Goal: Information Seeking & Learning: Learn about a topic

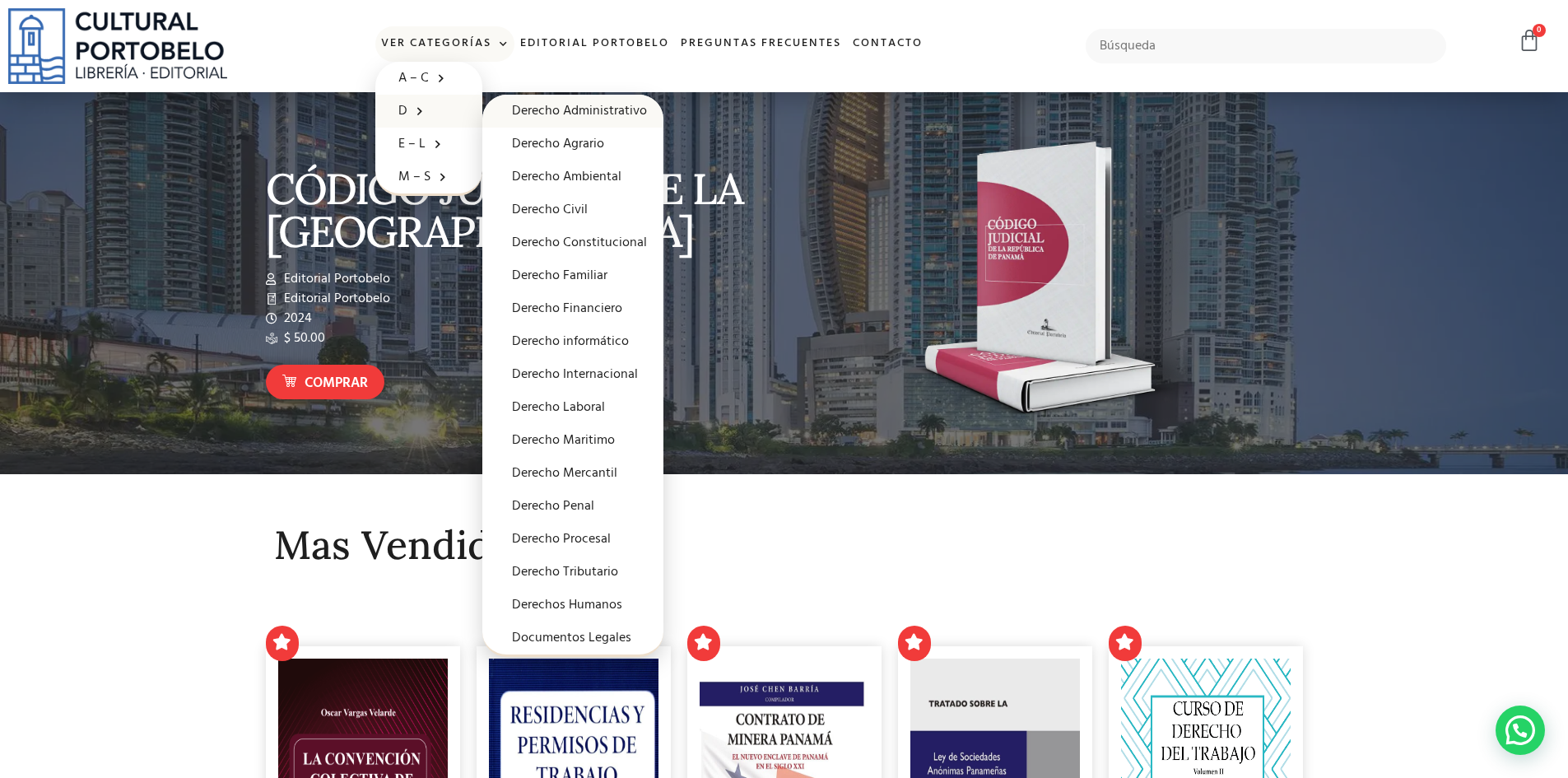
click at [575, 102] on link "Derecho Administrativo" at bounding box center [573, 111] width 181 height 33
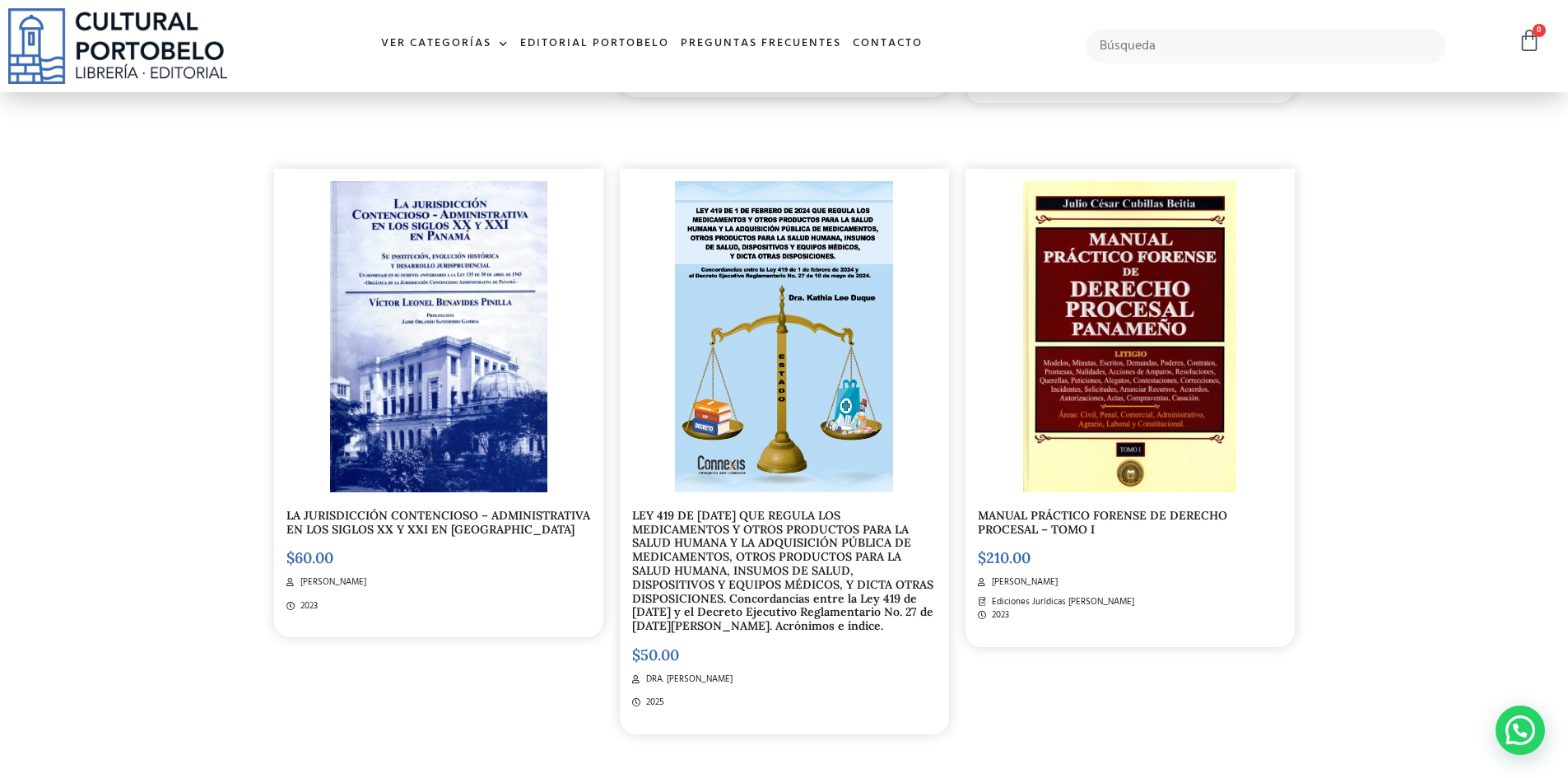
scroll to position [905, 0]
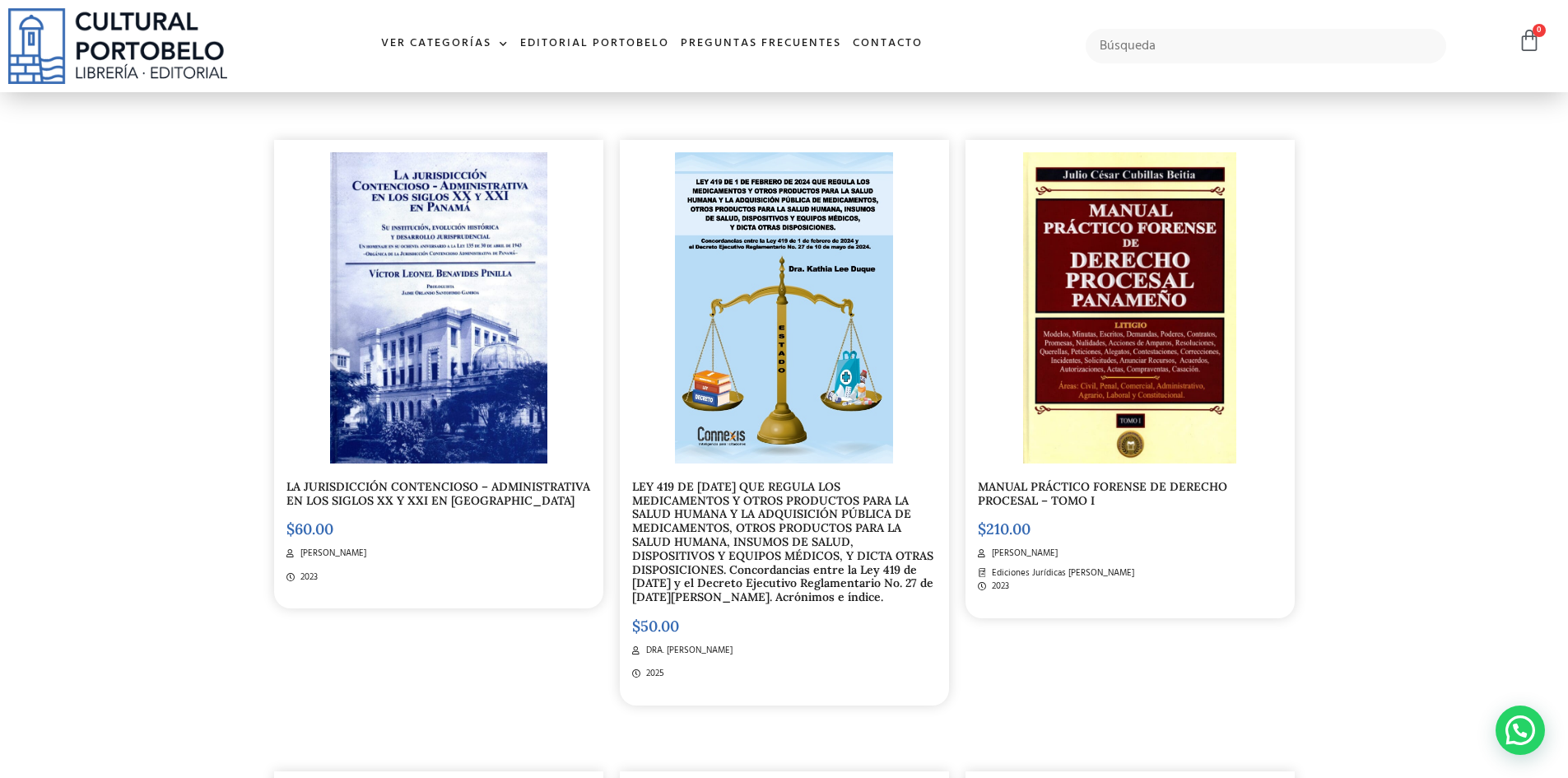
click at [747, 544] on link "LEY 419 DE 1 DE FEBRERO DE 2024 QUE REGULA LOS MEDICAMENTOS Y OTROS PRODUCTOS P…" at bounding box center [783, 541] width 302 height 125
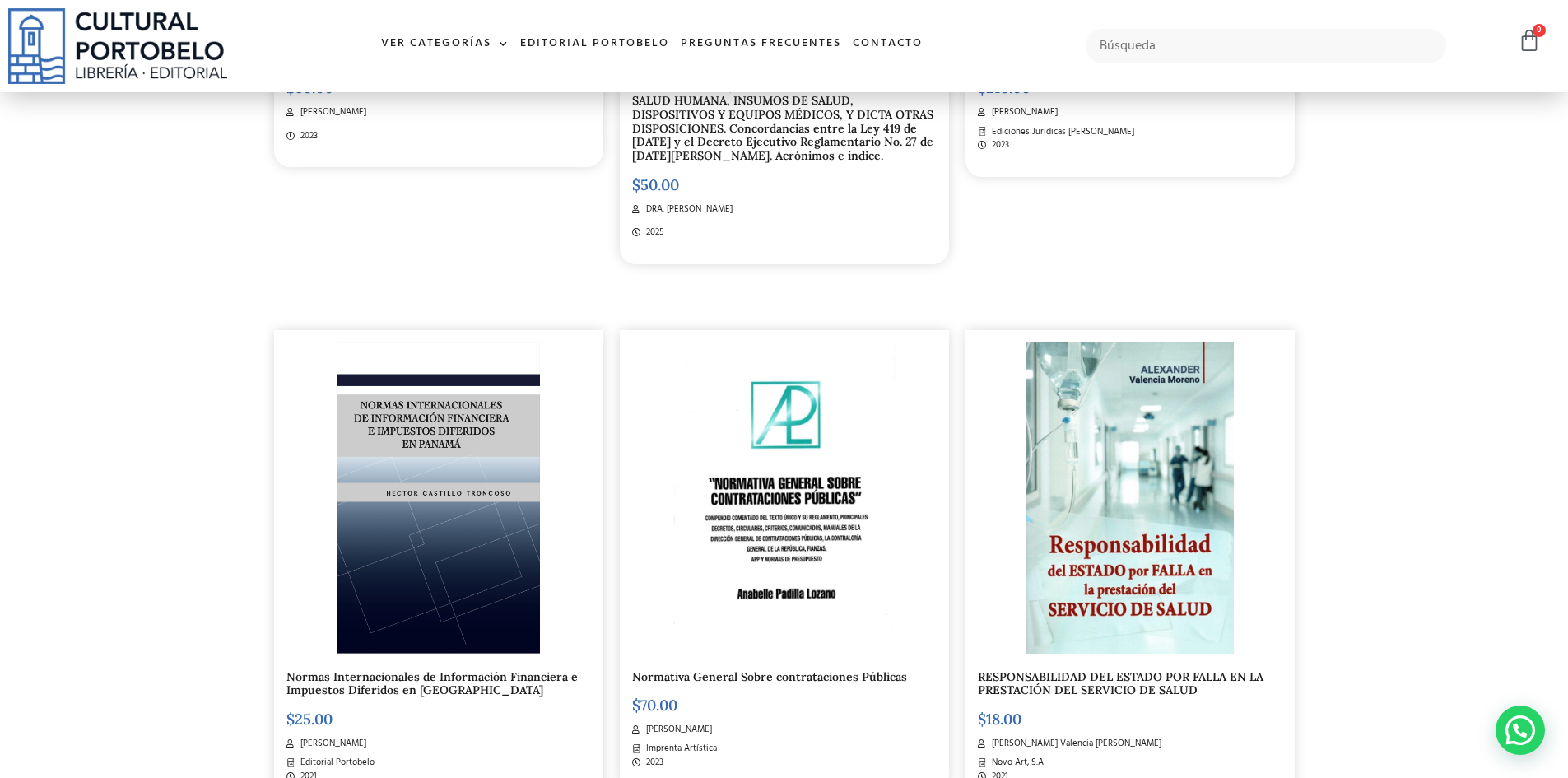
scroll to position [1399, 0]
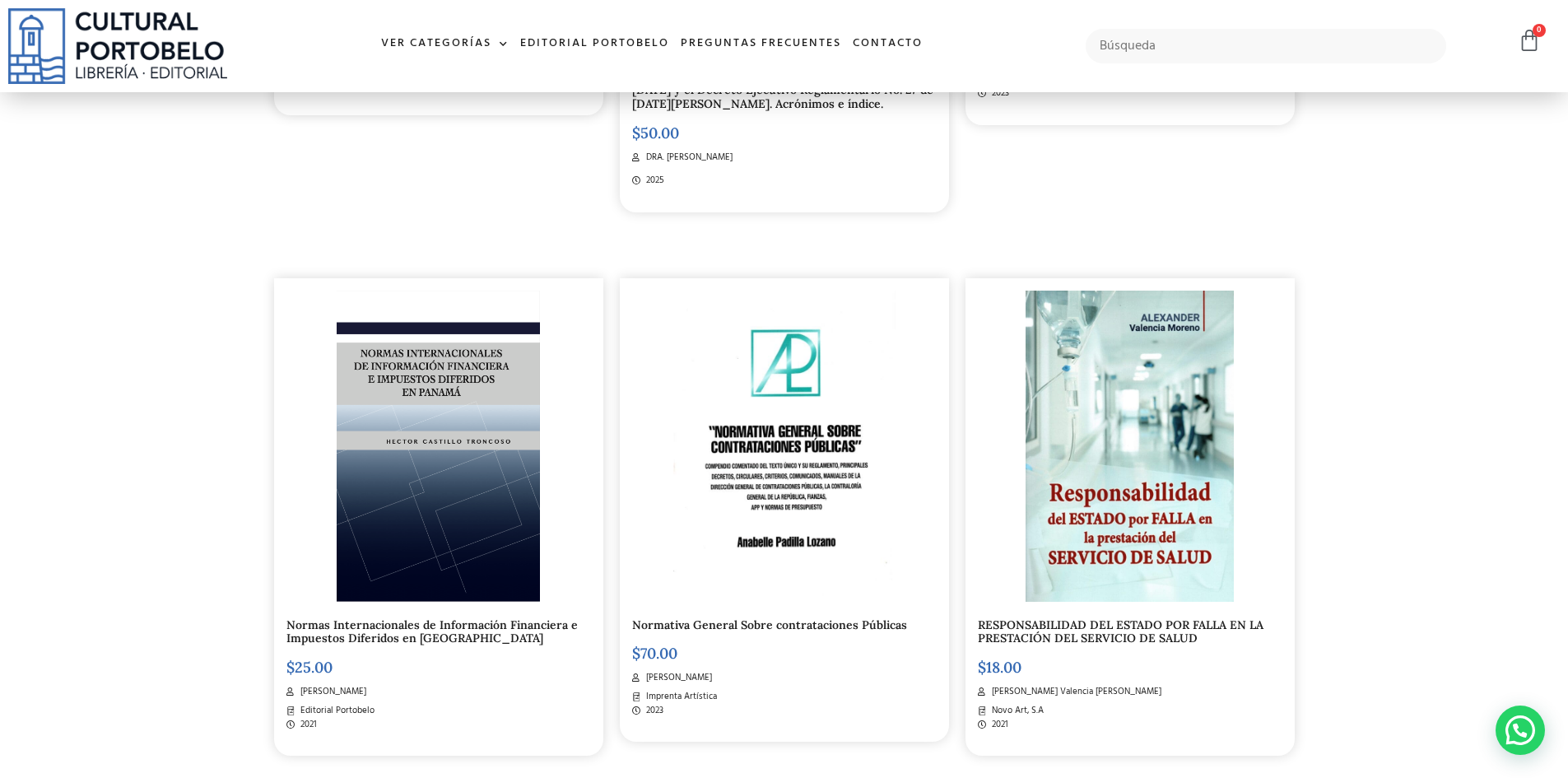
click at [1105, 489] on img at bounding box center [1129, 446] width 208 height 312
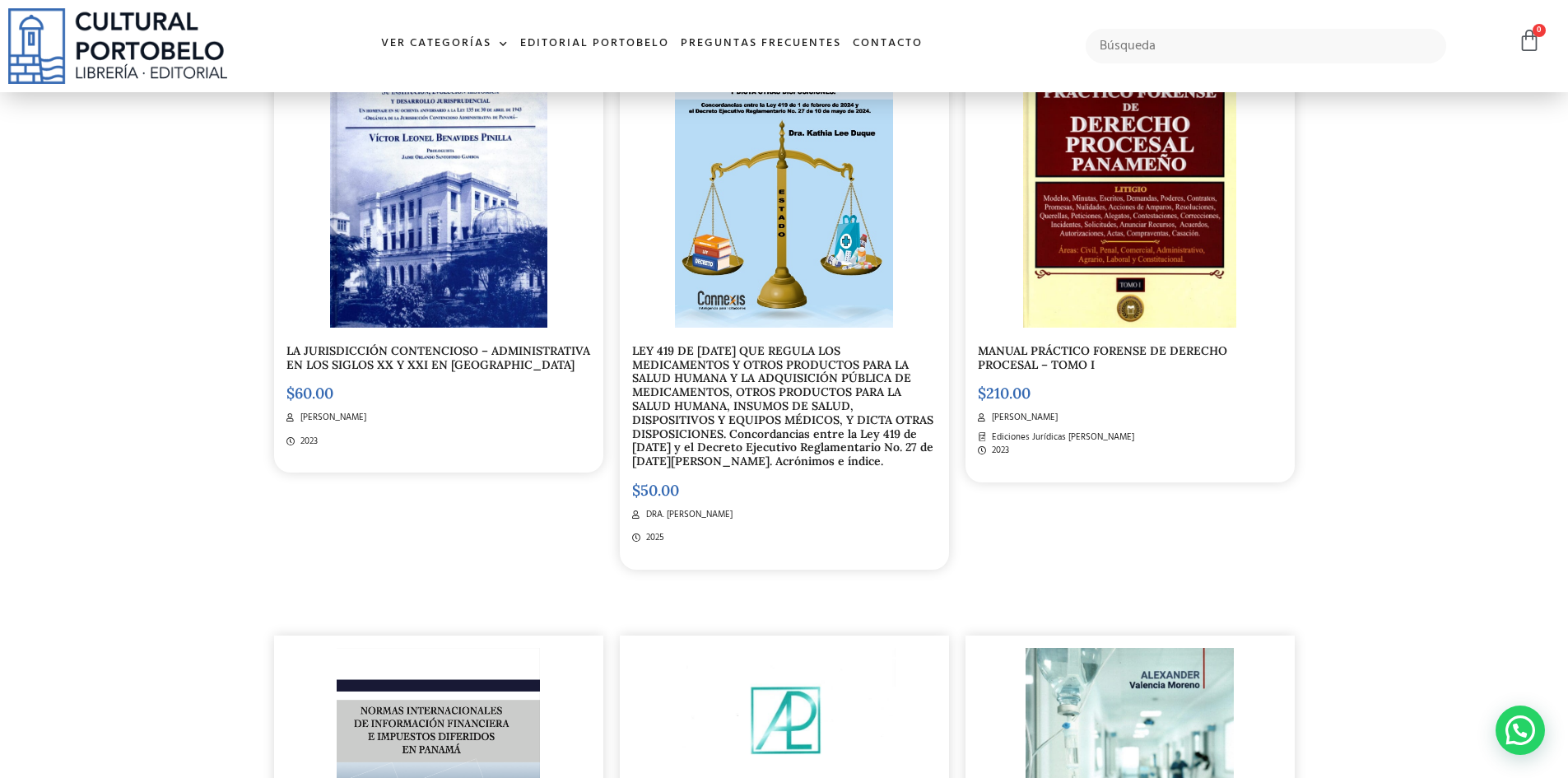
scroll to position [1398, 0]
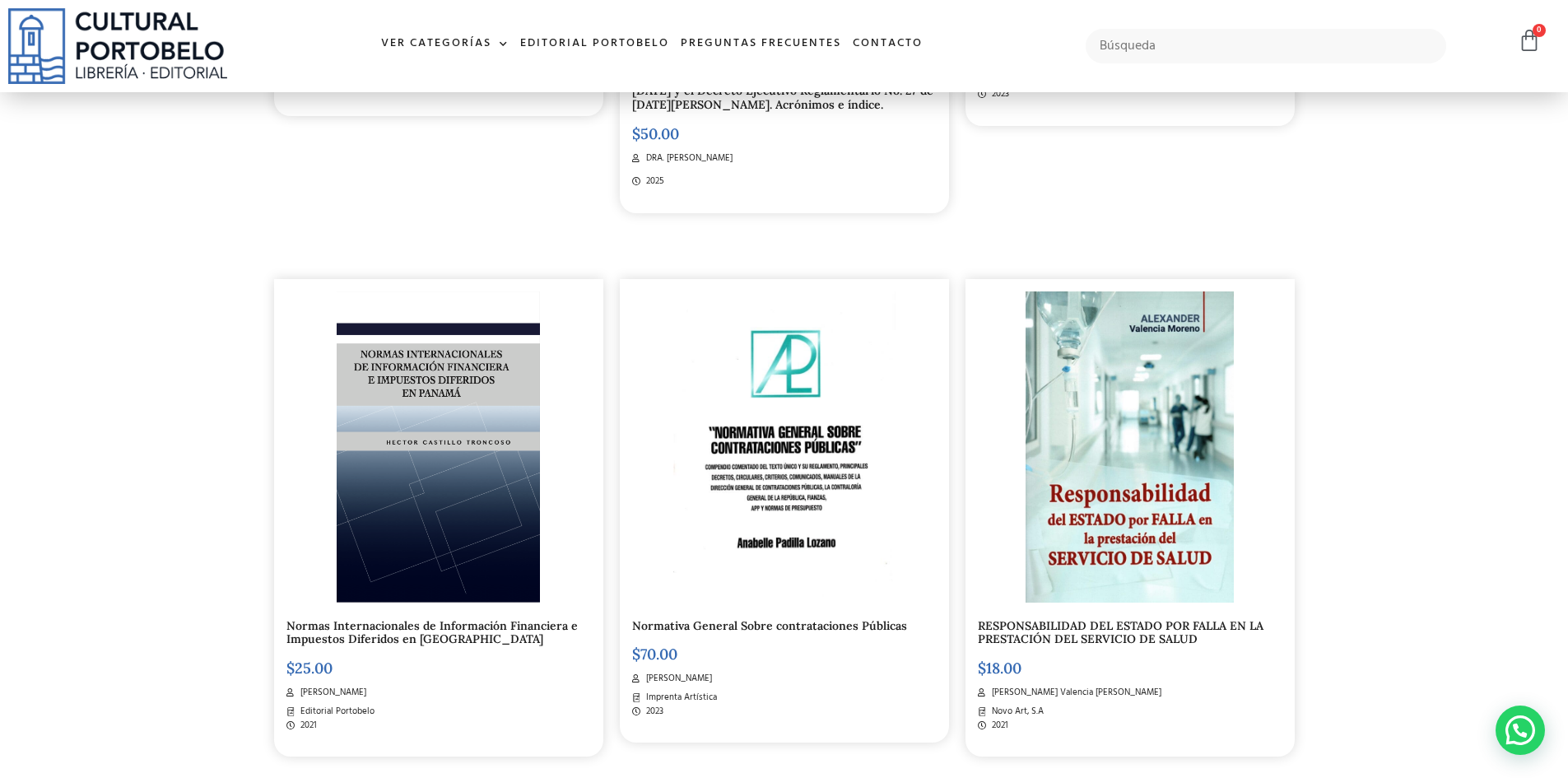
click at [1092, 508] on img at bounding box center [1129, 447] width 208 height 312
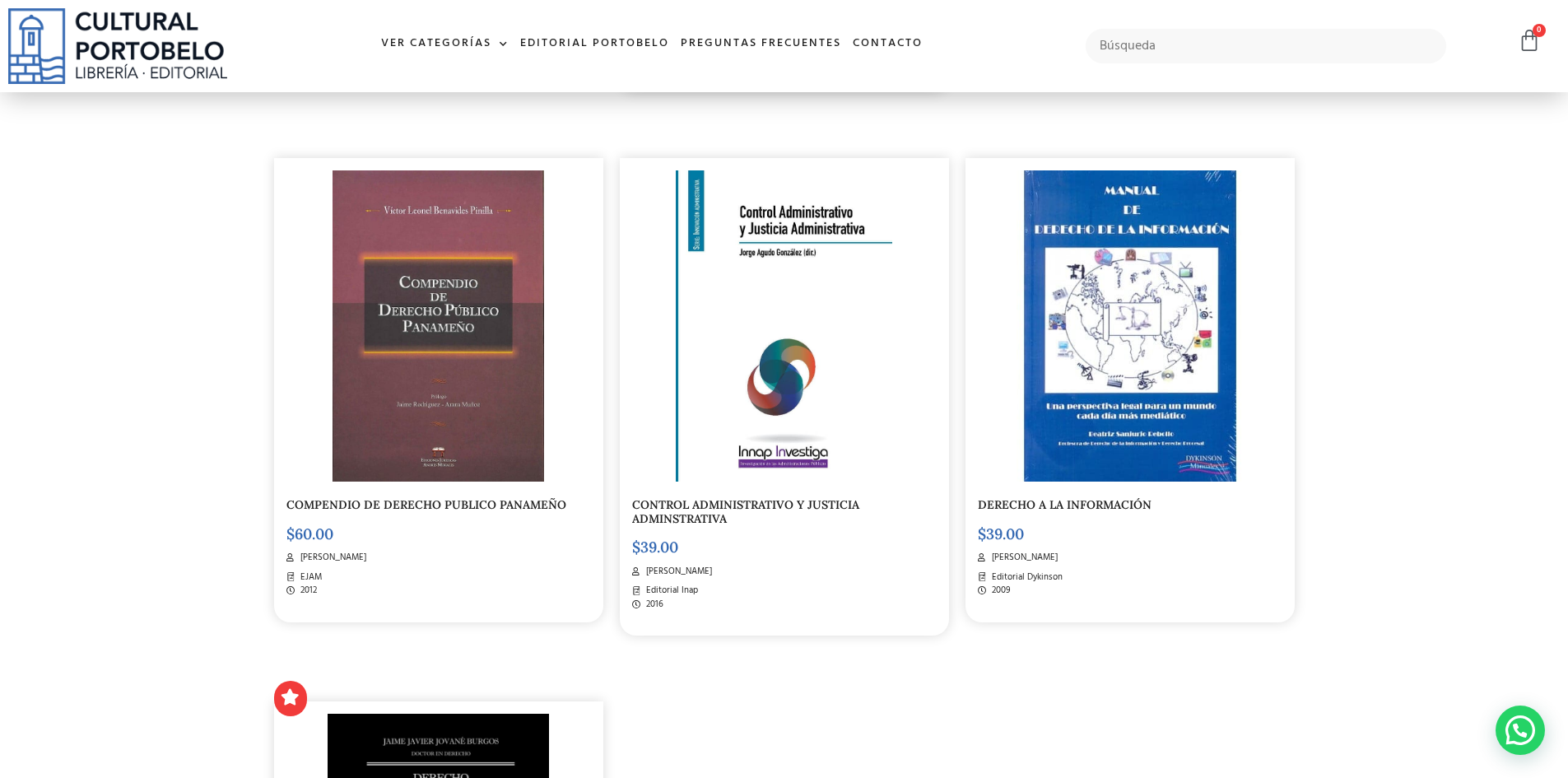
scroll to position [2632, 0]
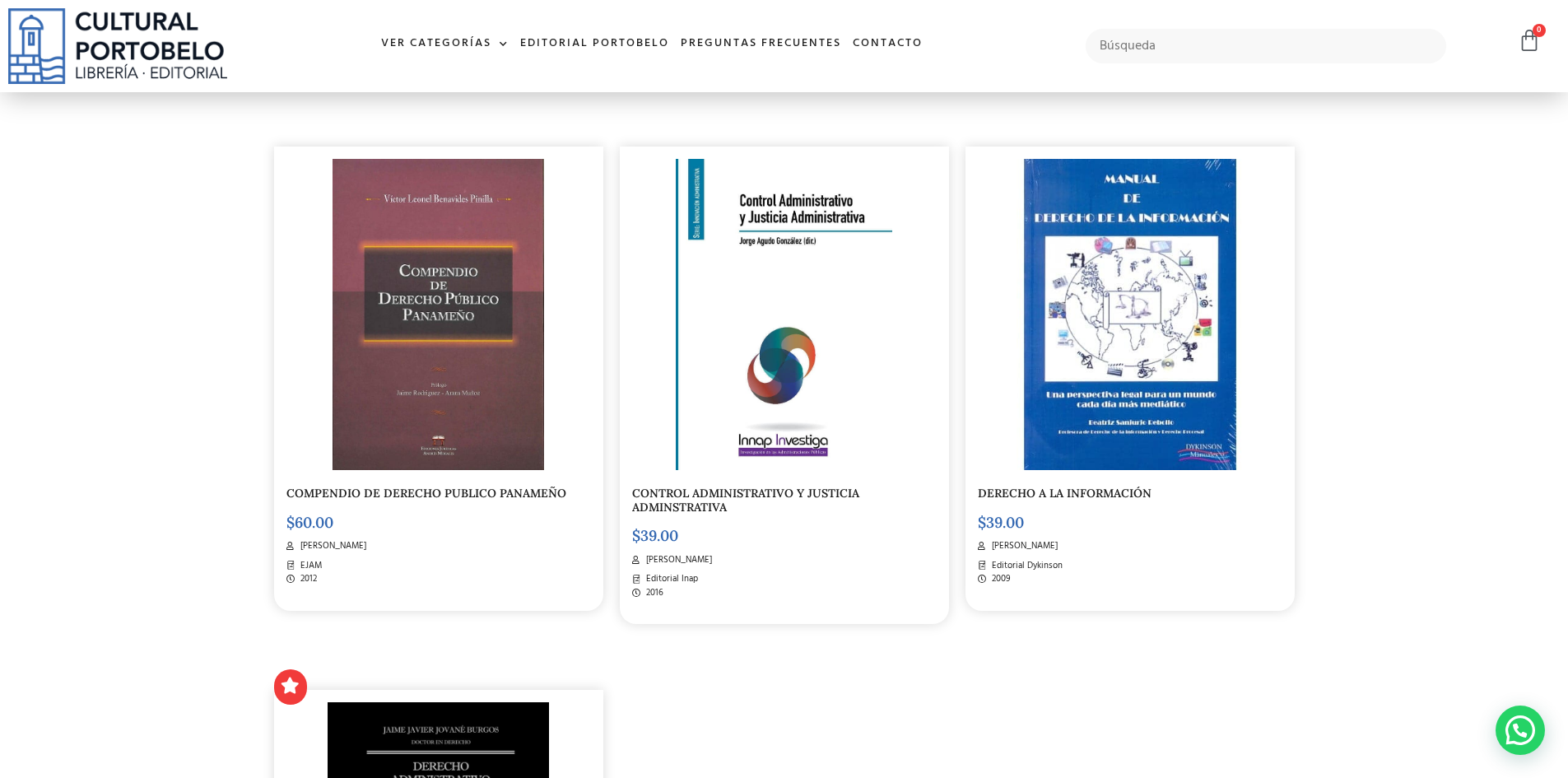
click at [713, 510] on link "CONTROL ADMINISTRATIVO Y JUSTICIA ADMINSTRATIVA" at bounding box center [746, 500] width 227 height 29
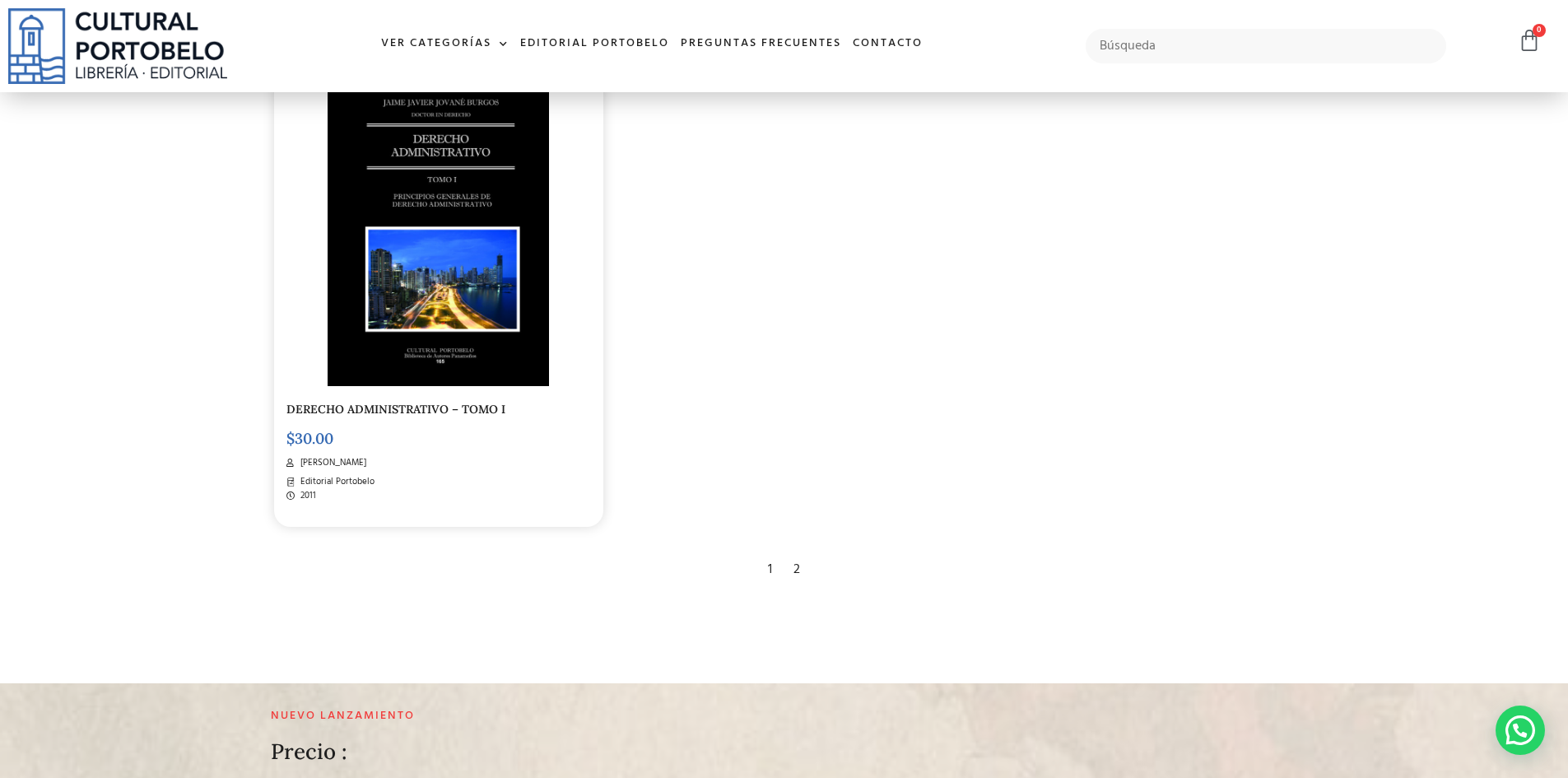
scroll to position [3292, 0]
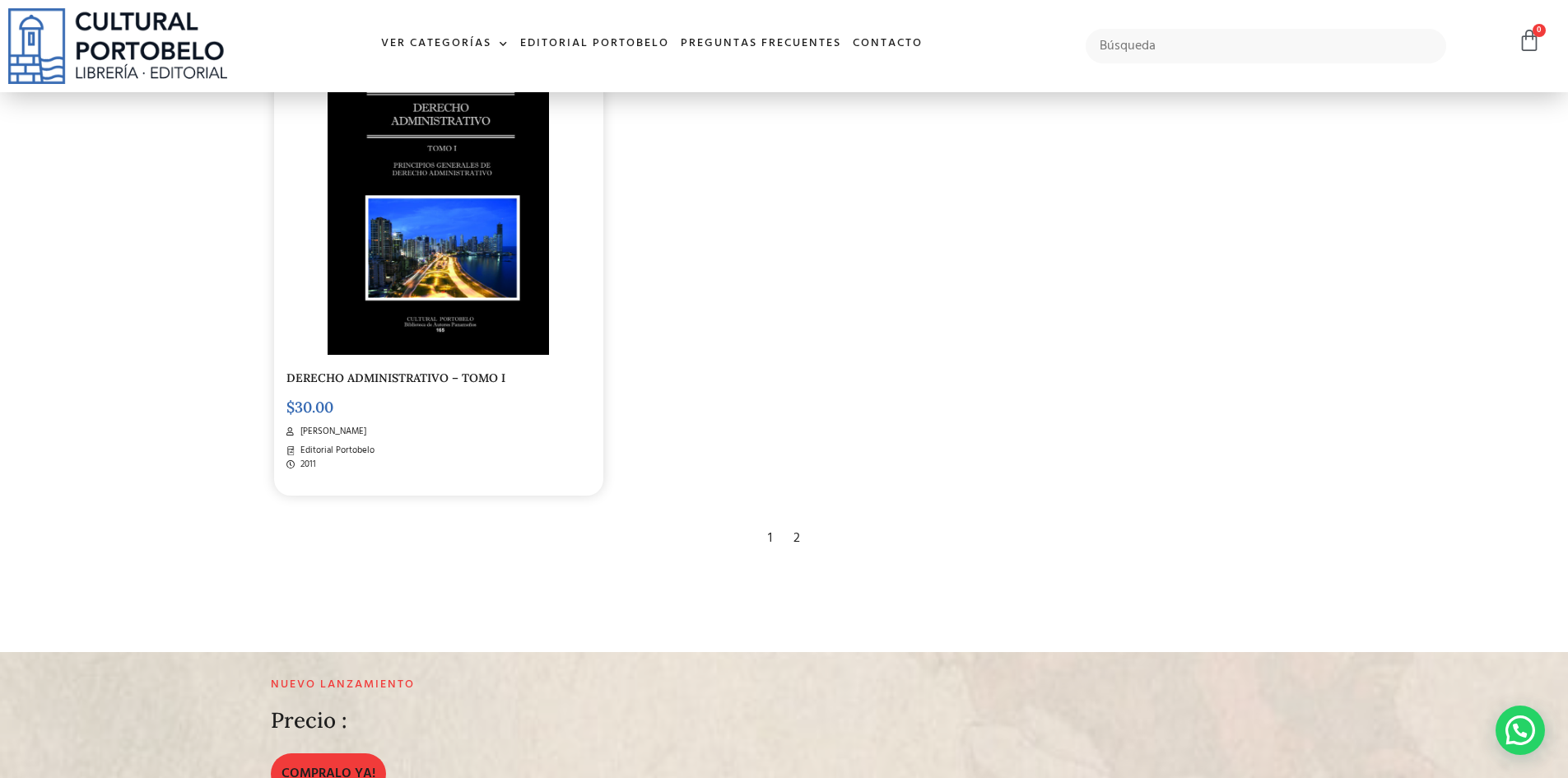
click at [795, 548] on div "2" at bounding box center [797, 538] width 23 height 36
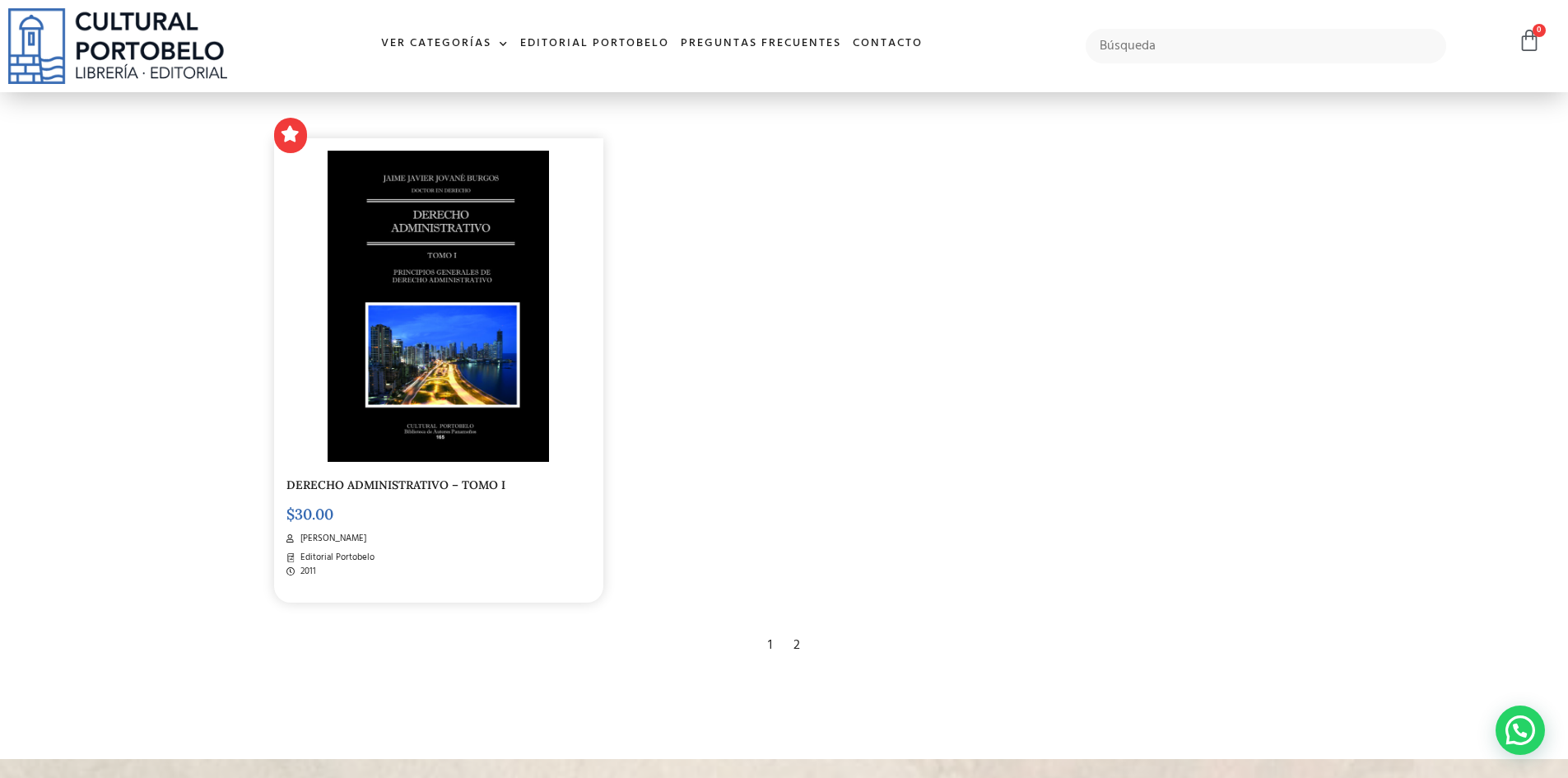
scroll to position [3455, 0]
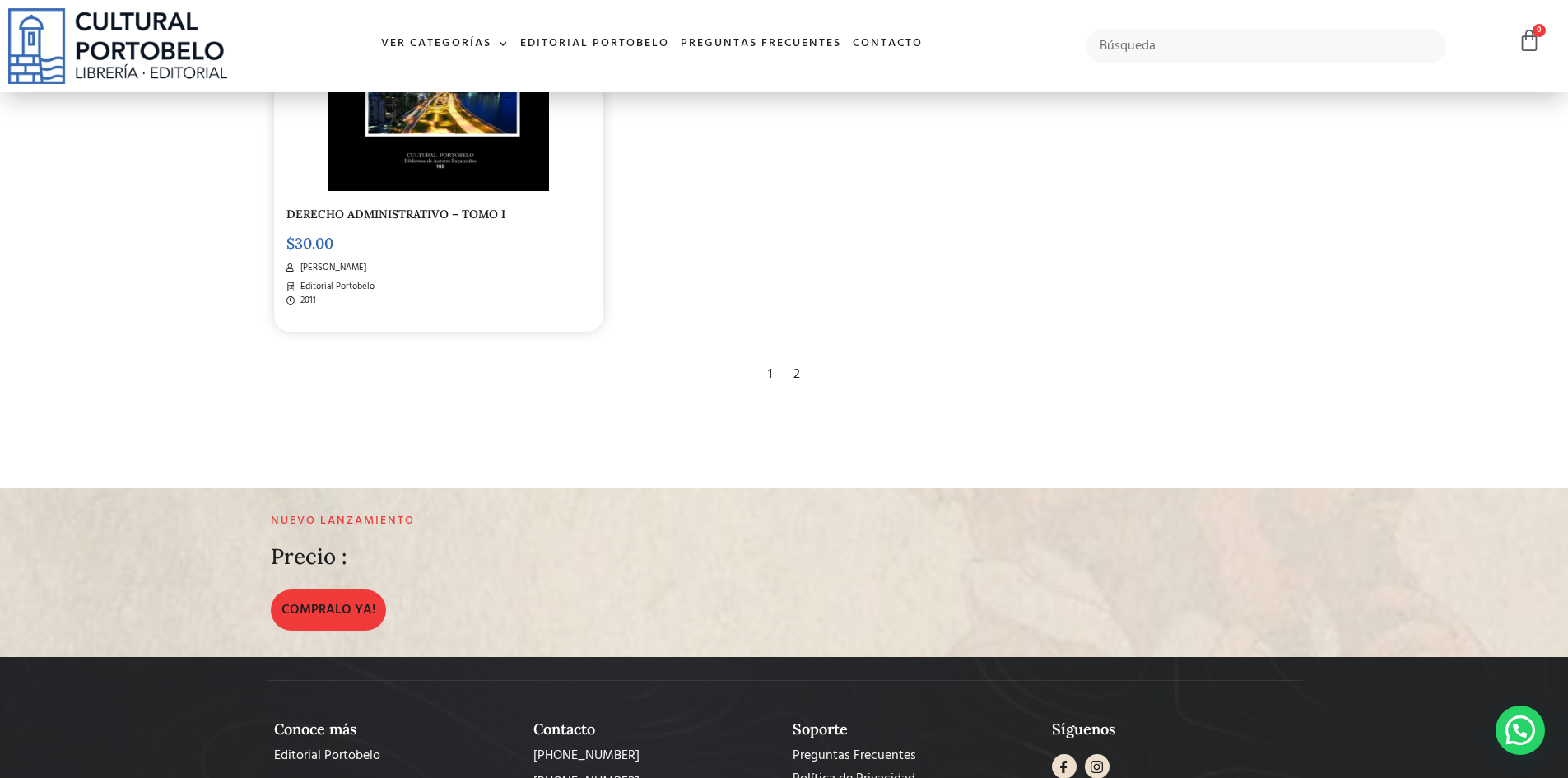
click at [796, 386] on div "2" at bounding box center [797, 374] width 23 height 36
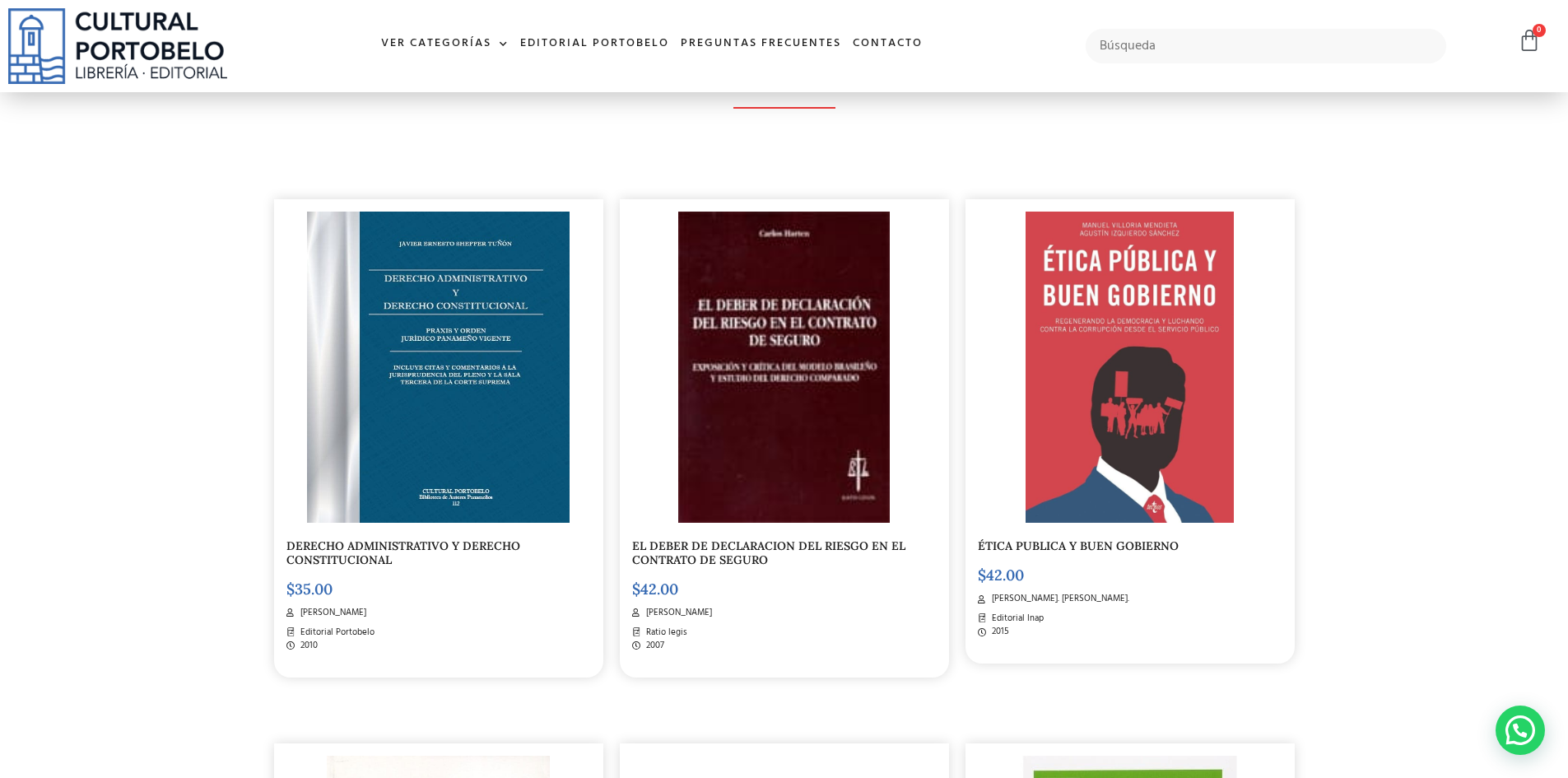
scroll to position [329, 0]
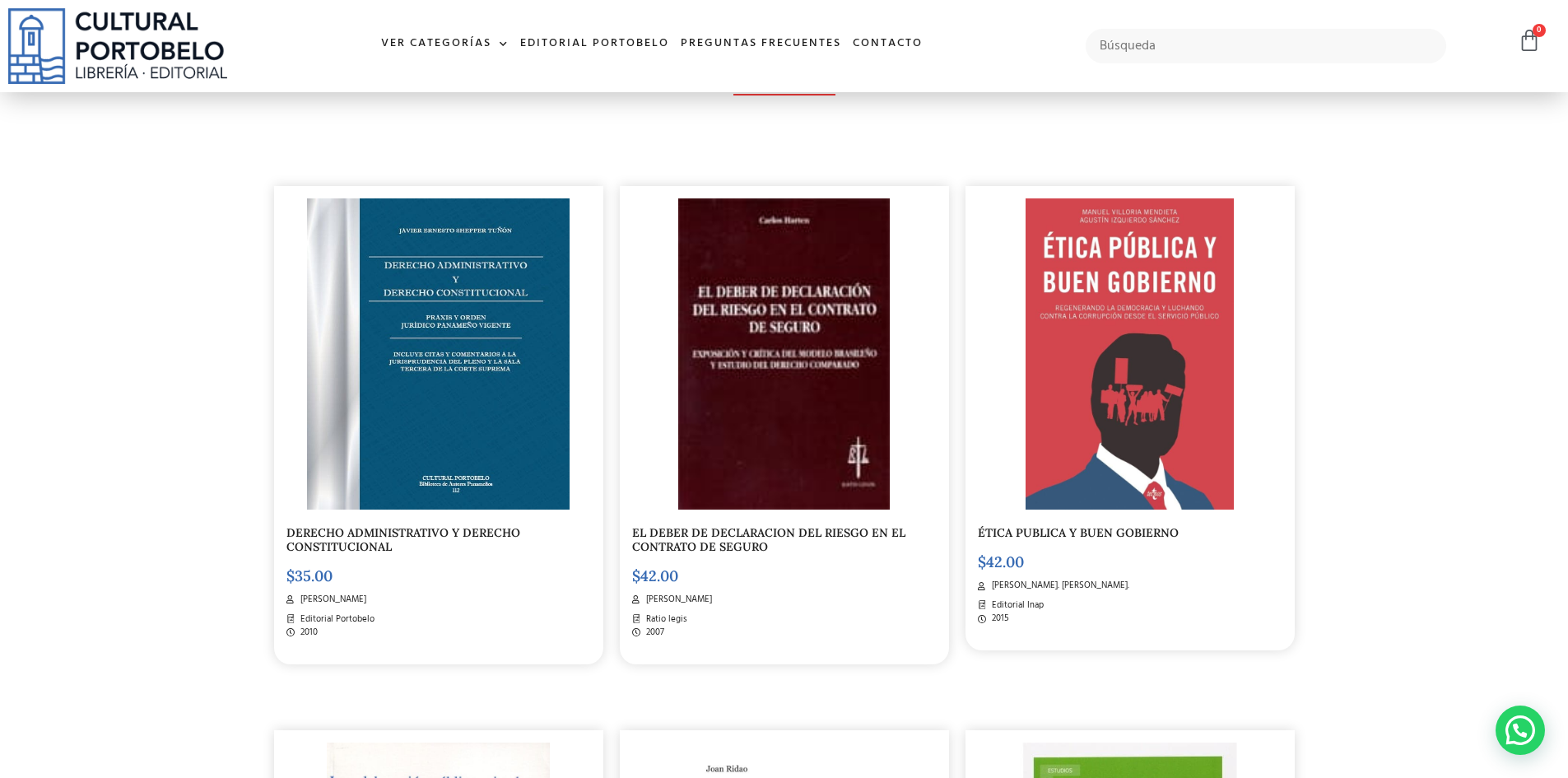
click at [443, 442] on img at bounding box center [438, 354] width 263 height 312
click at [799, 466] on img at bounding box center [784, 355] width 211 height 312
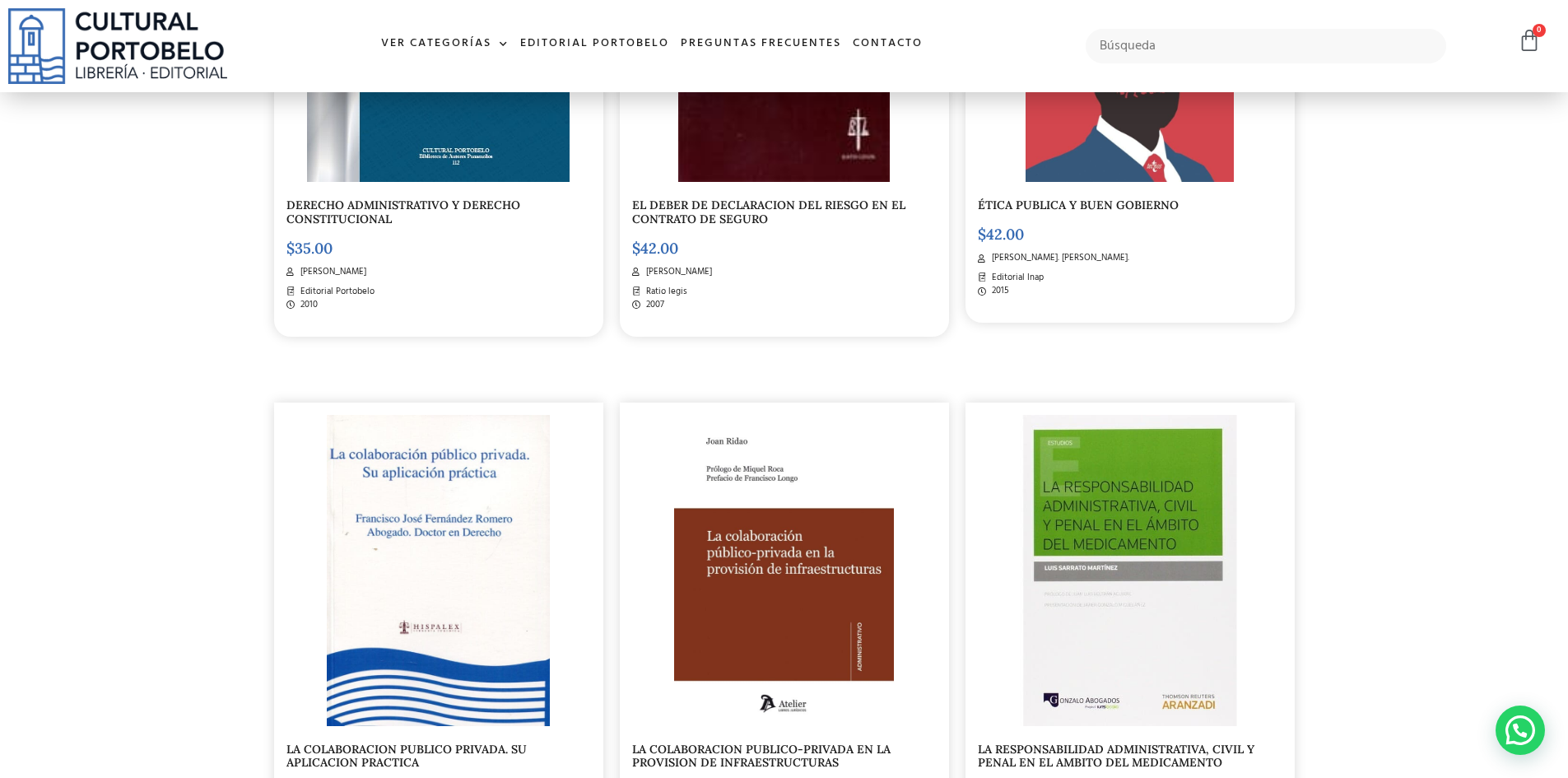
scroll to position [822, 0]
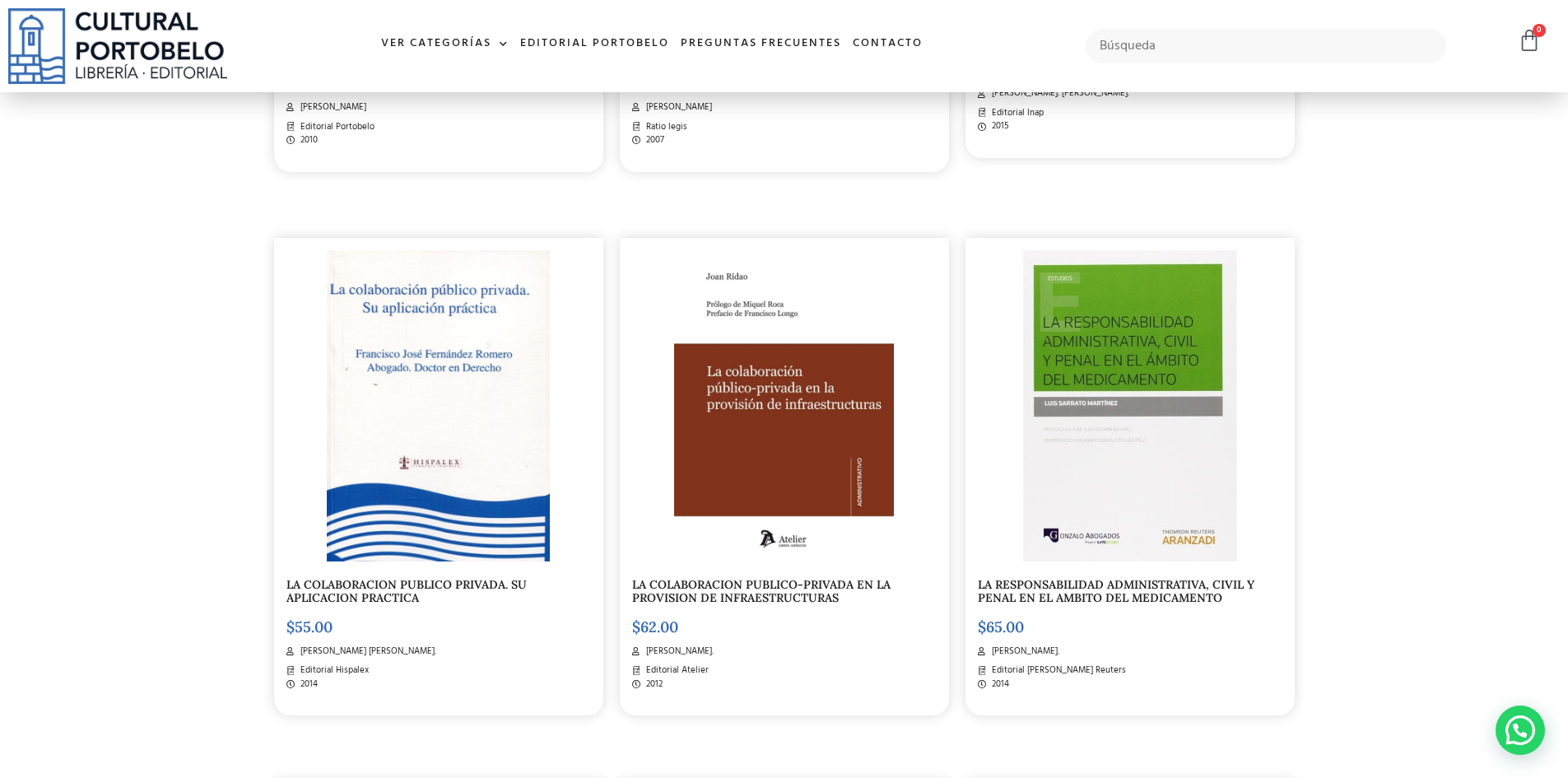
click at [465, 586] on link "LA COLABORACION PUBLICO PRIVADA. SU APLICACION PRACTICA" at bounding box center [407, 591] width 241 height 29
click at [1094, 598] on link "LA RESPONSABILIDAD ADMINISTRATIVA, CIVIL Y PENAL EN EL AMBITO DEL MEDICAMENTO" at bounding box center [1116, 592] width 277 height 29
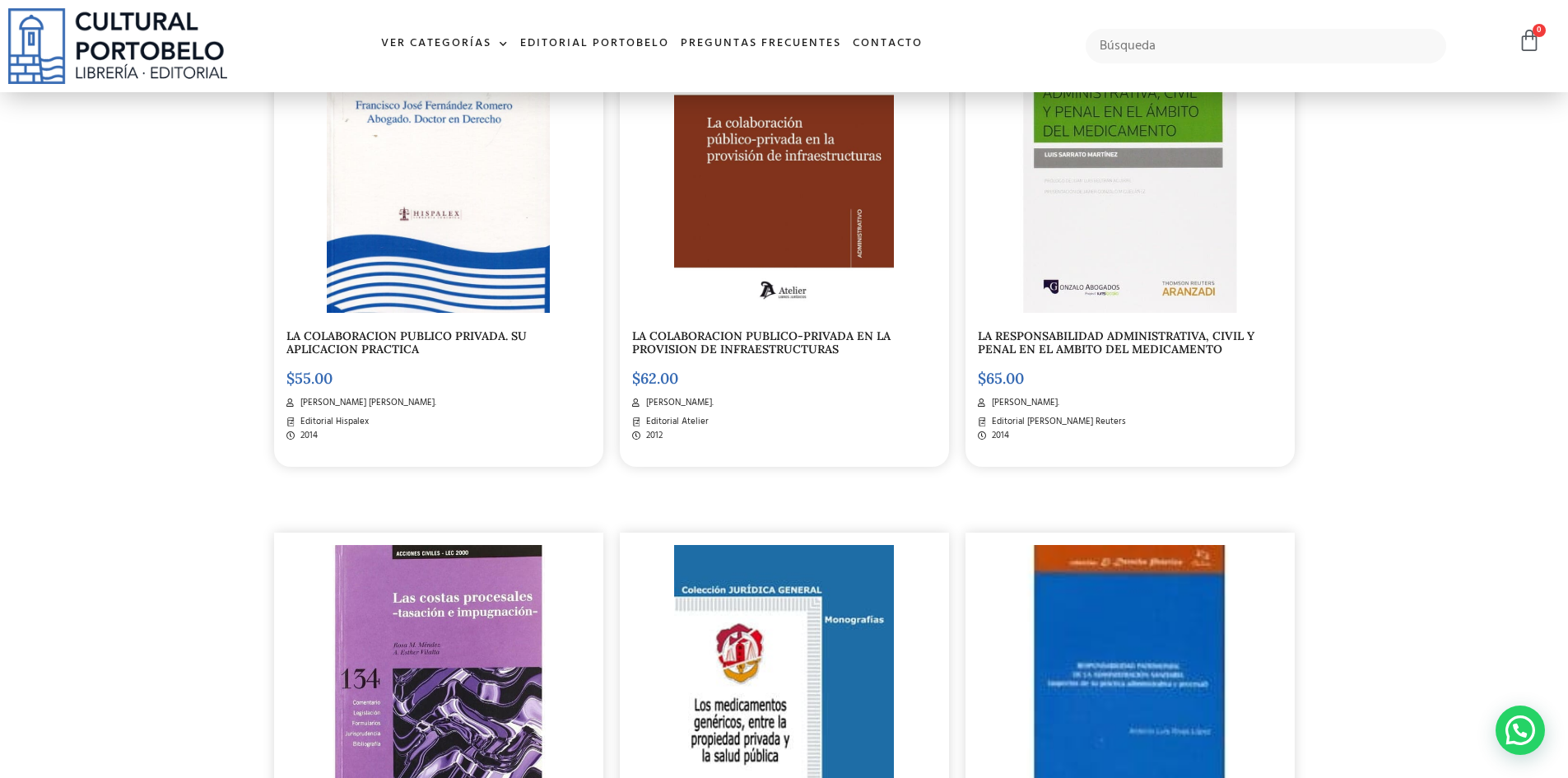
scroll to position [1400, 0]
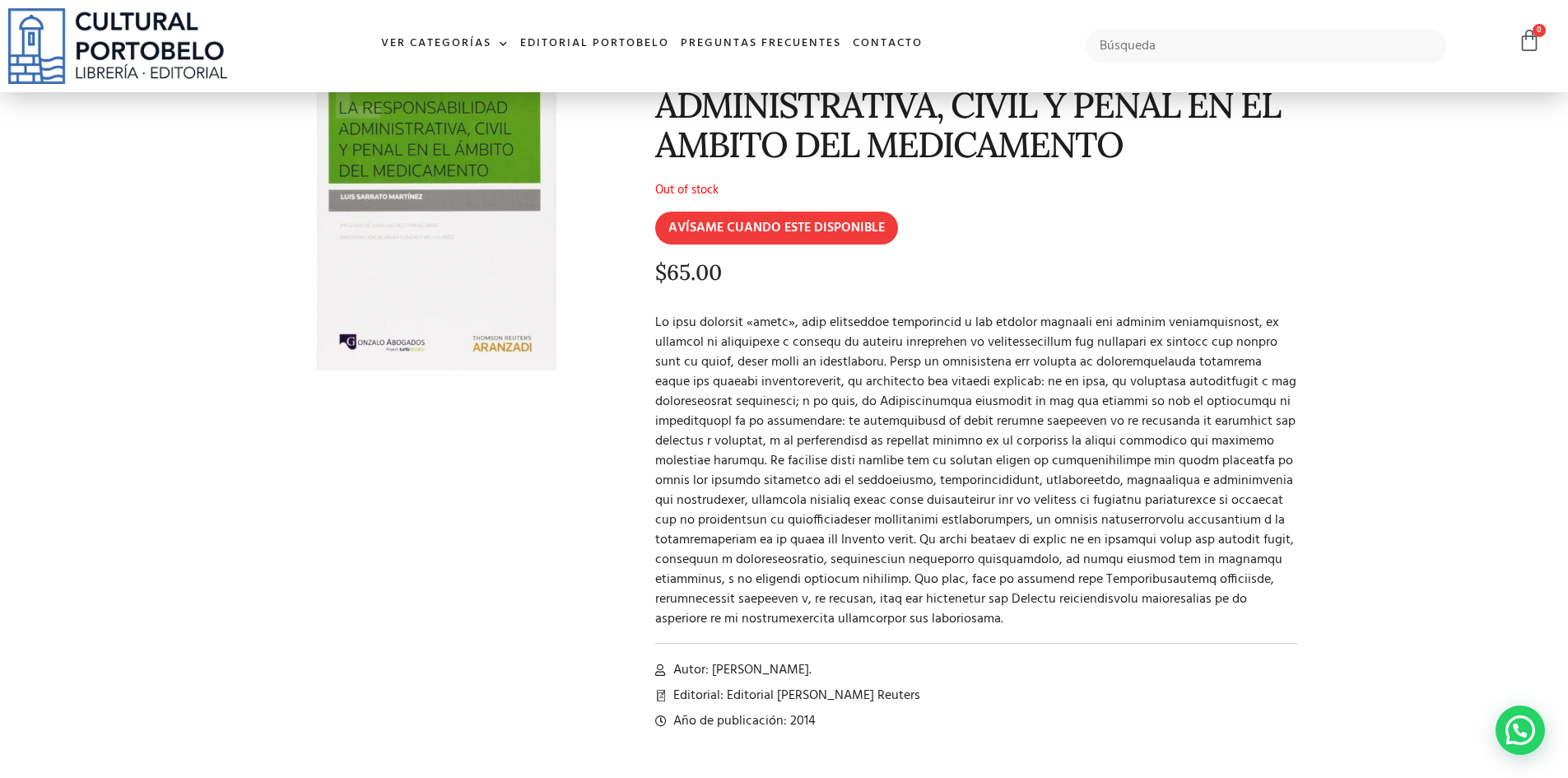
scroll to position [165, 0]
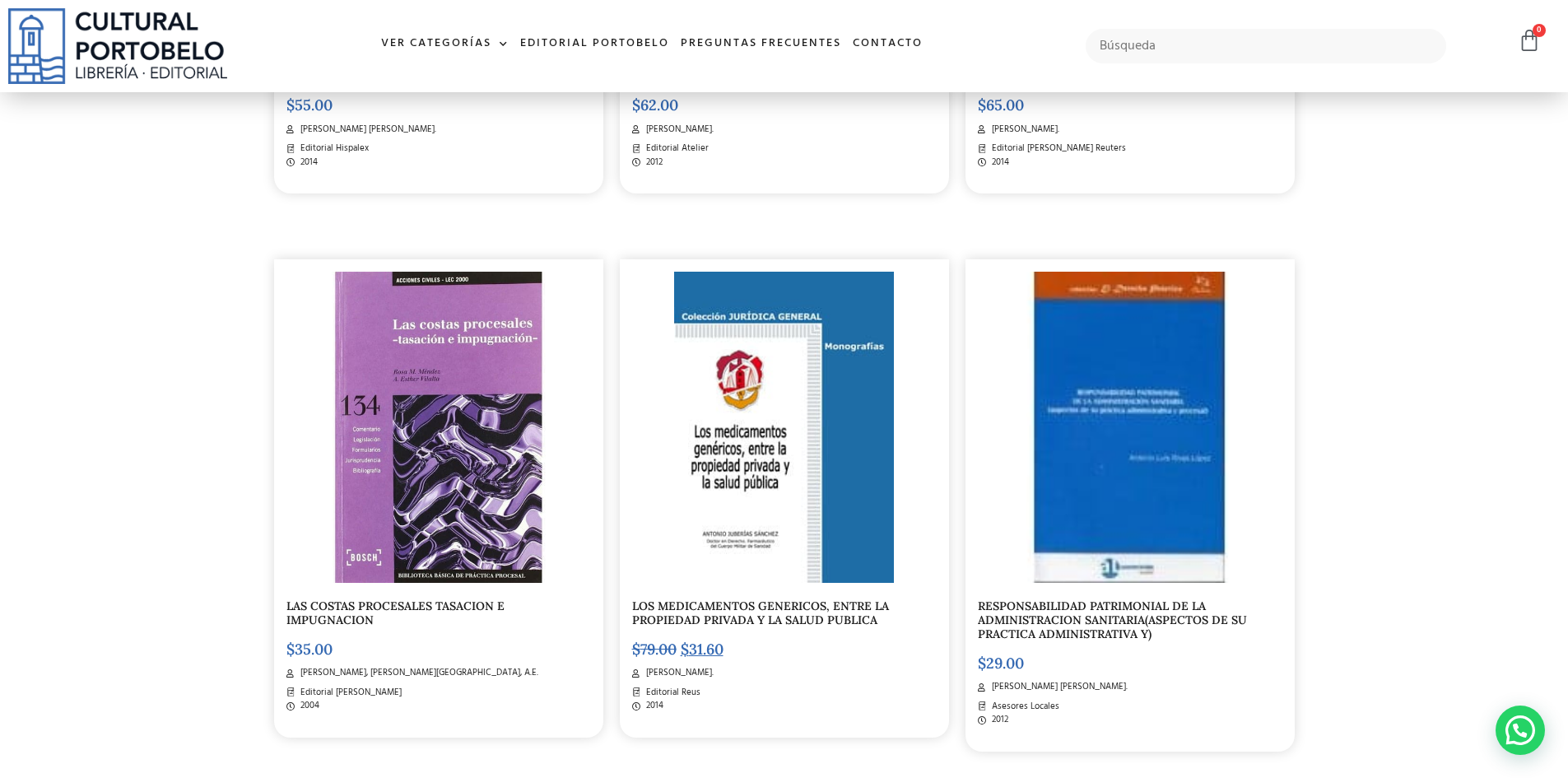
scroll to position [1483, 0]
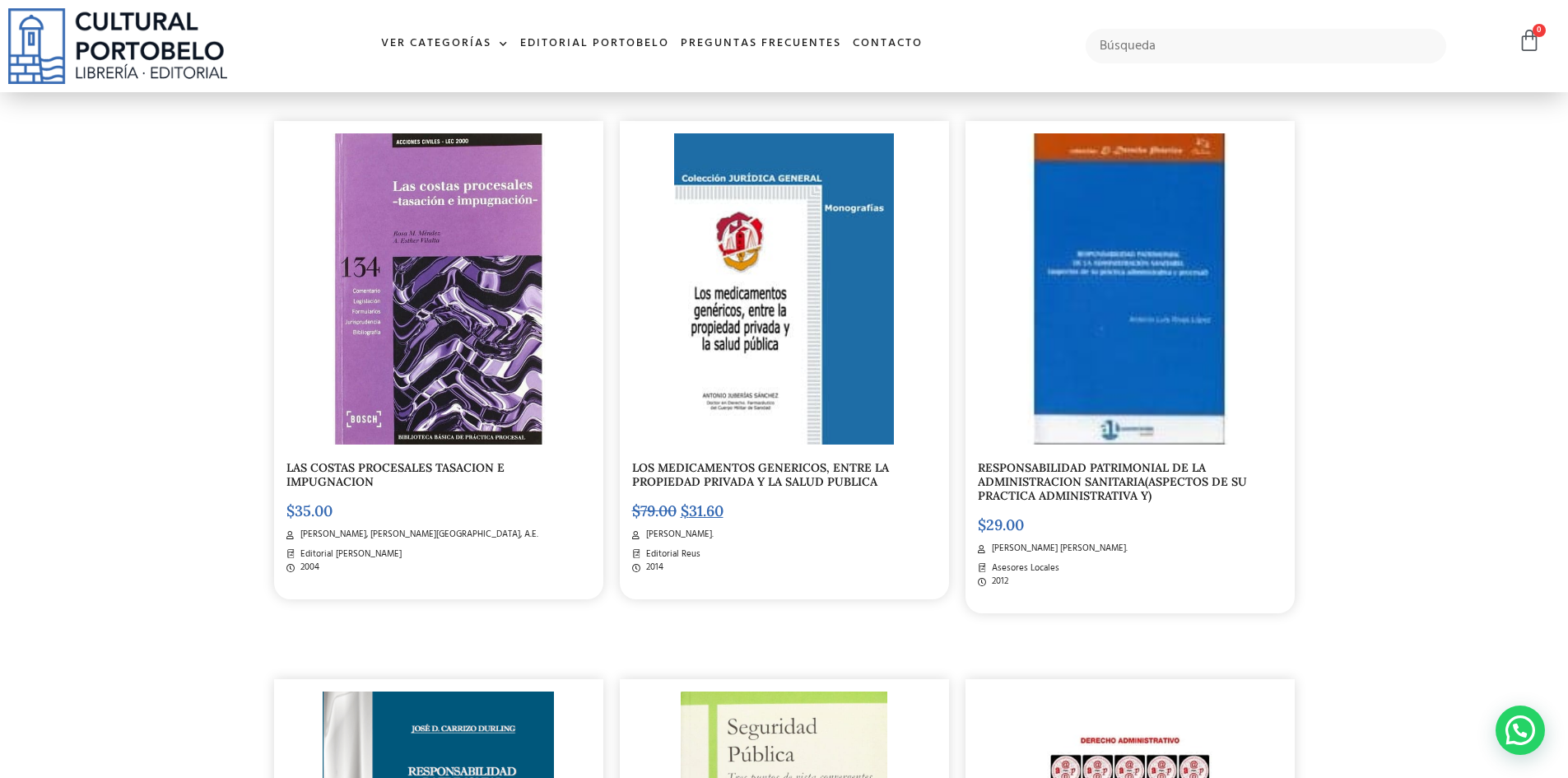
click at [794, 482] on link "LOS MEDICAMENTOS GENERICOS, ENTRE LA PROPIEDAD PRIVADA Y LA SALUD PUBLICA" at bounding box center [761, 474] width 257 height 29
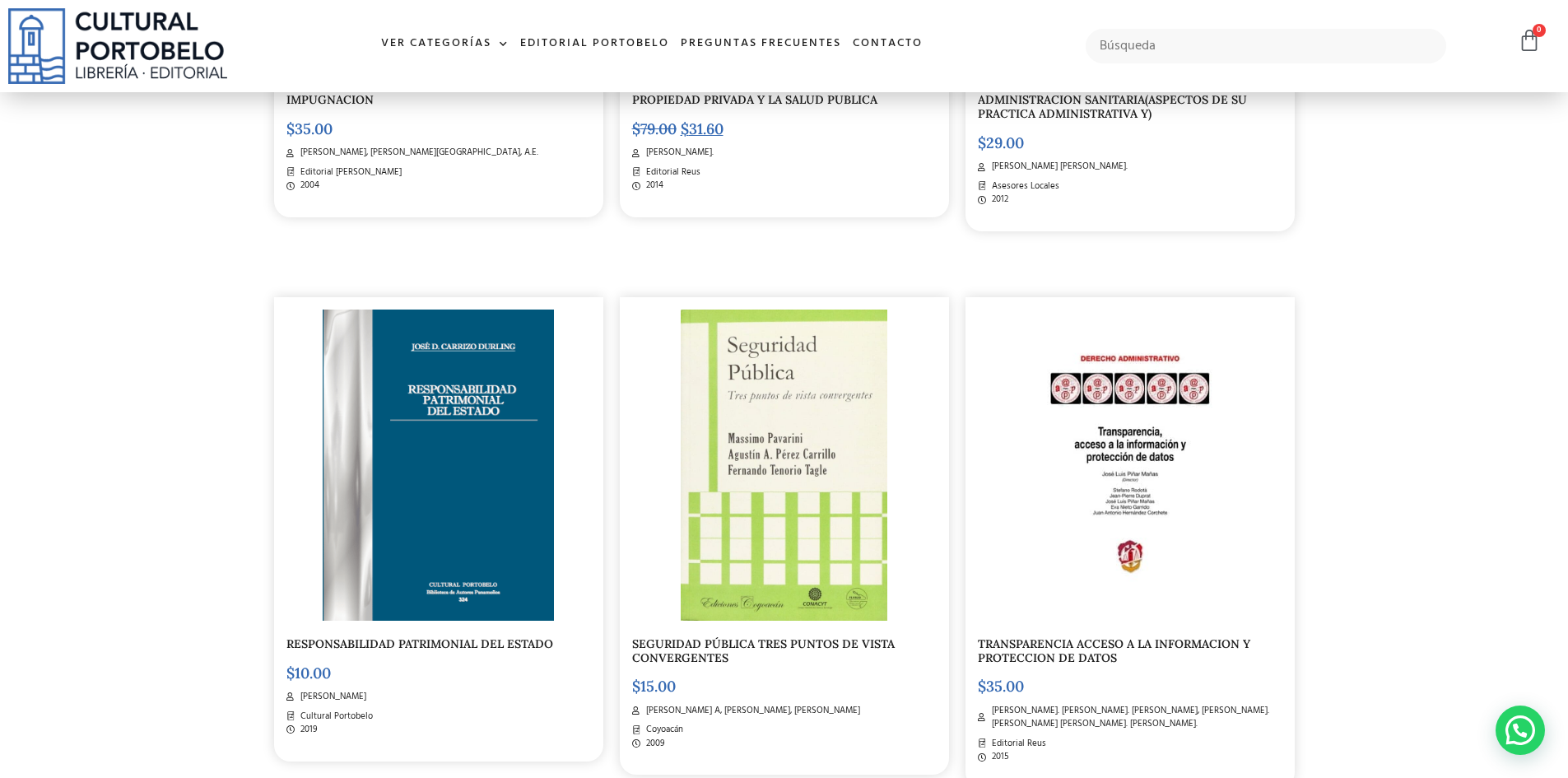
scroll to position [1893, 0]
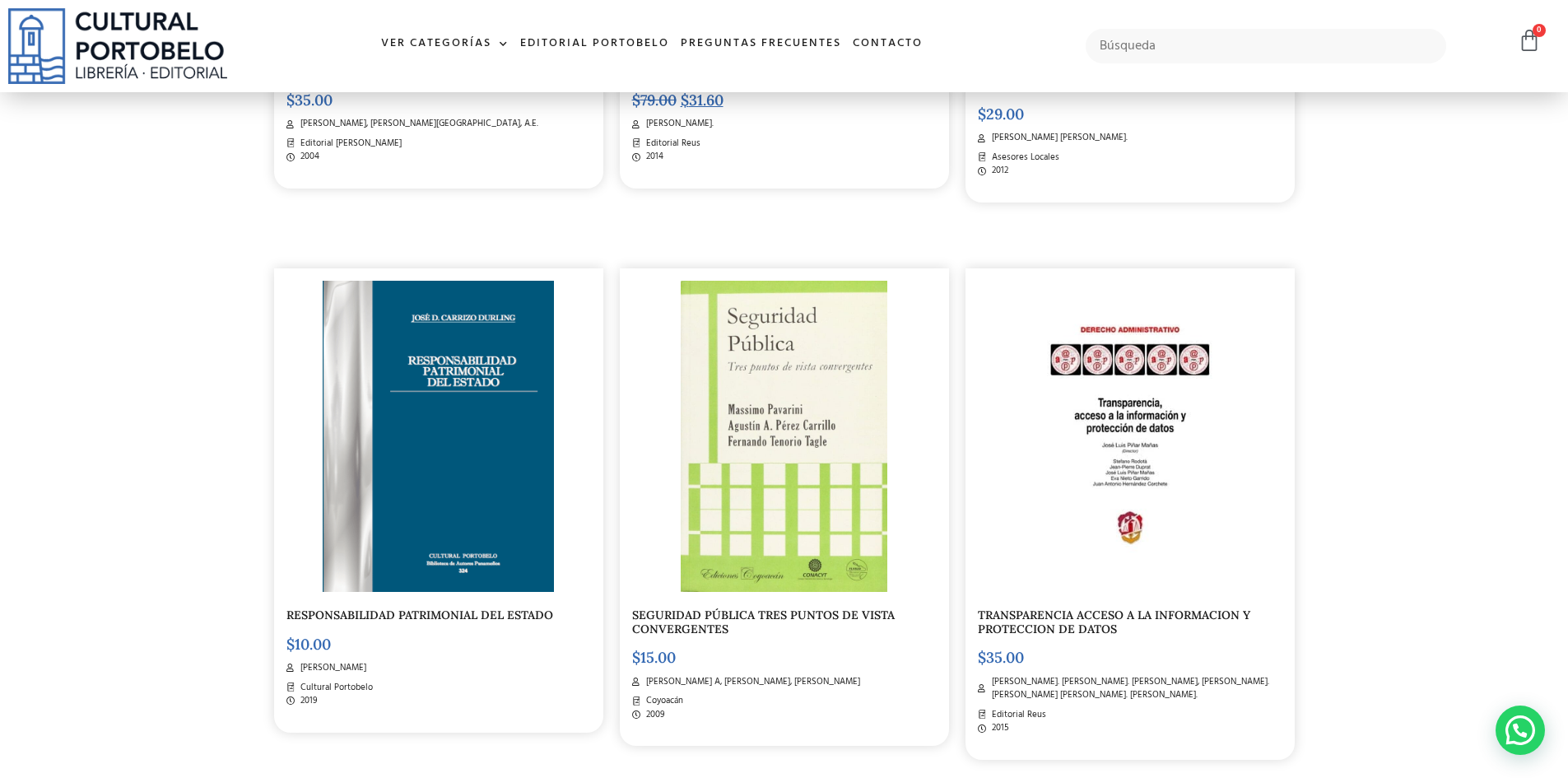
click at [467, 385] on img at bounding box center [438, 436] width 231 height 312
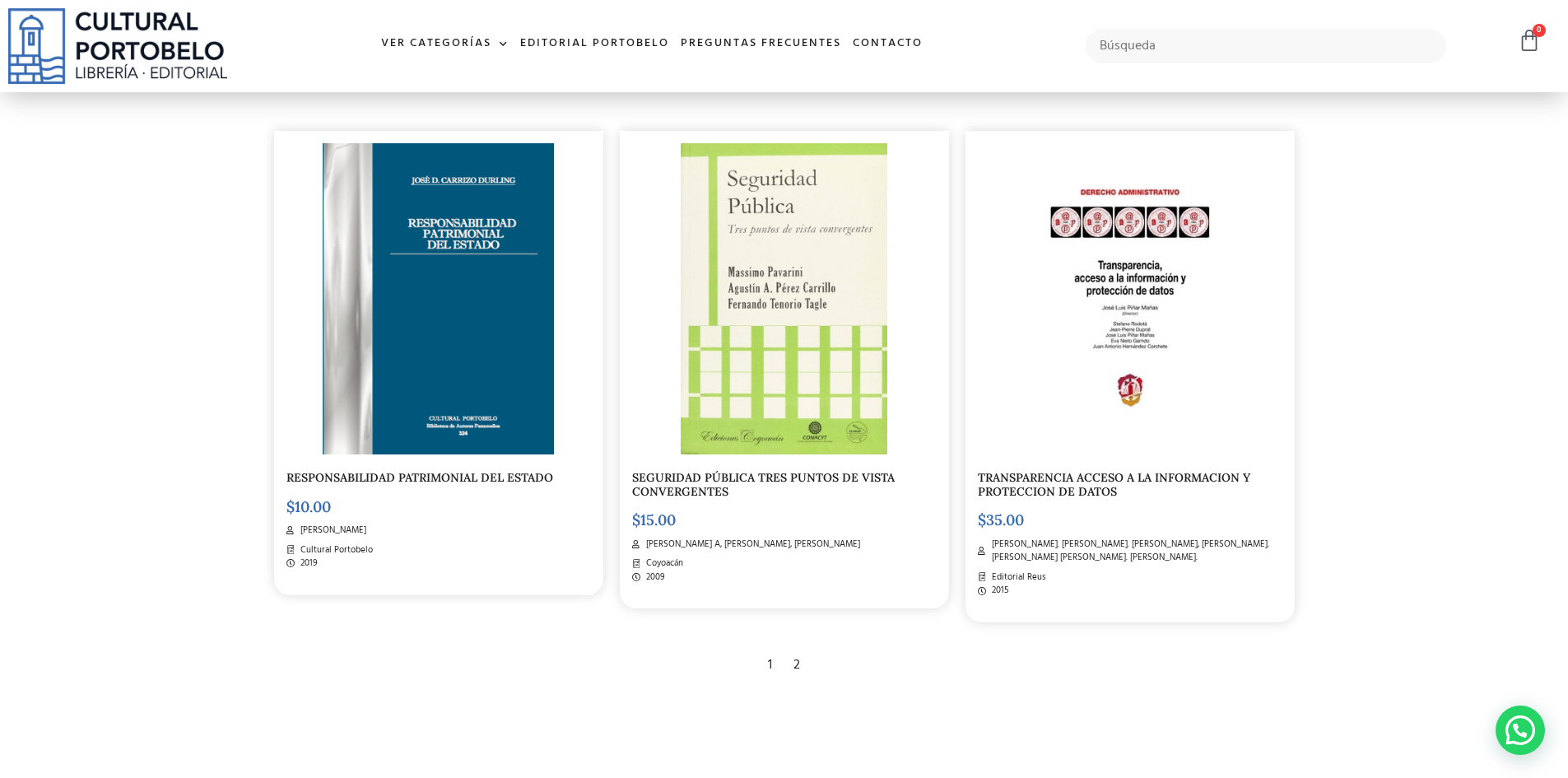
scroll to position [2222, 0]
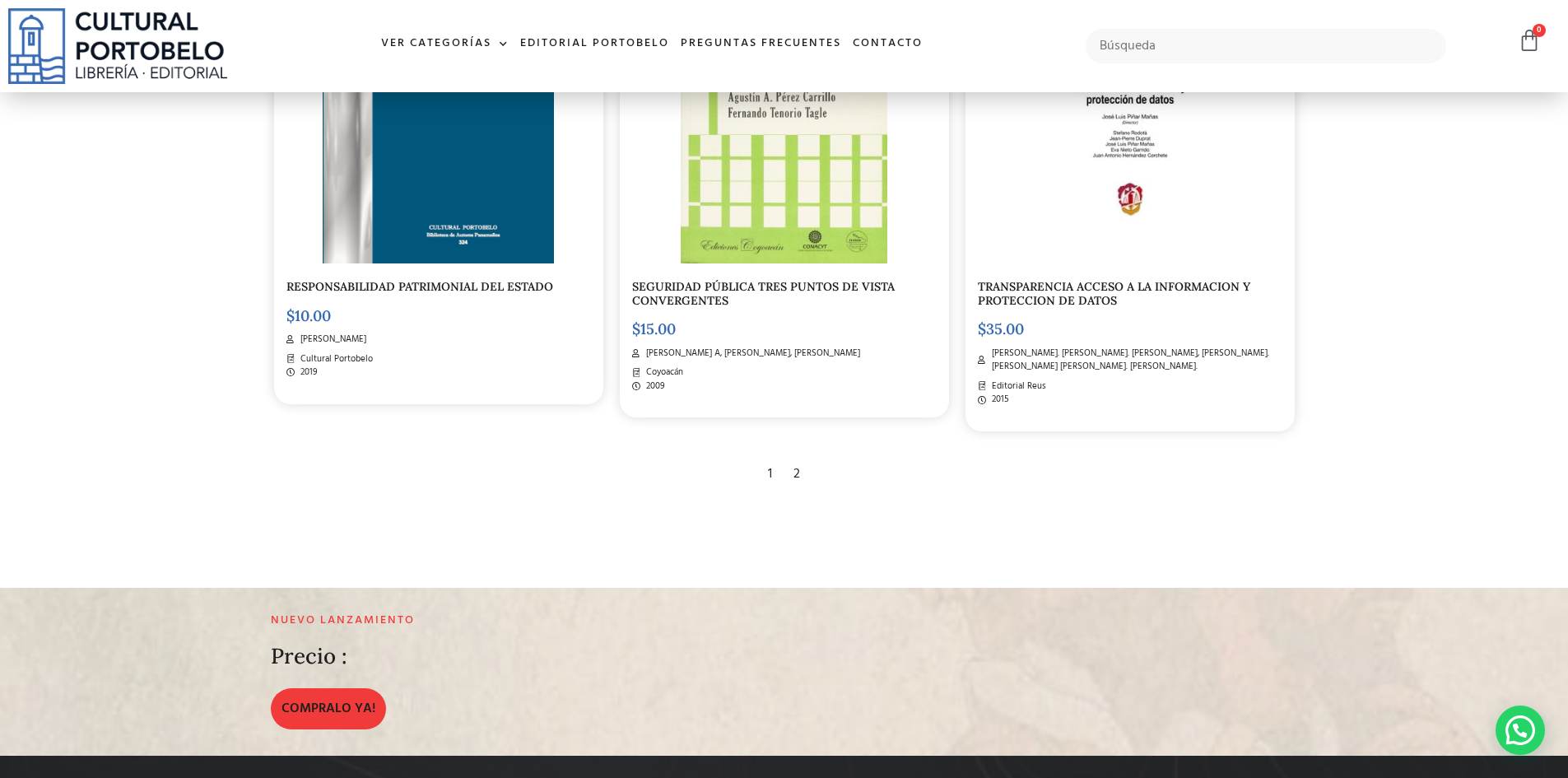
click at [1106, 358] on span "Rodotà, Stefano. Nieto Garrido, Eva. Piñar Mañas, José Luis. Hernández Corchete…" at bounding box center [1134, 360] width 295 height 27
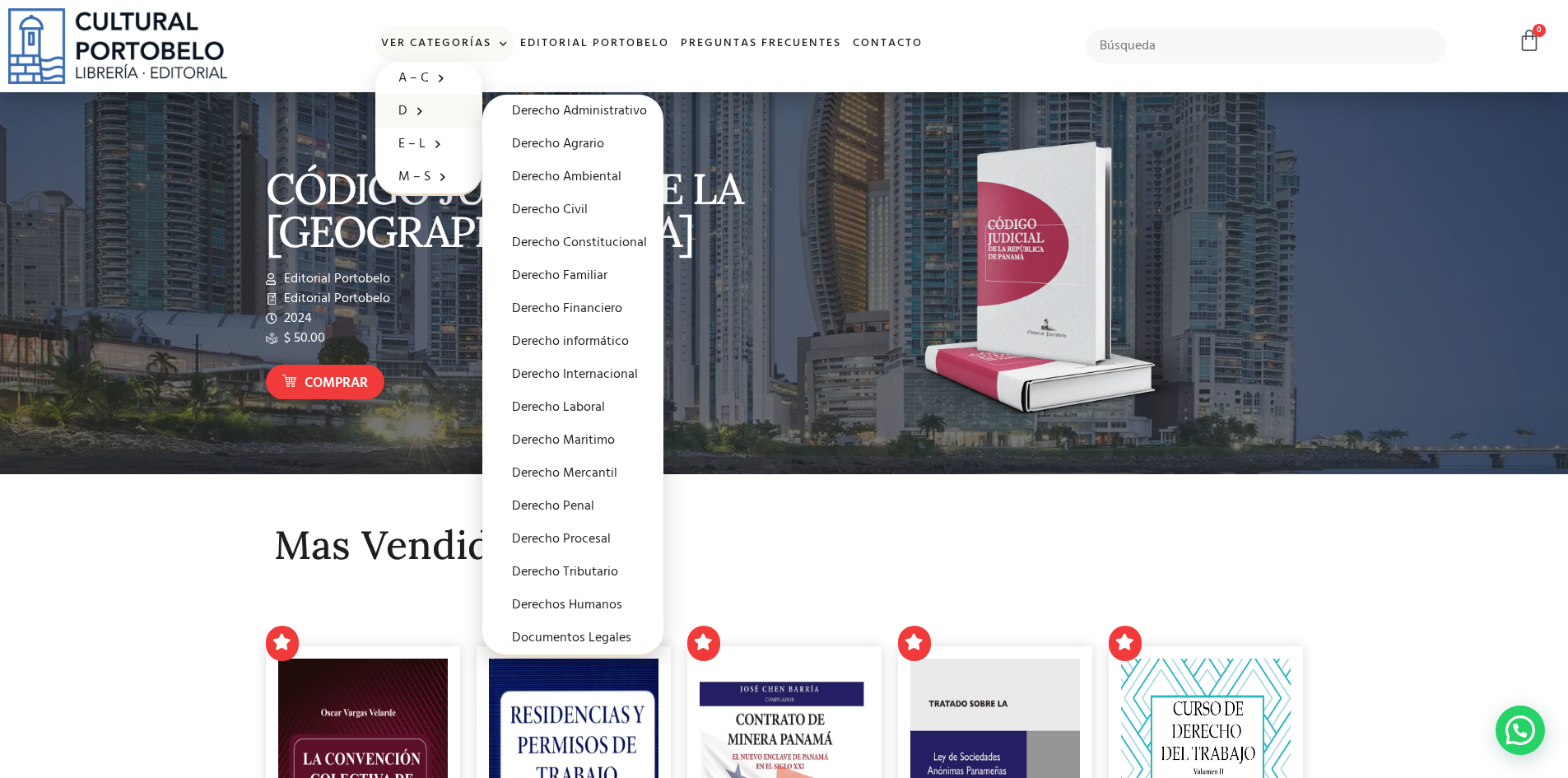
click at [411, 107] on span at bounding box center [416, 111] width 17 height 26
click at [588, 238] on link "Derecho Constitucional" at bounding box center [573, 243] width 181 height 33
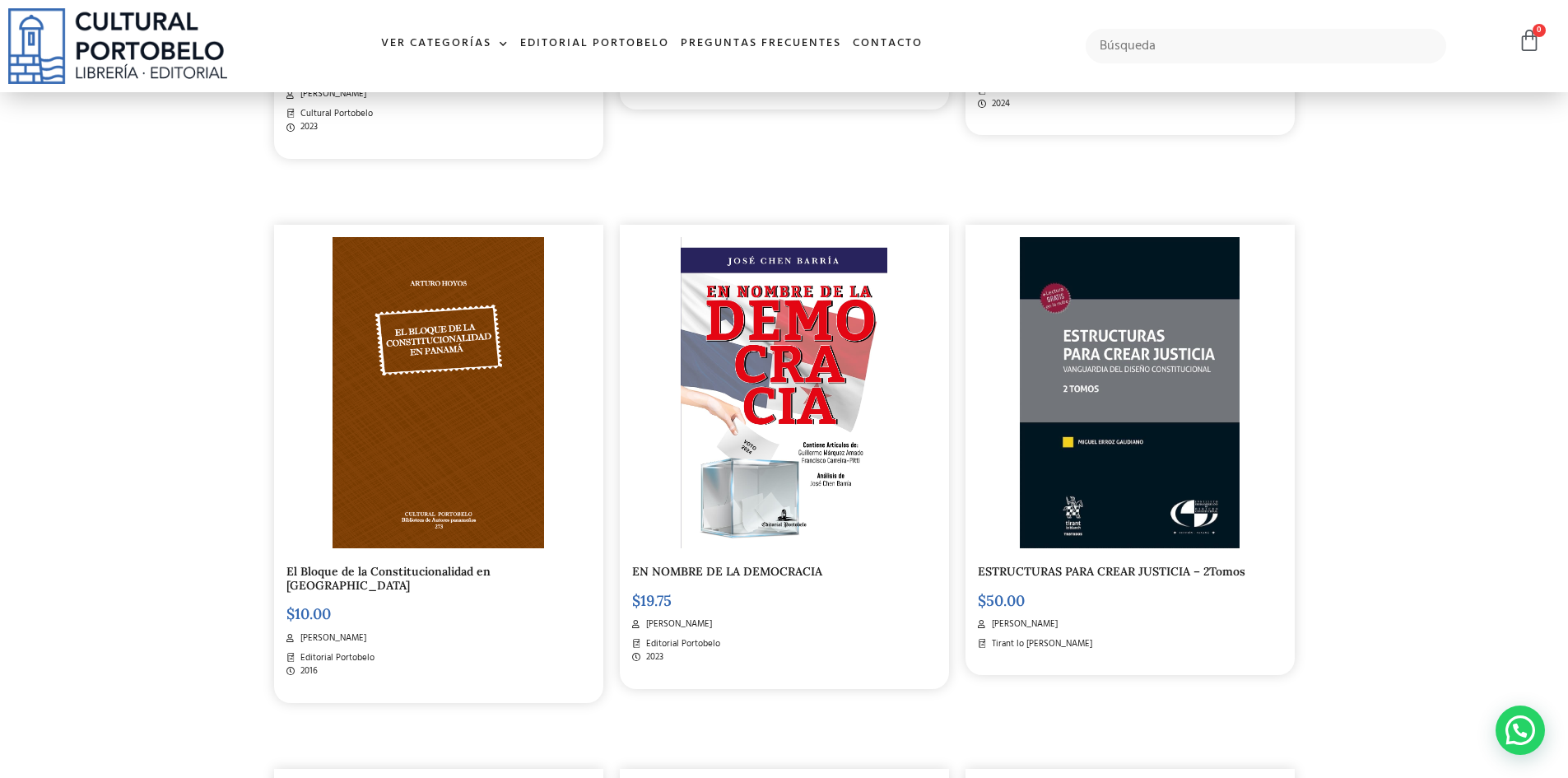
scroll to position [823, 0]
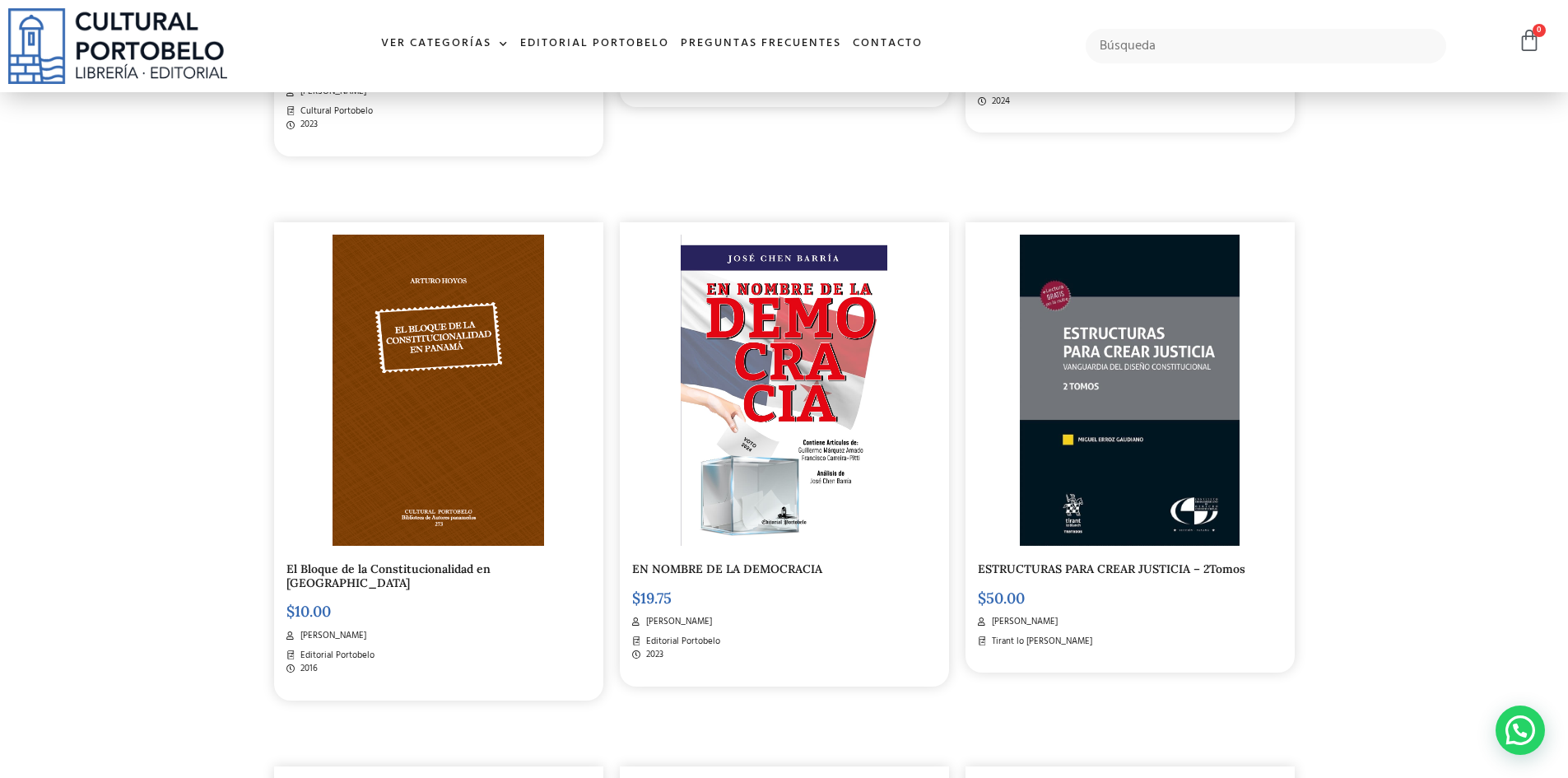
click at [1122, 565] on link "ESTRUCTURAS PARA CREAR JUSTICIA – 2Tomos" at bounding box center [1111, 569] width 267 height 15
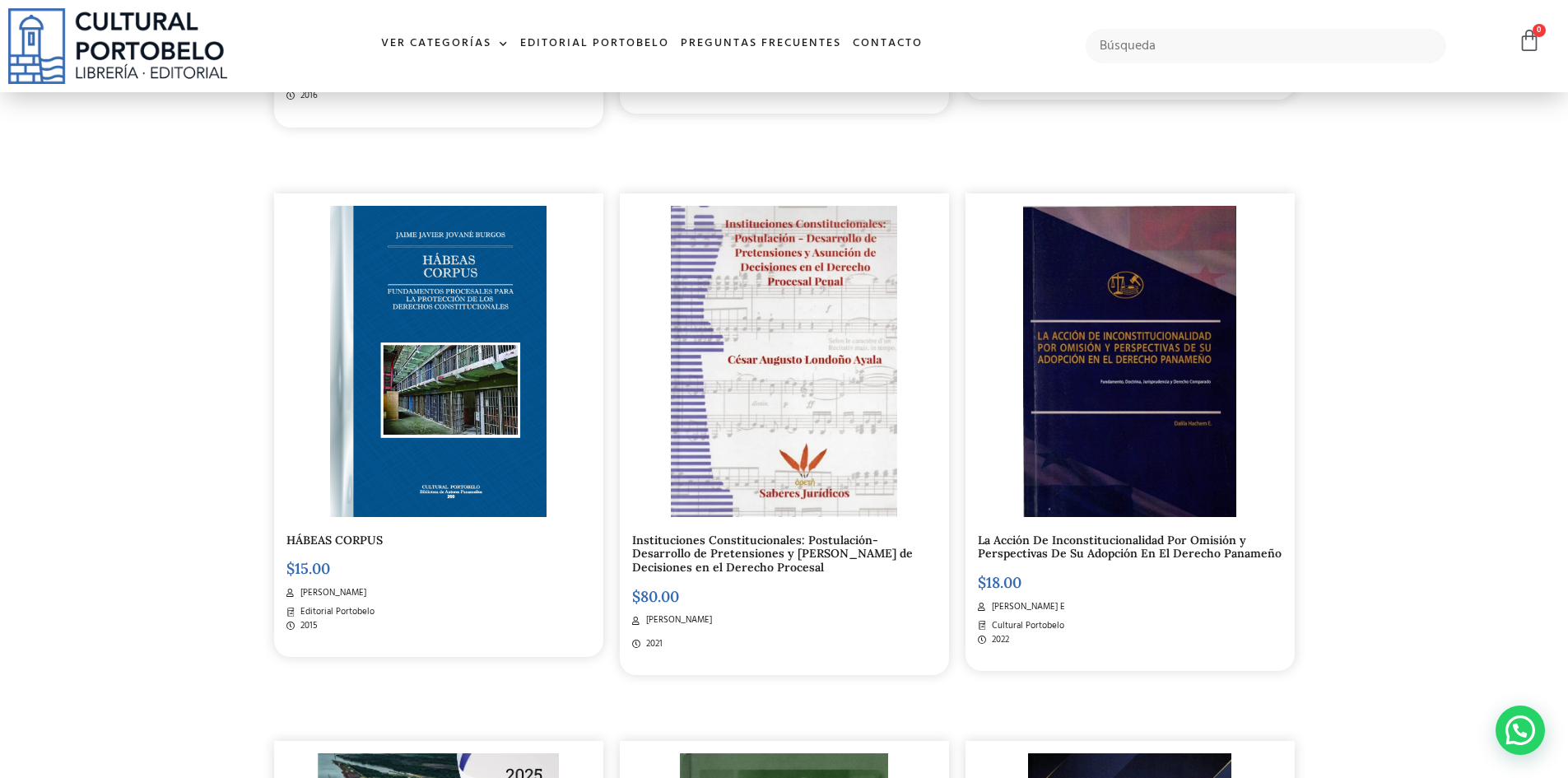
scroll to position [1399, 0]
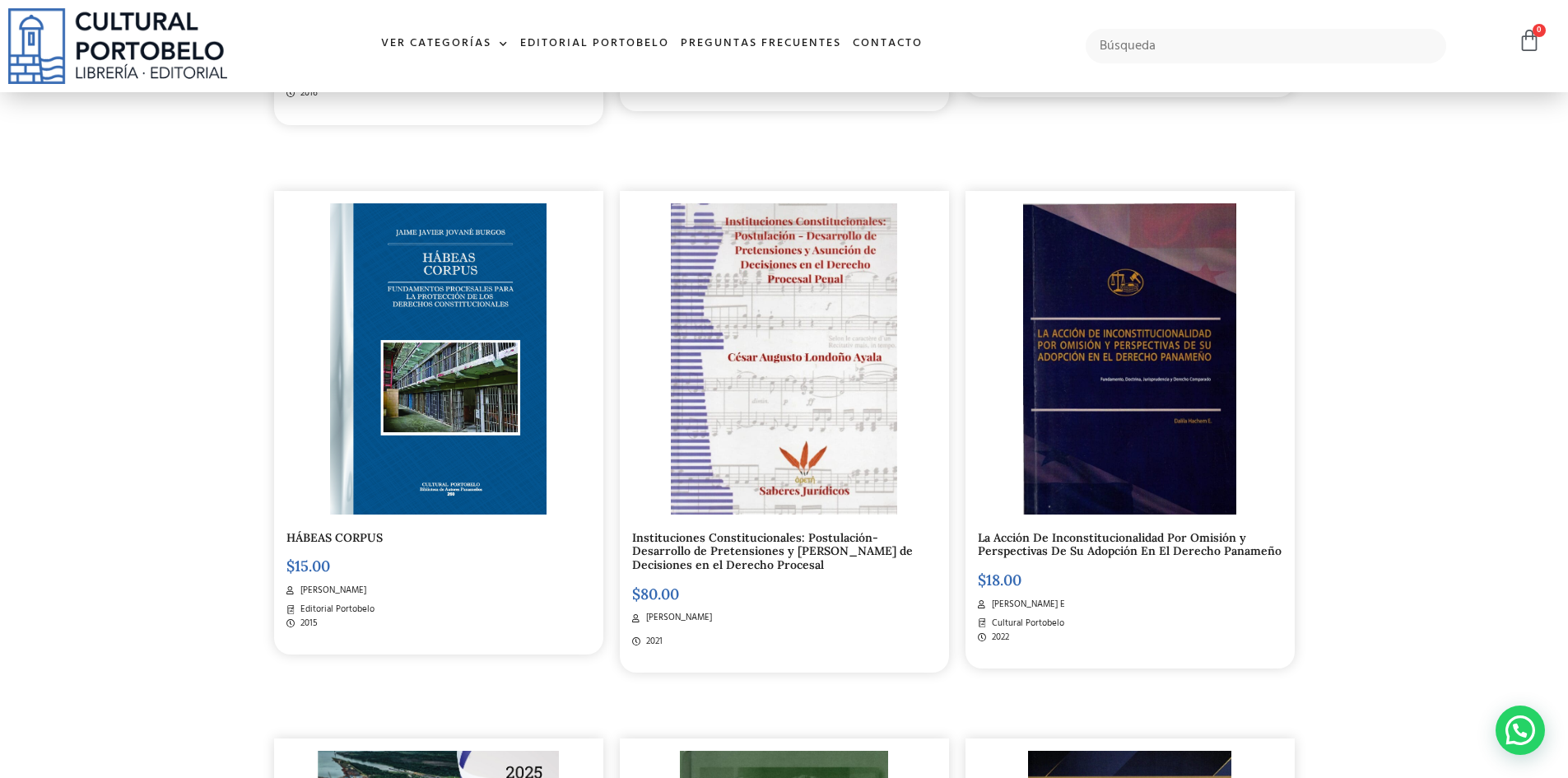
click at [1090, 532] on link "La Acción De Inconstitucionalidad Por Omisión y Perspectivas De Su Adopción En …" at bounding box center [1129, 544] width 304 height 29
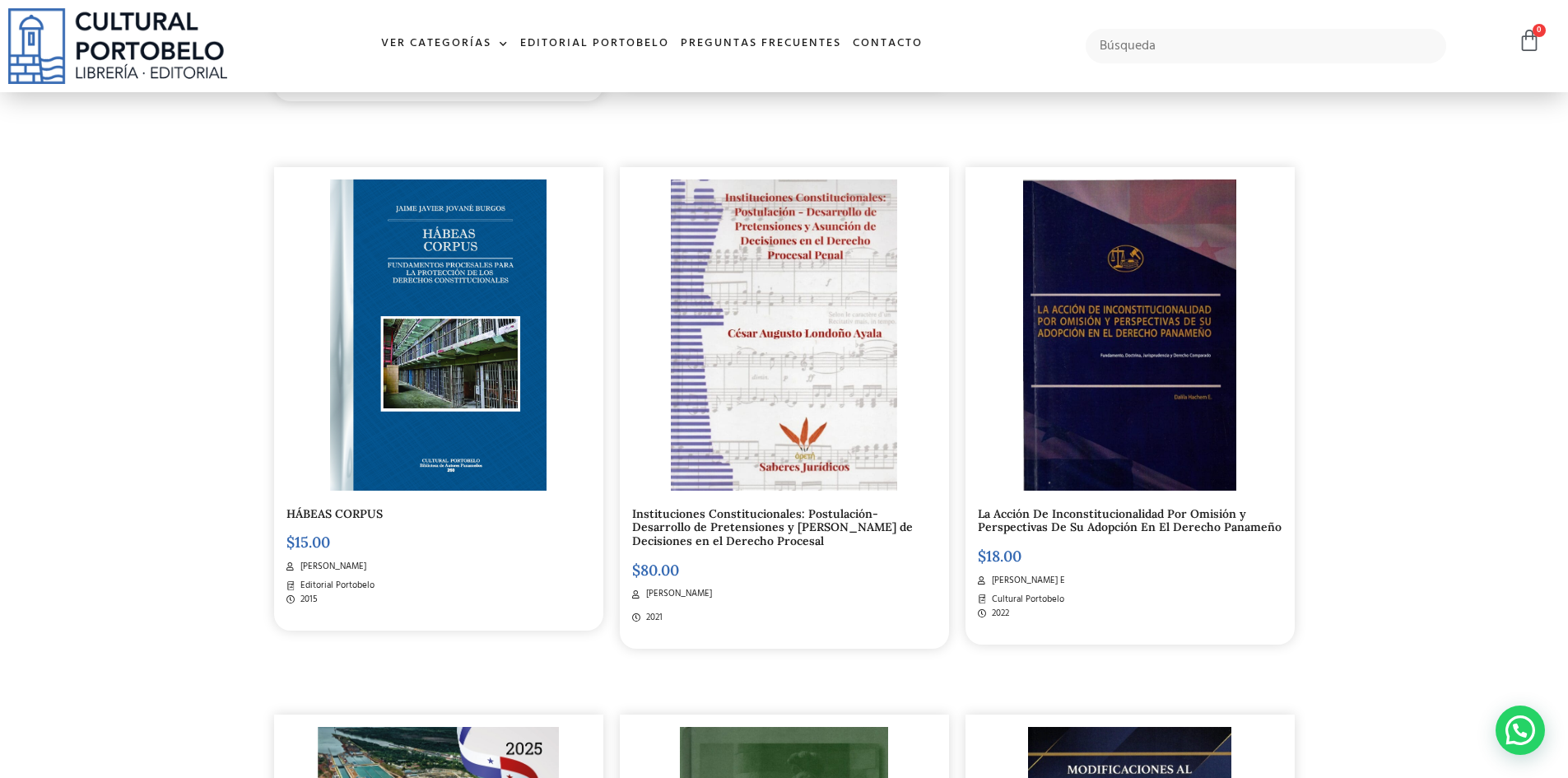
scroll to position [1892, 0]
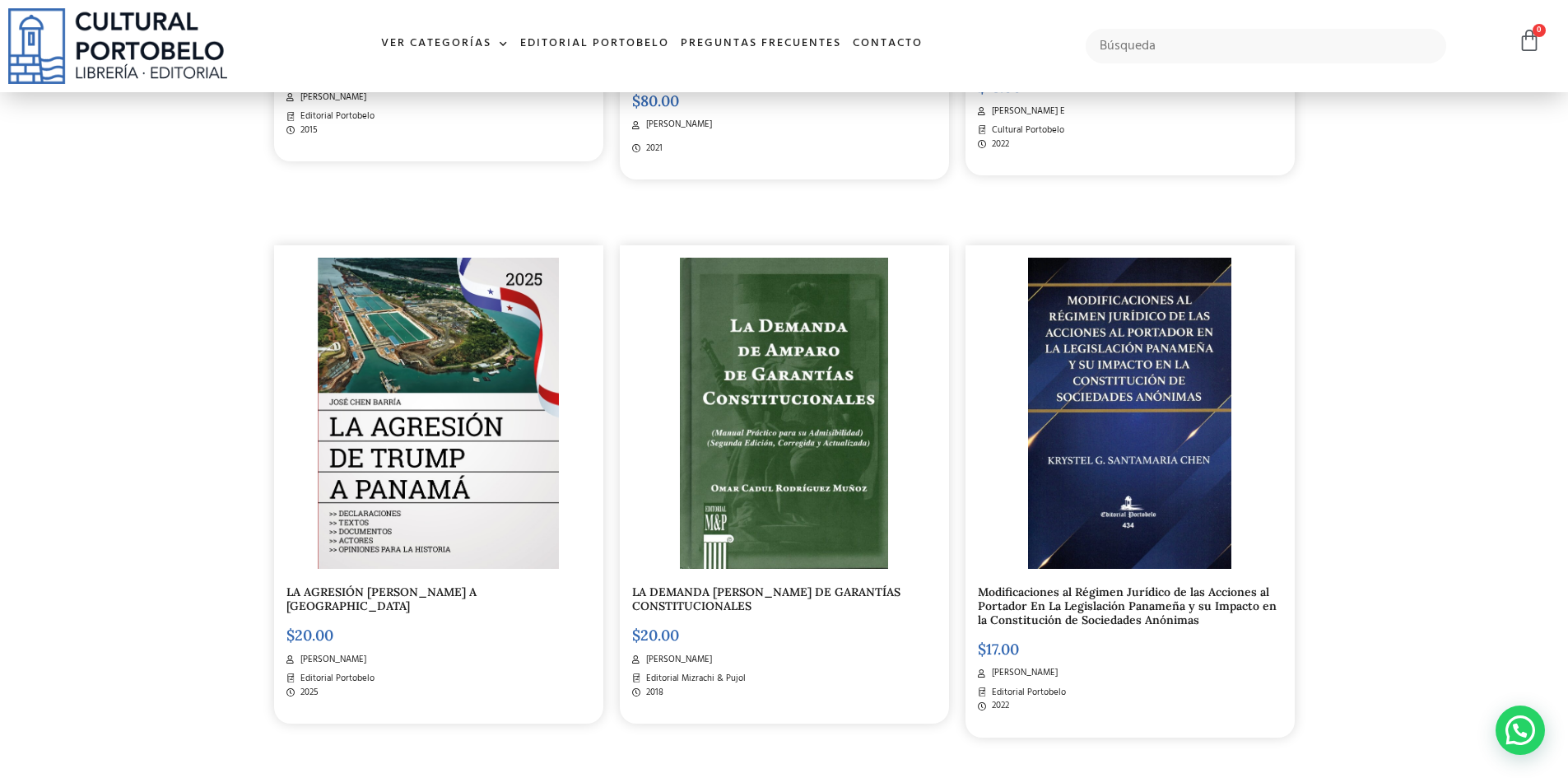
click at [1129, 590] on link "Modificaciones al Régimen Jurídico de las Acciones al Portador En La Legislació…" at bounding box center [1127, 606] width 299 height 42
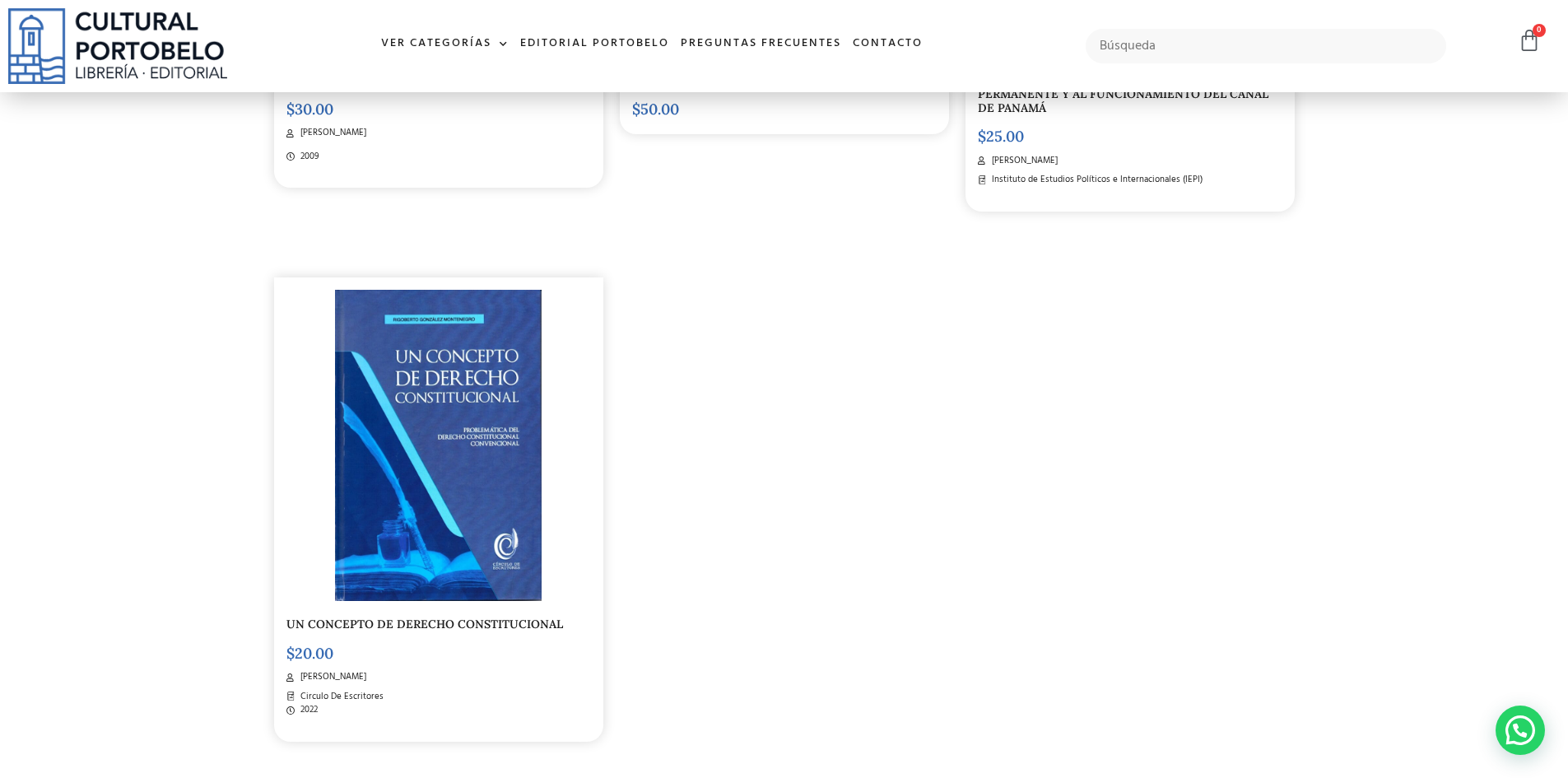
scroll to position [3128, 0]
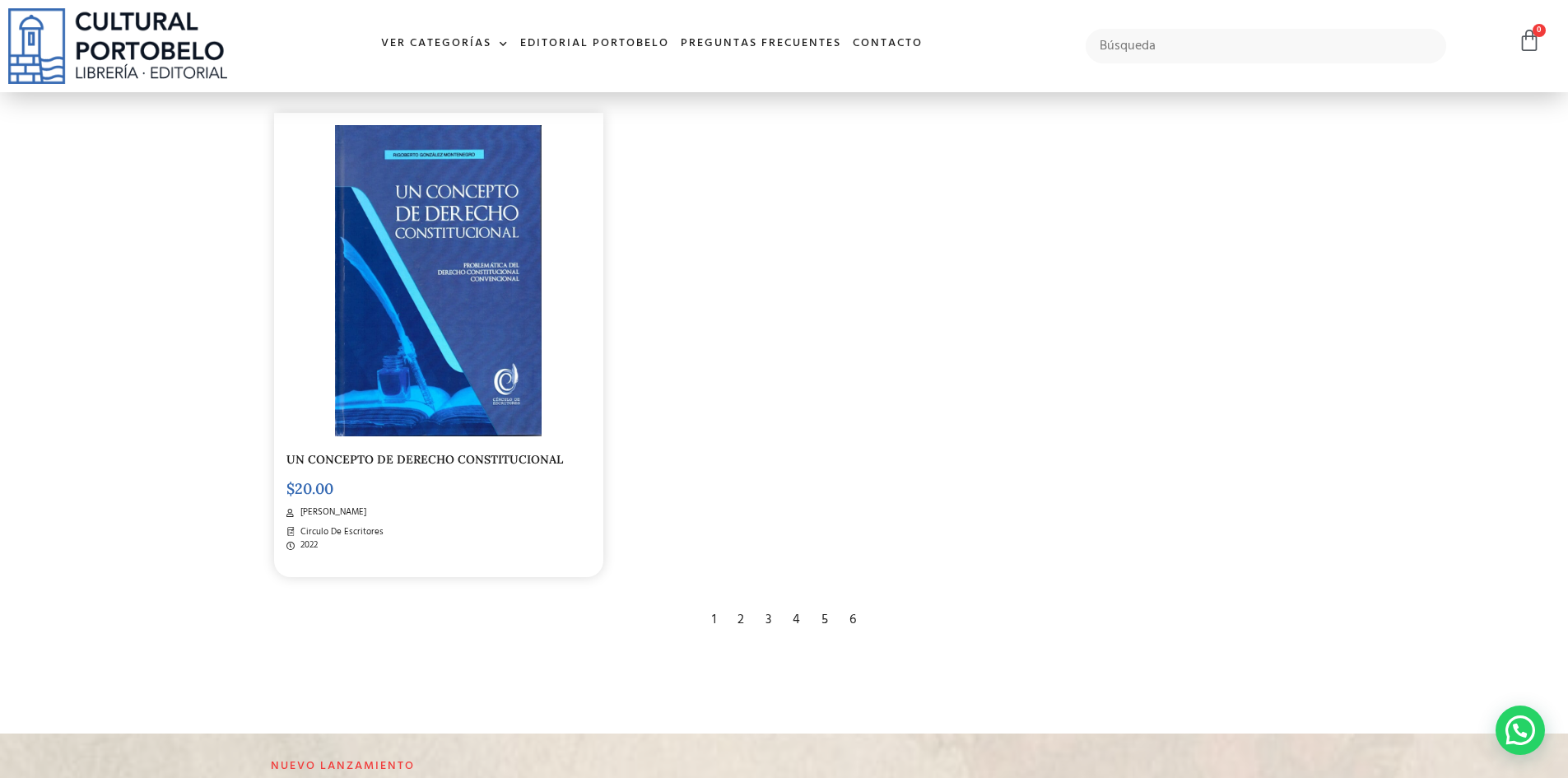
click at [741, 605] on div "2" at bounding box center [741, 620] width 23 height 36
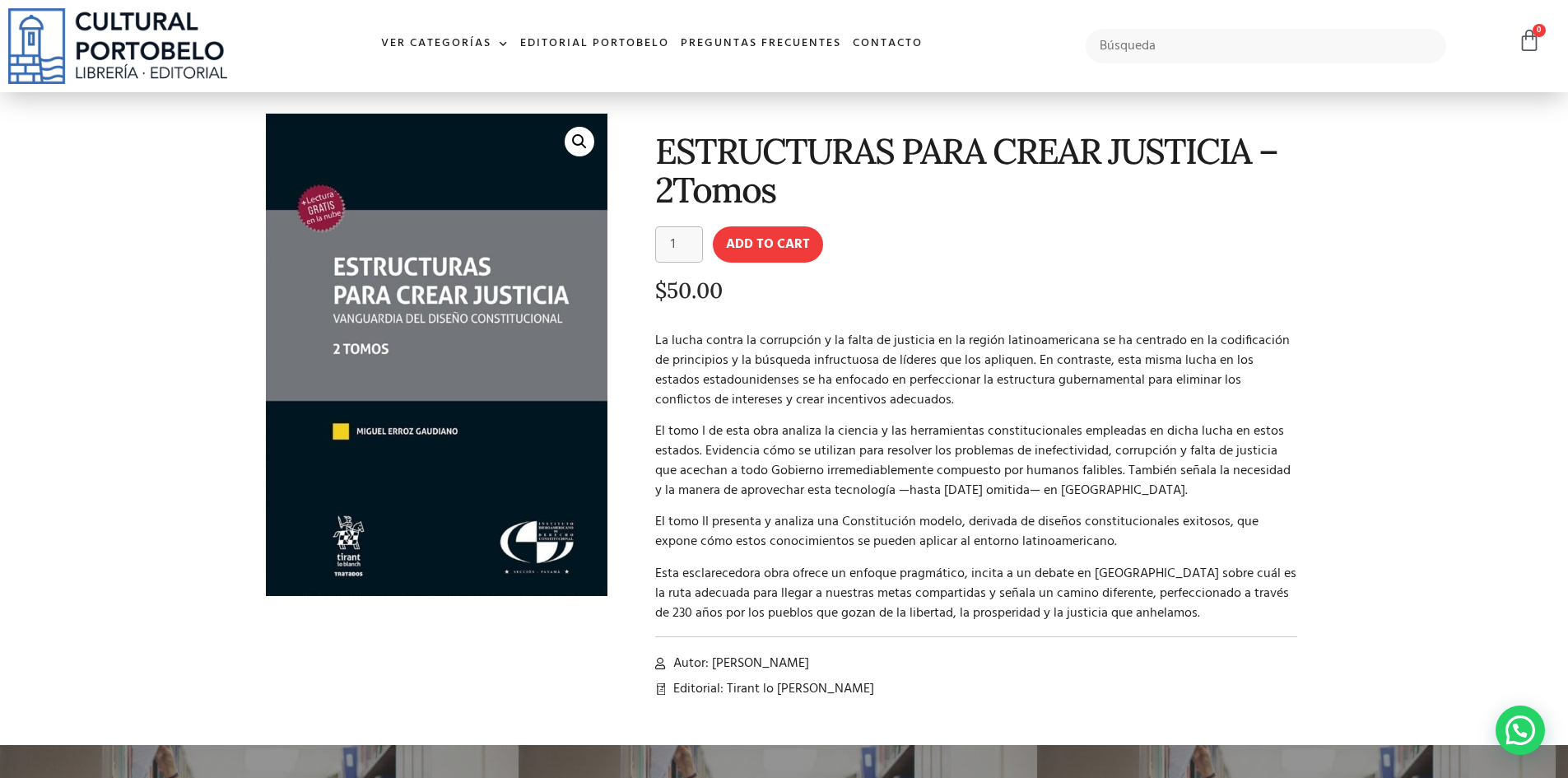
scroll to position [82, 0]
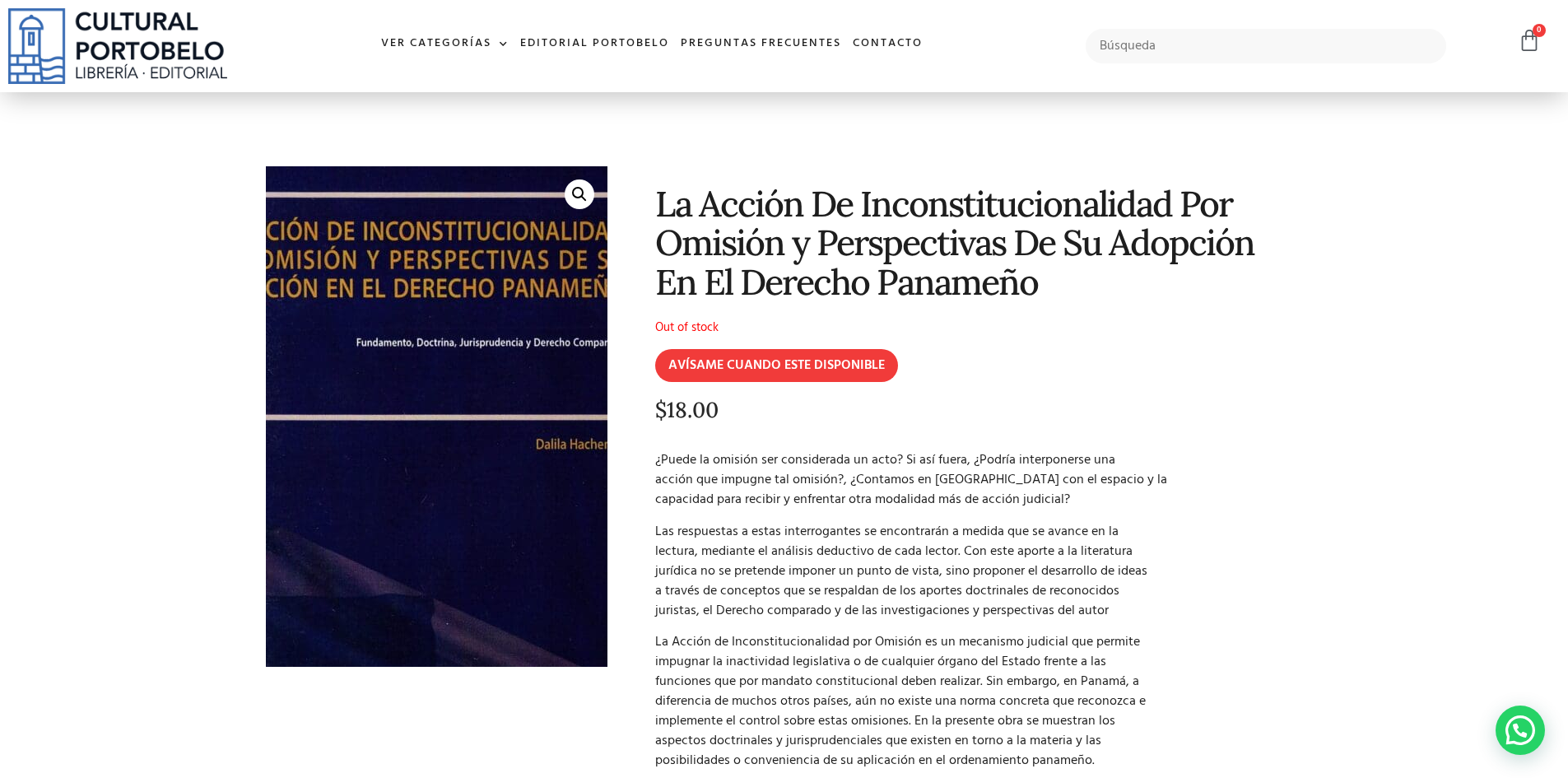
scroll to position [165, 0]
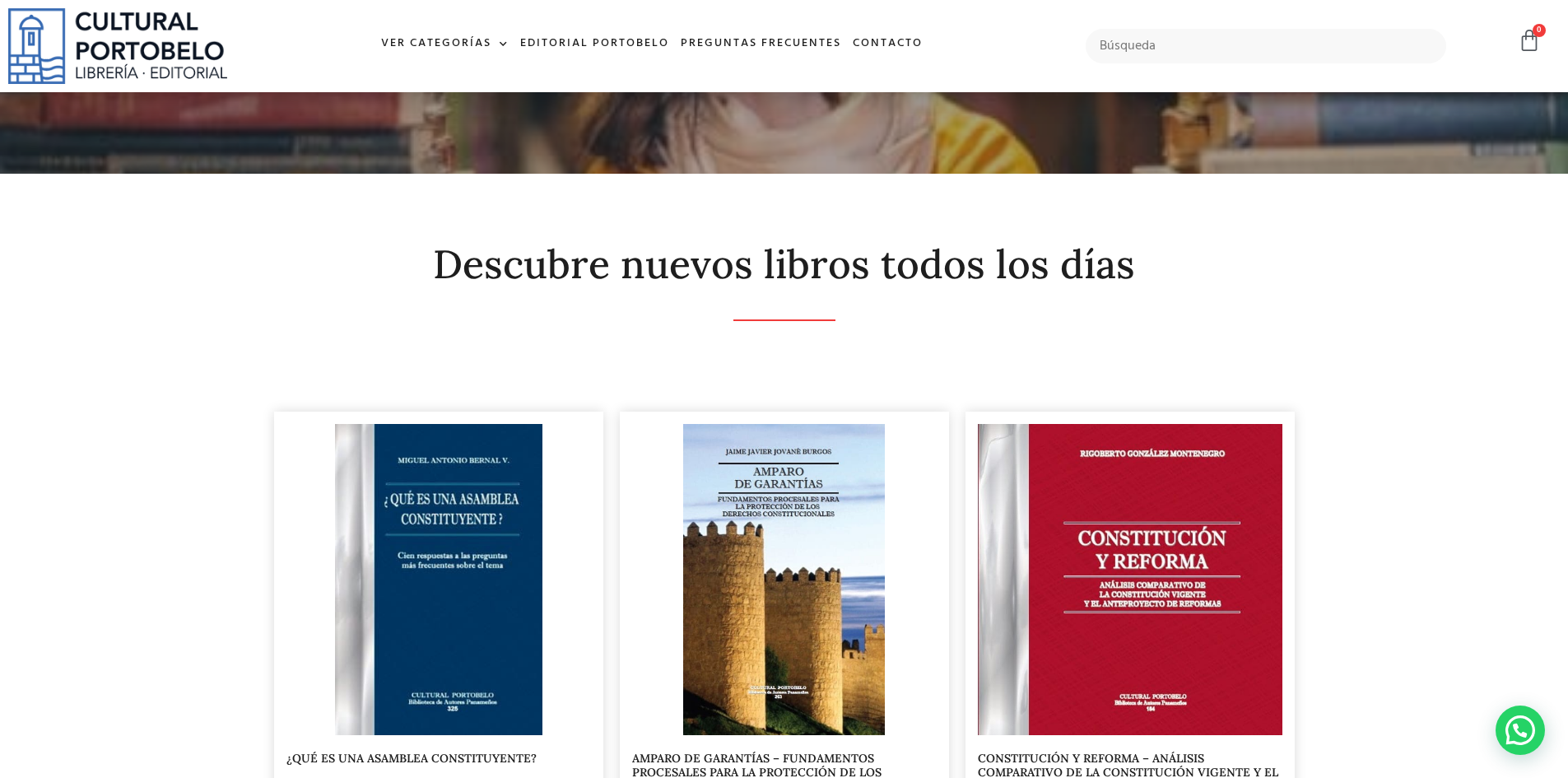
scroll to position [329, 0]
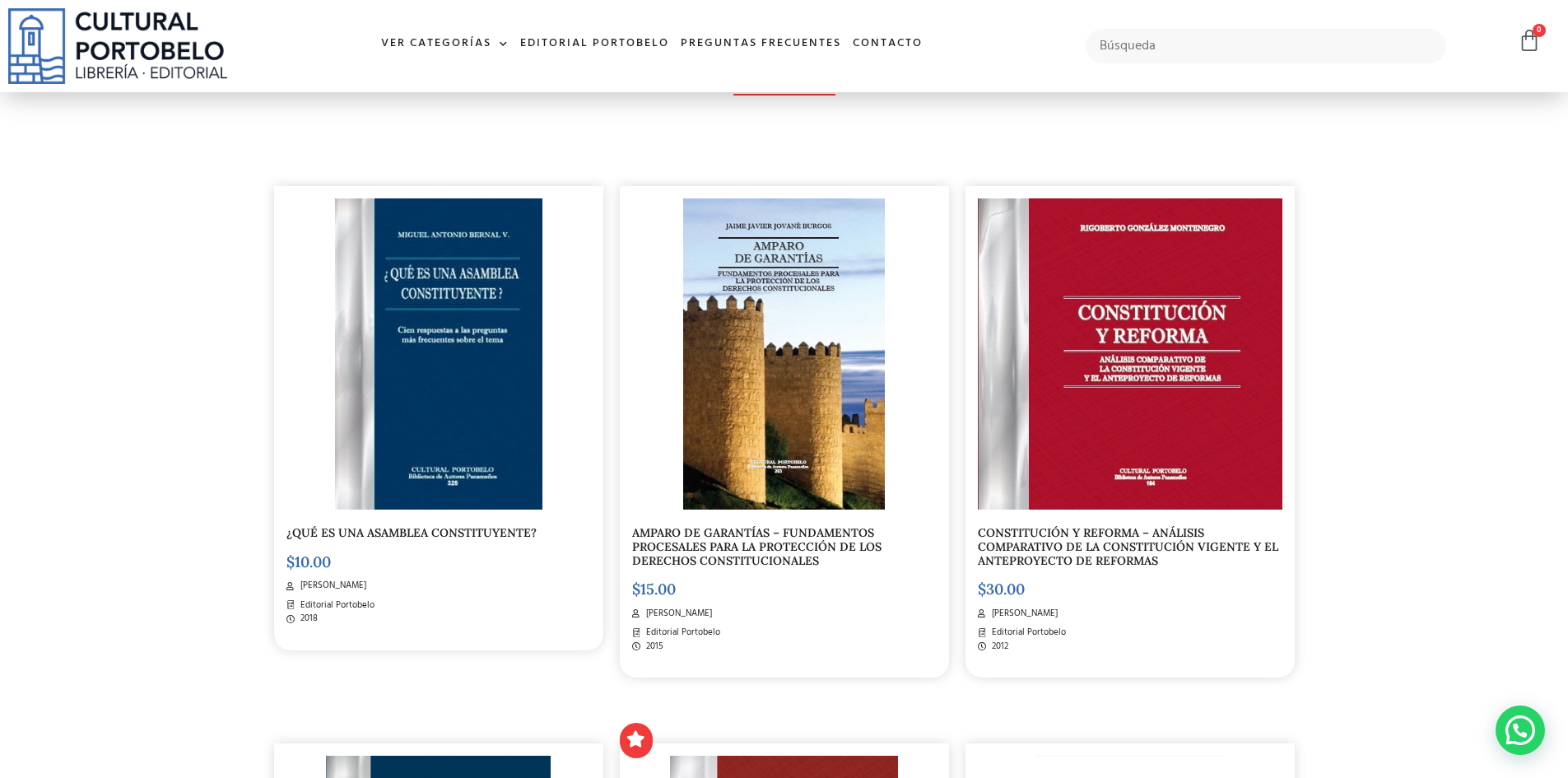
click at [722, 539] on link "AMPARO DE GARANTÍAS – FUNDAMENTOS PROCESALES PARA LA PROTECCIÓN DE LOS DERECHOS…" at bounding box center [757, 547] width 250 height 42
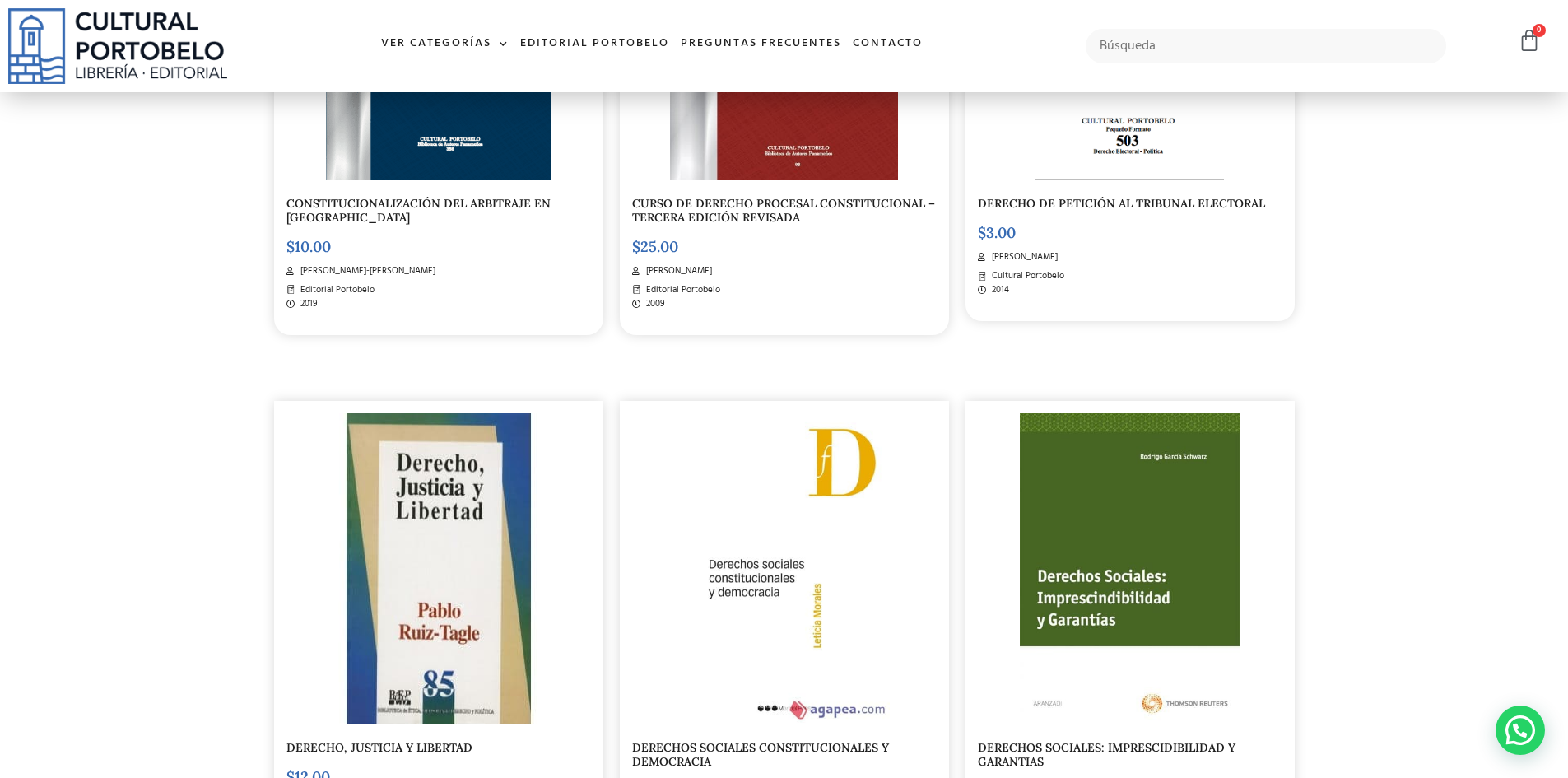
scroll to position [1317, 0]
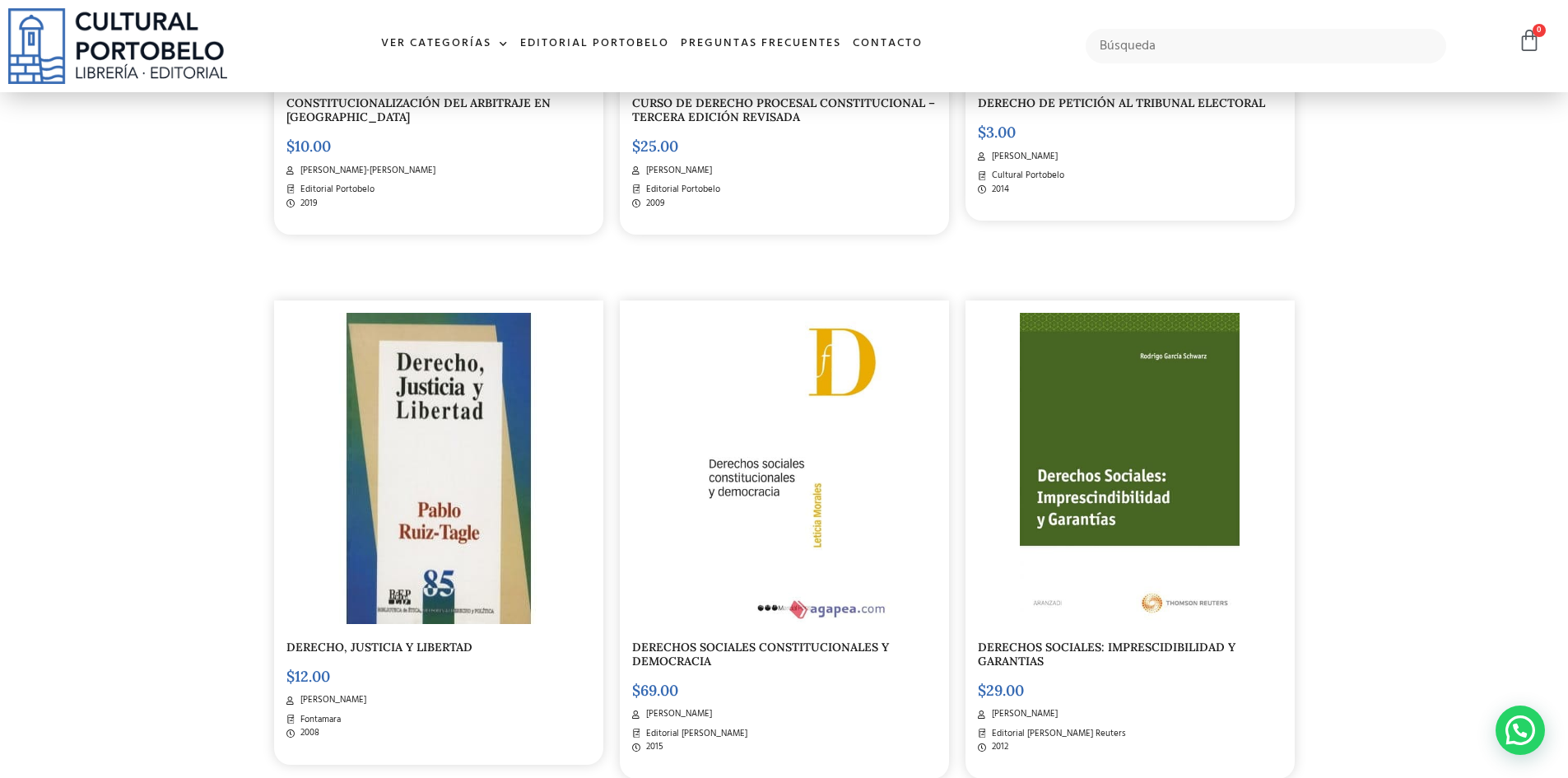
click at [443, 456] on img at bounding box center [439, 469] width 304 height 312
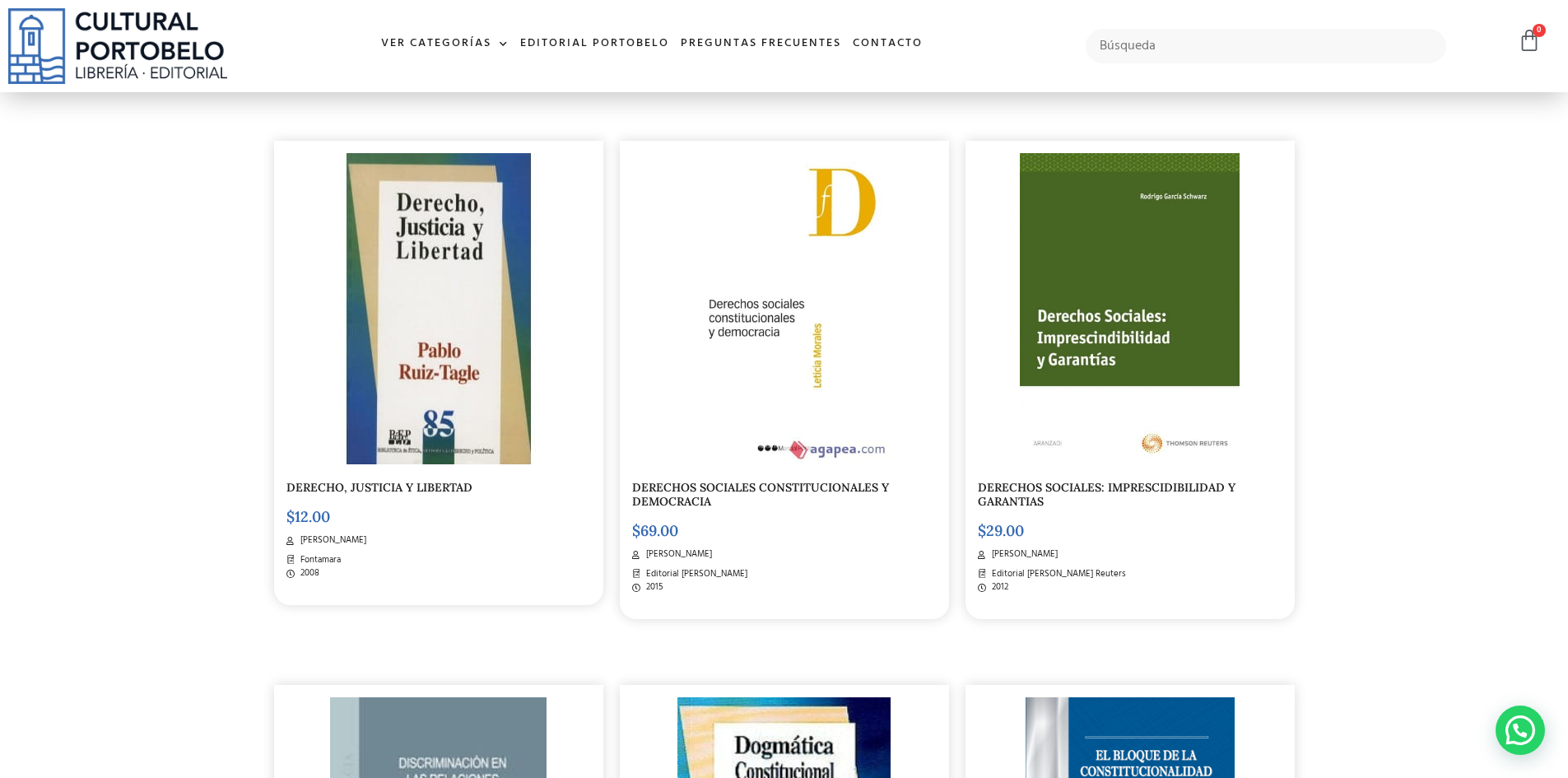
scroll to position [1481, 0]
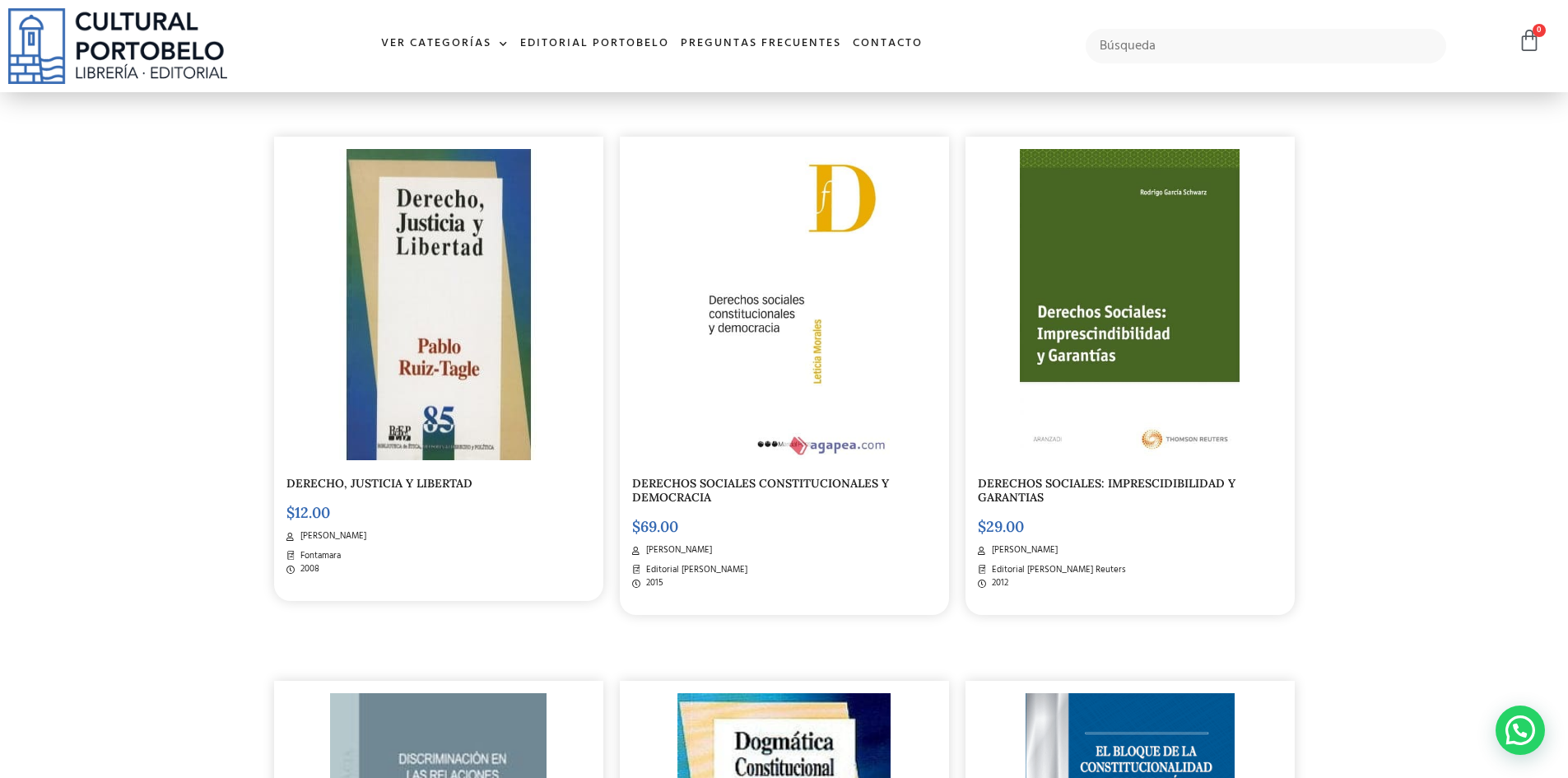
click at [769, 478] on link "DERECHOS SOCIALES CONSTITUCIONALES Y DEMOCRACIA" at bounding box center [761, 490] width 257 height 29
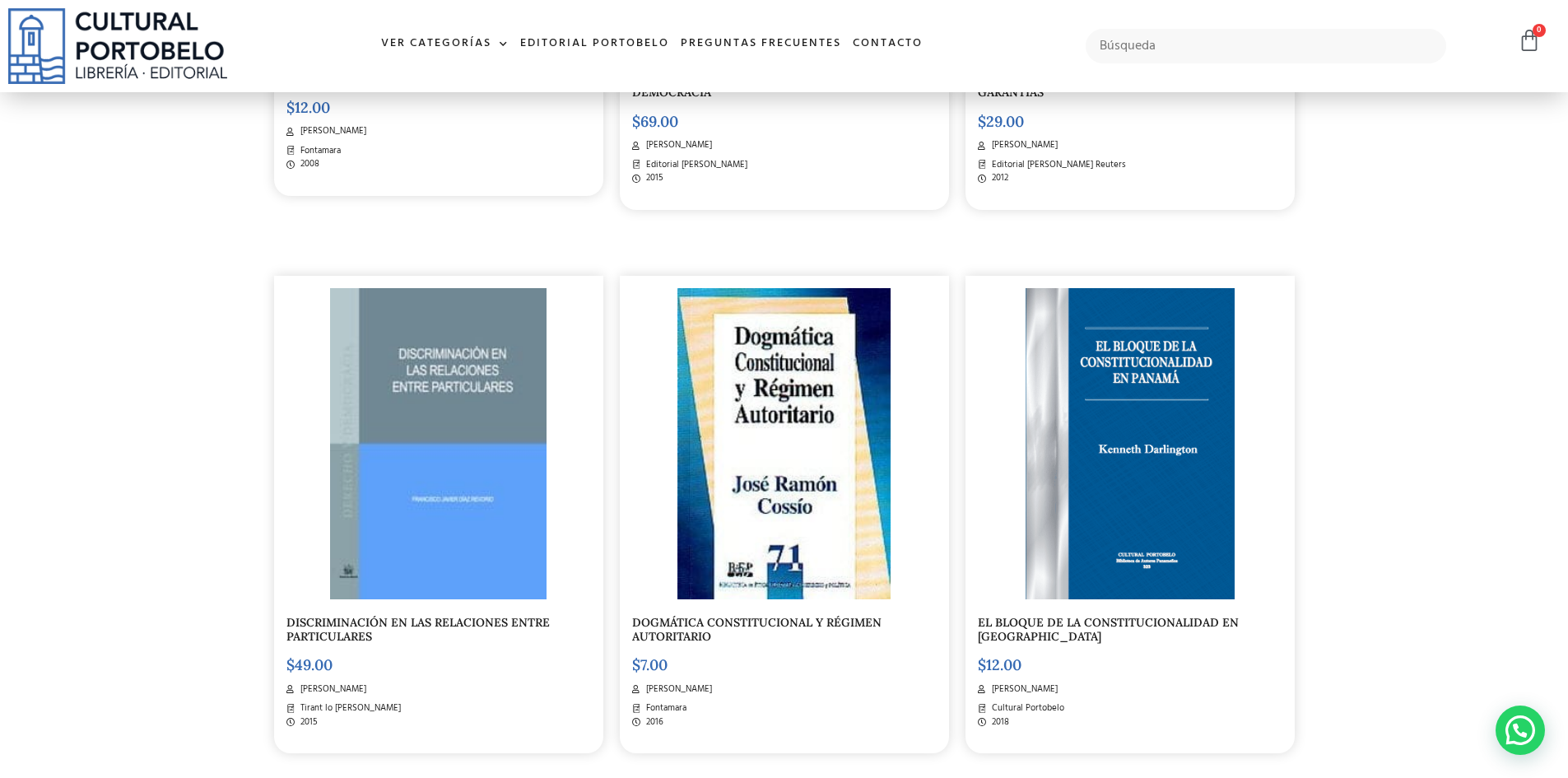
scroll to position [1892, 0]
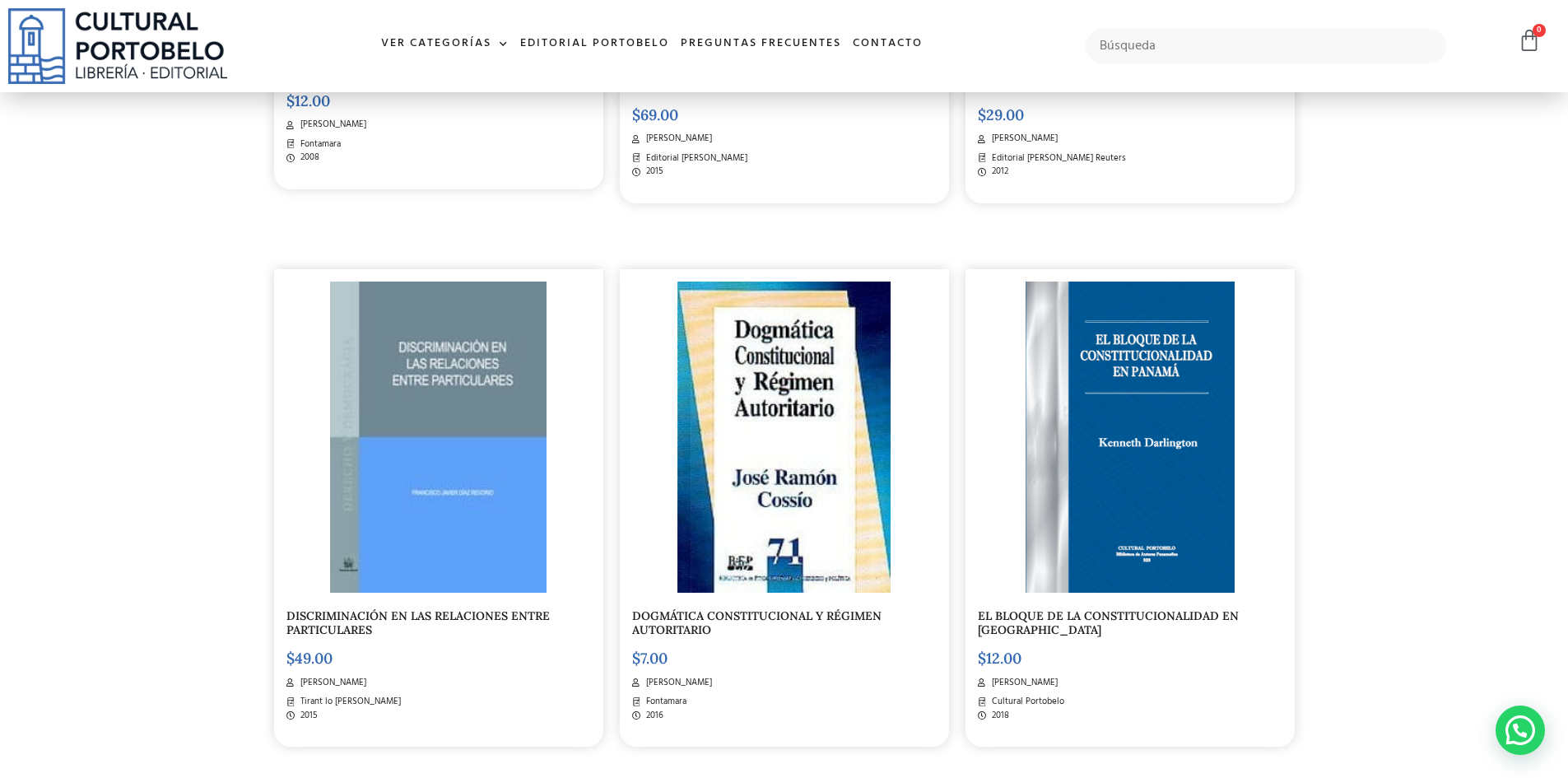
click at [469, 371] on img at bounding box center [439, 437] width 218 height 312
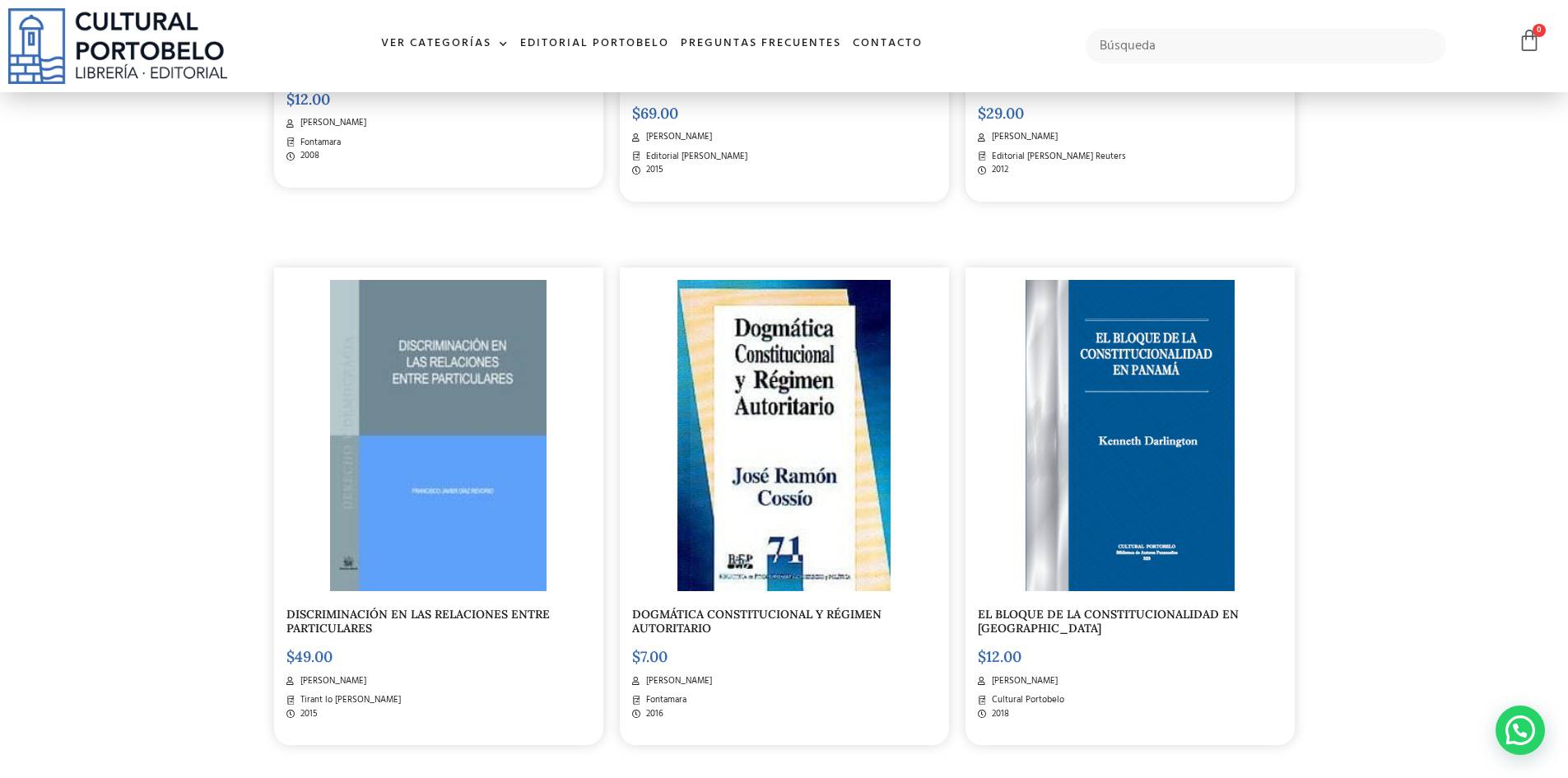
scroll to position [1891, 0]
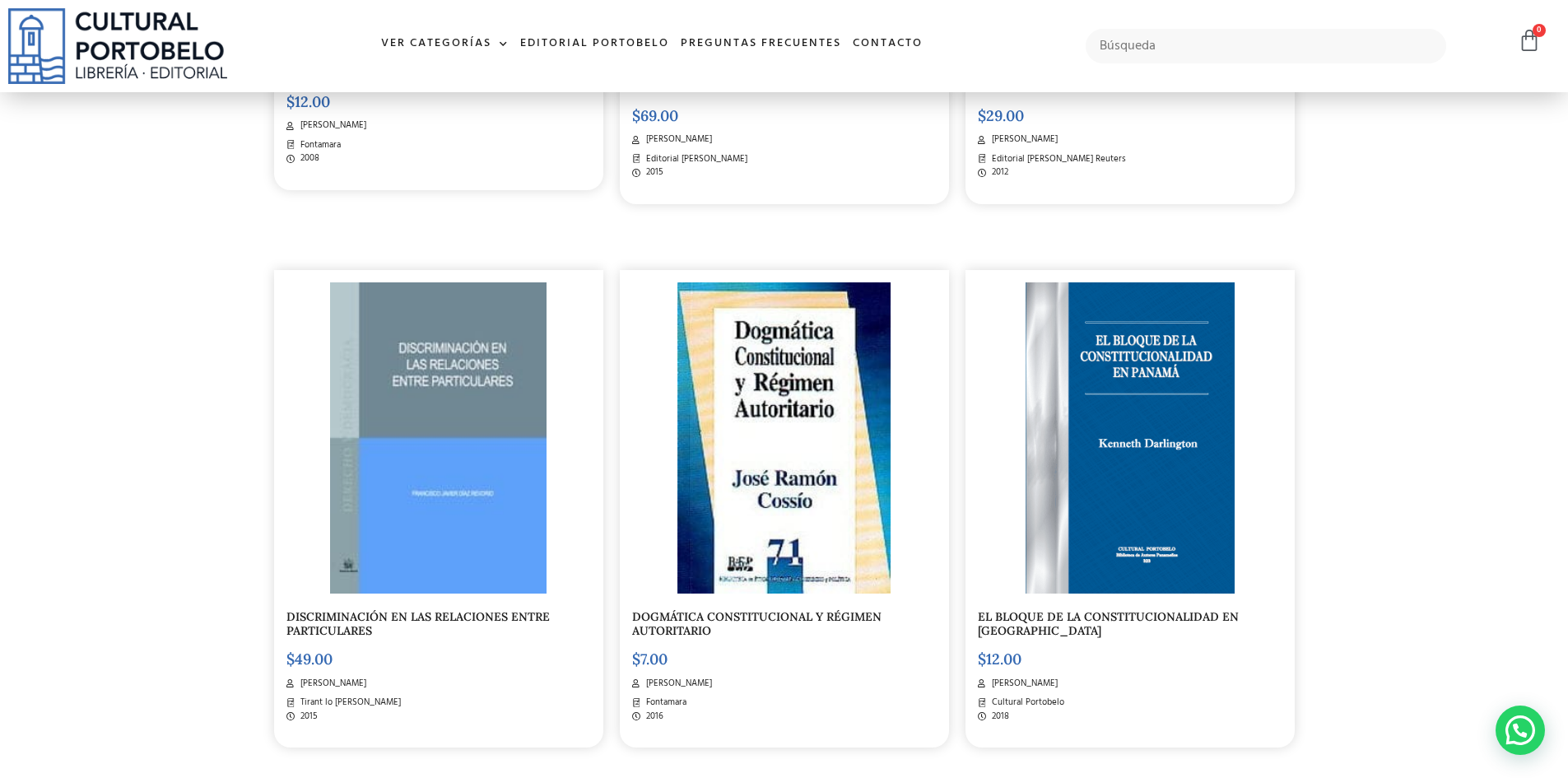
click at [1115, 616] on link "EL BLOQUE DE LA CONSTITUCIONALIDAD EN PANAMÁ" at bounding box center [1108, 623] width 261 height 29
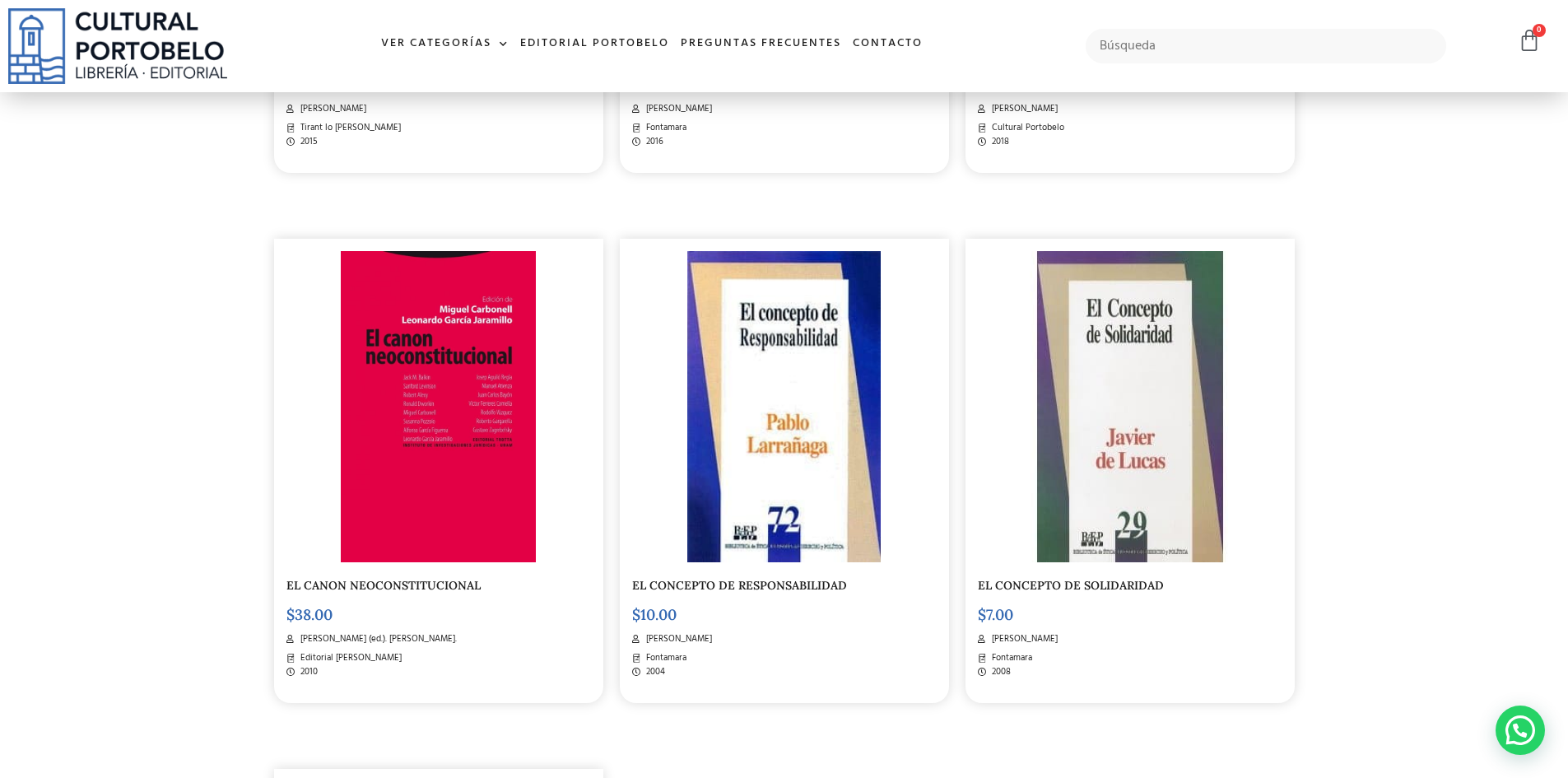
scroll to position [2467, 0]
click at [449, 420] on img at bounding box center [438, 406] width 196 height 312
click at [775, 588] on link "EL CONCEPTO DE RESPONSABILIDAD" at bounding box center [740, 585] width 215 height 15
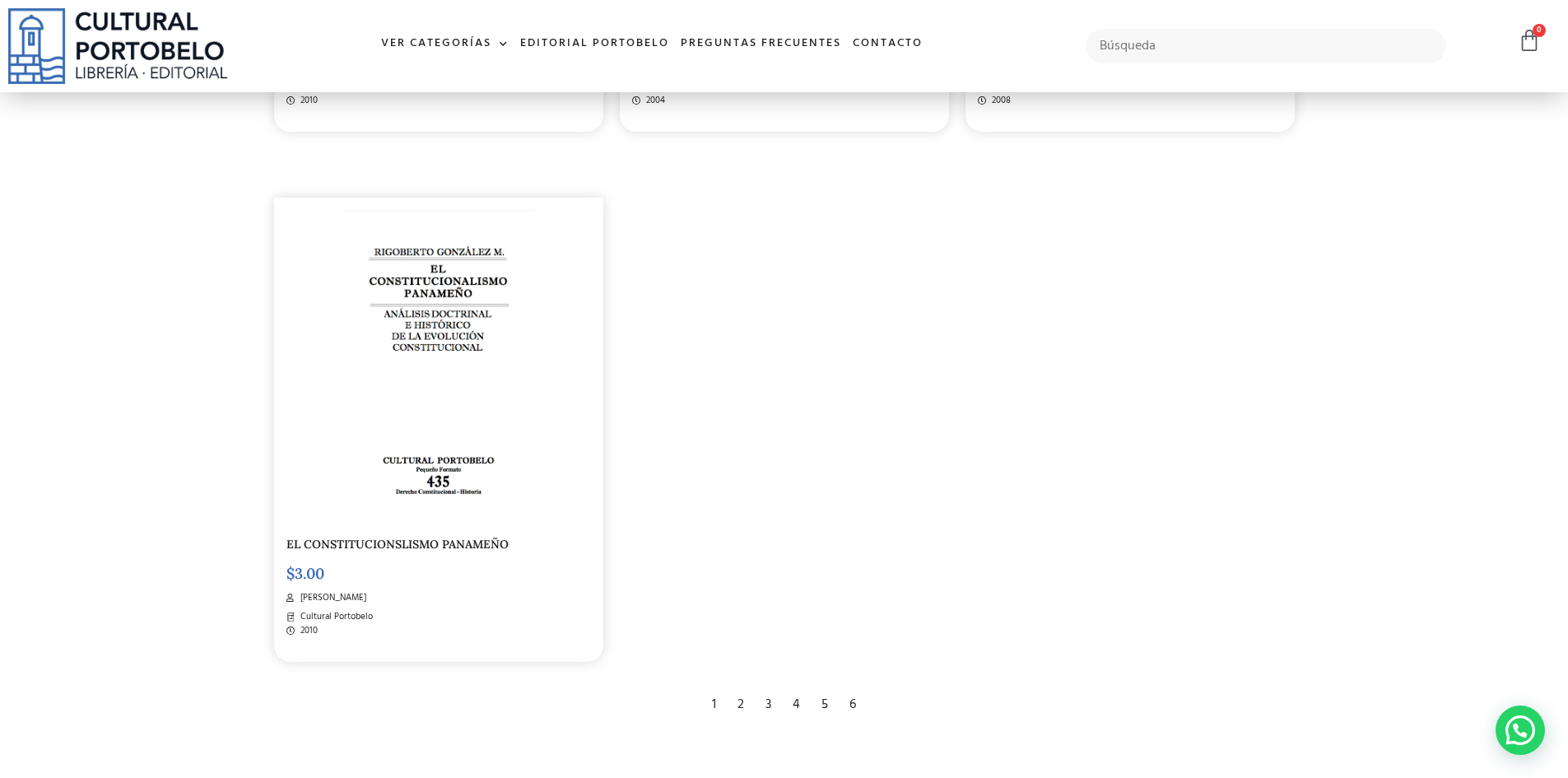
scroll to position [3042, 0]
click at [739, 698] on div "2" at bounding box center [741, 700] width 23 height 36
click at [768, 697] on div "3" at bounding box center [768, 700] width 22 height 36
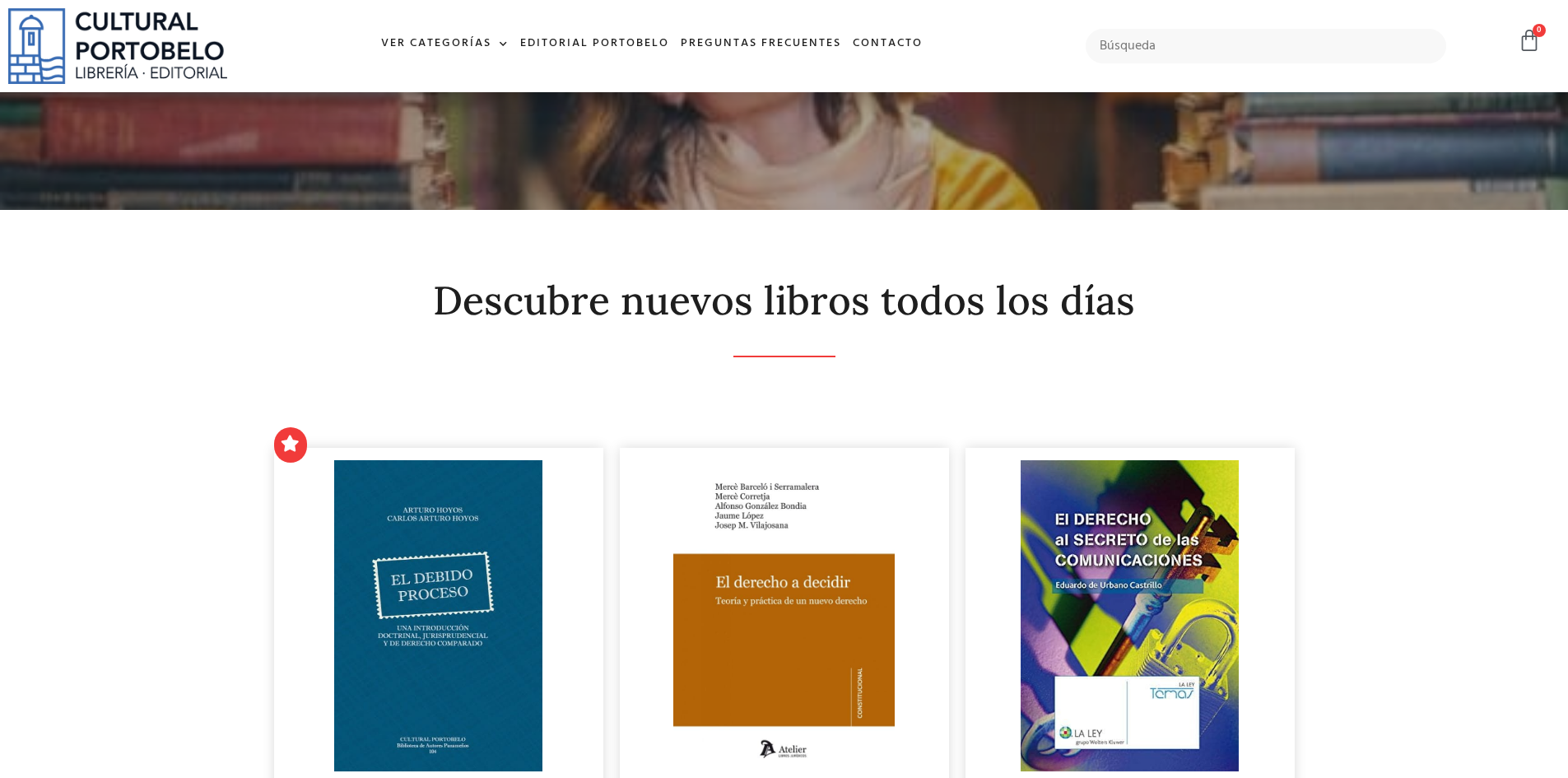
scroll to position [247, 0]
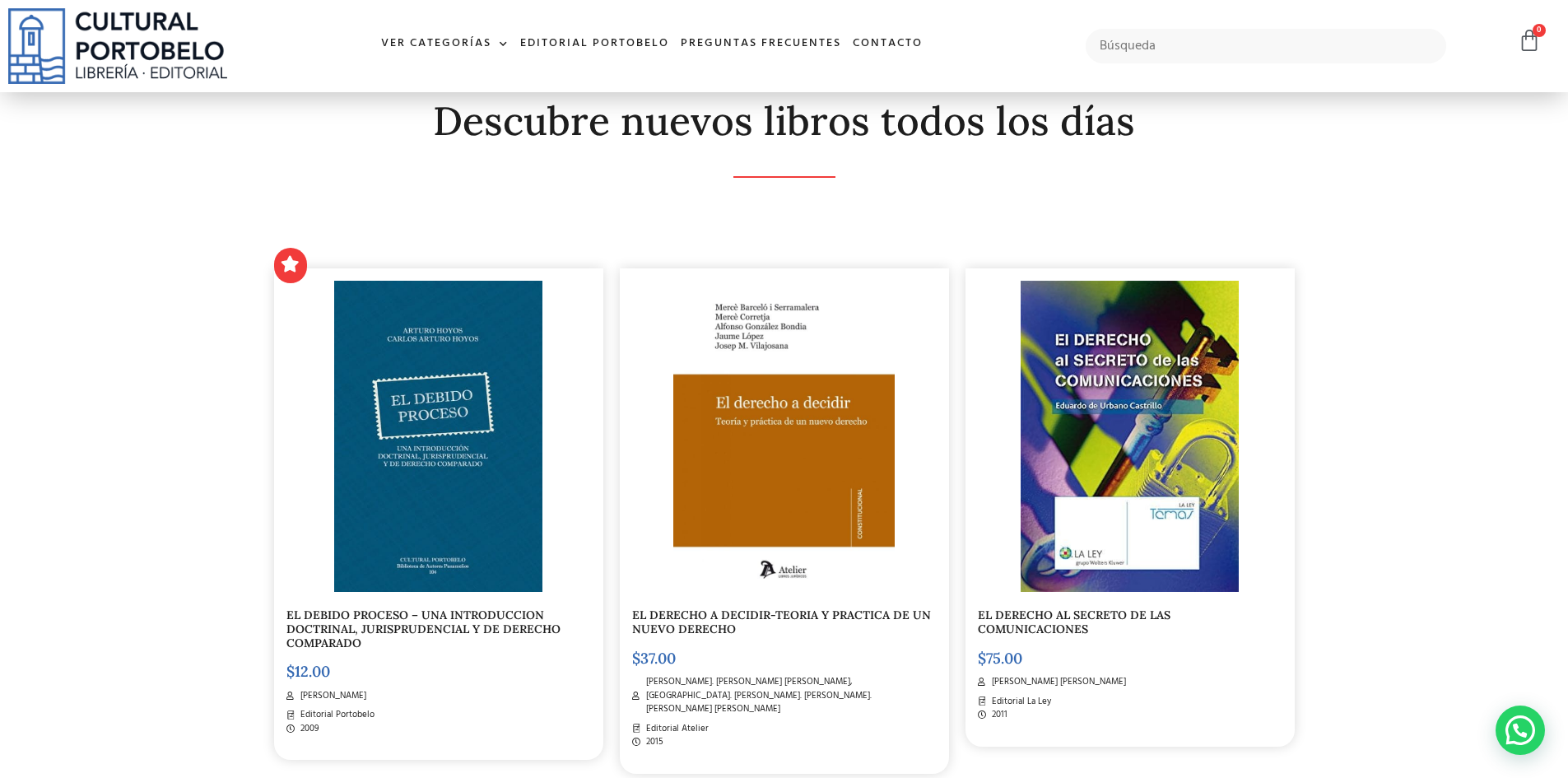
click at [760, 609] on link "EL DERECHO A DECIDIR-TEORIA Y PRACTICA DE UN NUEVO DERECHO" at bounding box center [782, 622] width 299 height 29
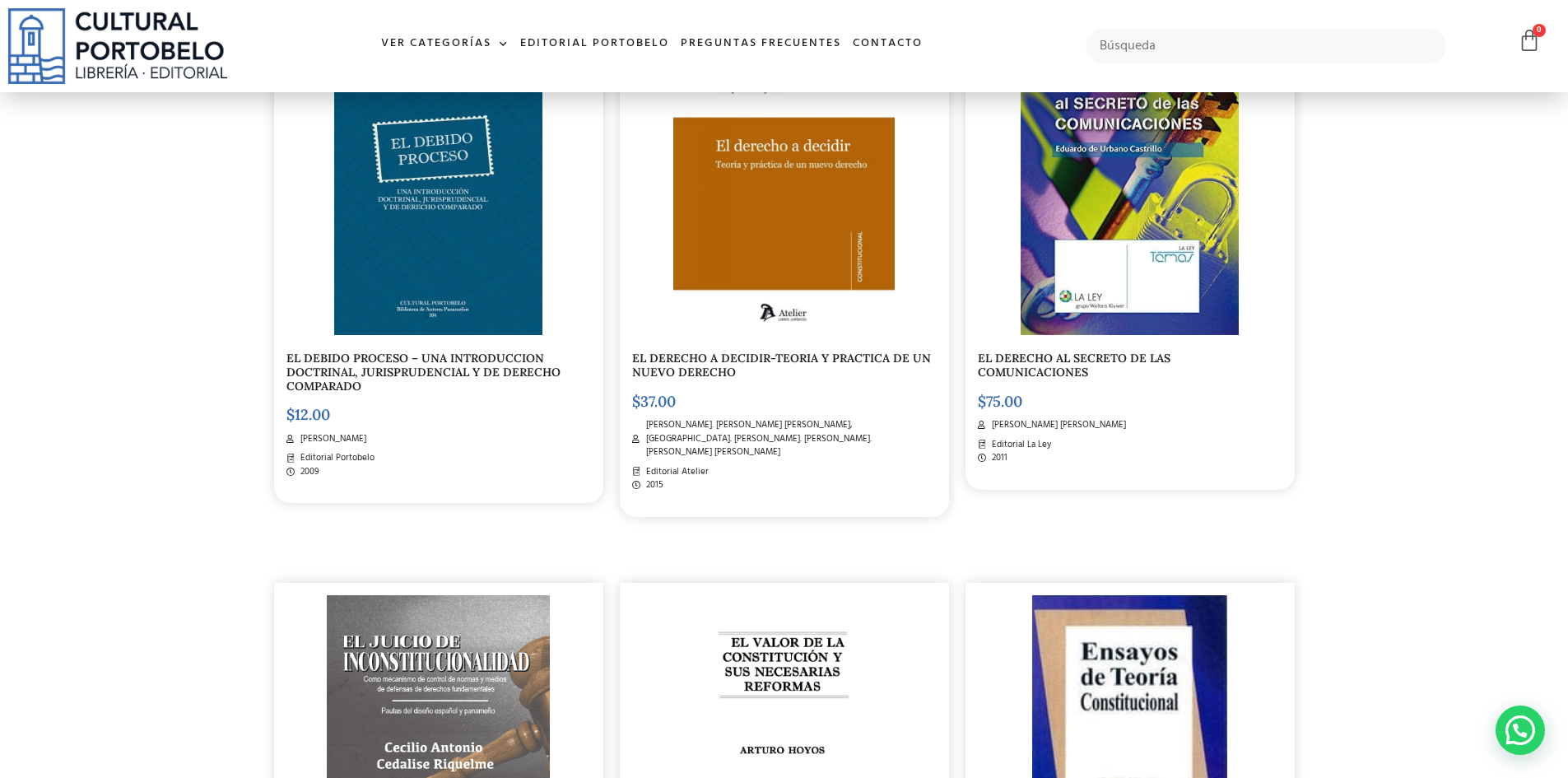
scroll to position [822, 0]
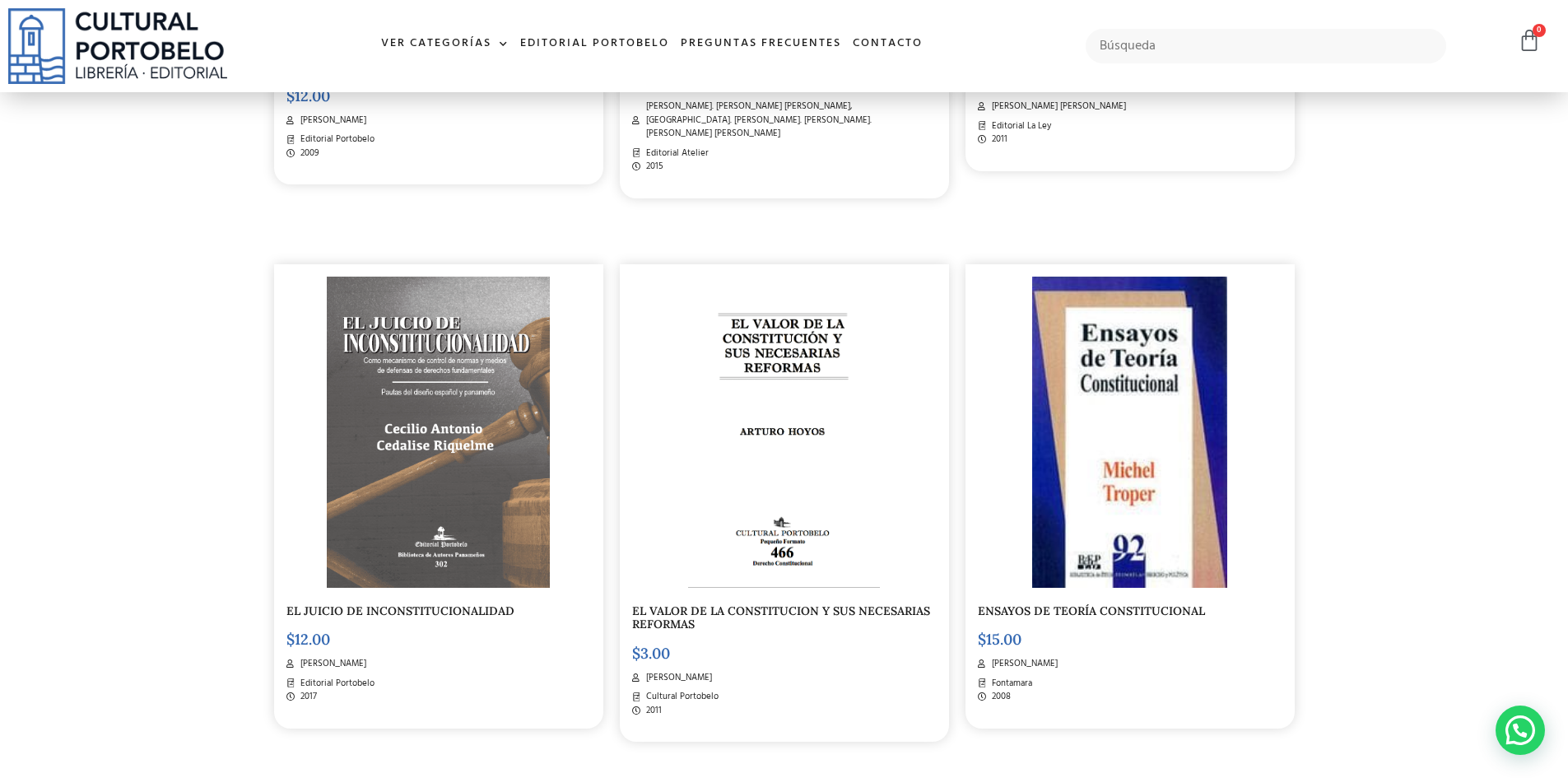
click at [453, 373] on img at bounding box center [438, 433] width 224 height 312
click at [1134, 374] on img at bounding box center [1130, 434] width 195 height 312
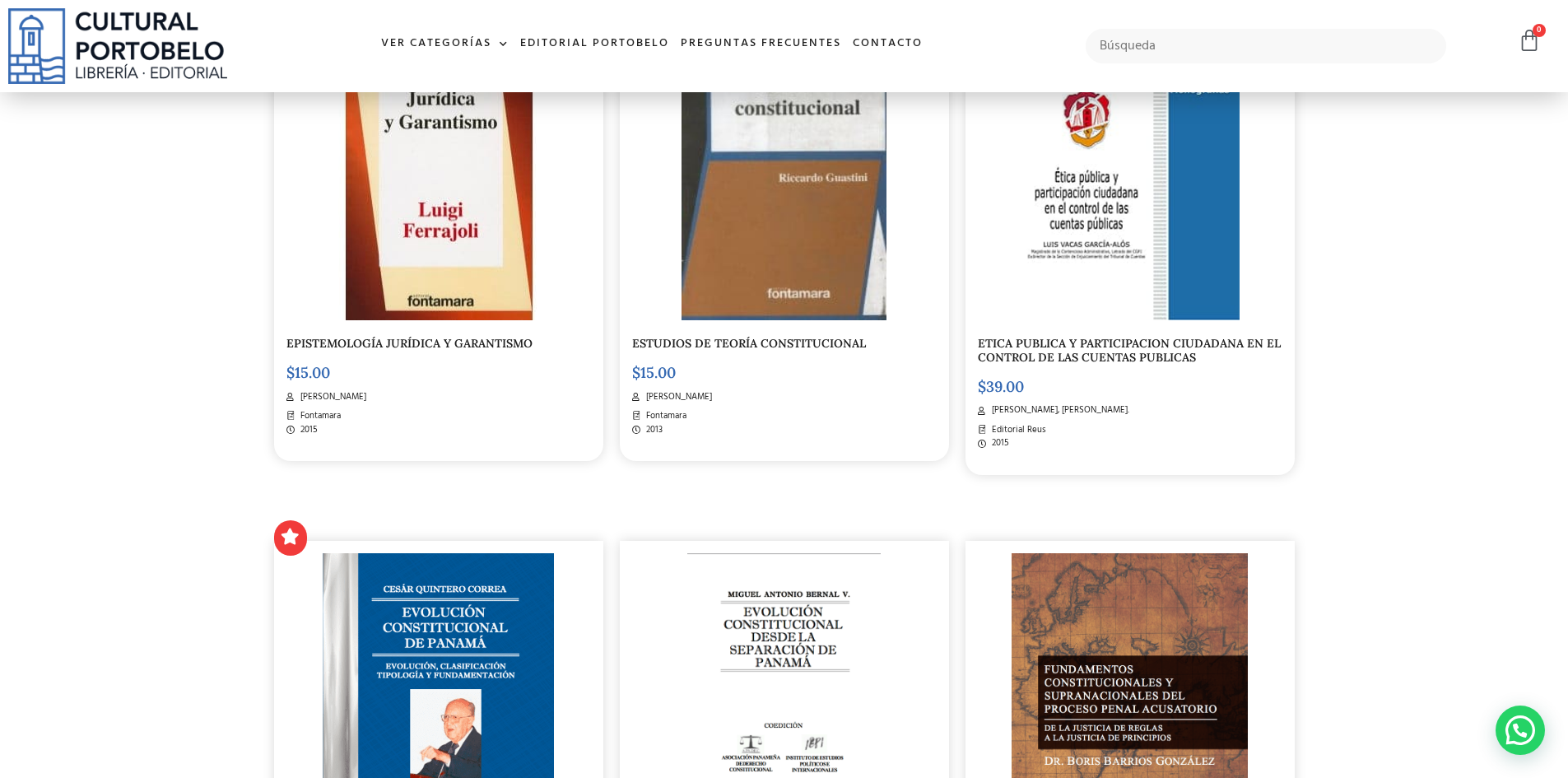
scroll to position [1645, 0]
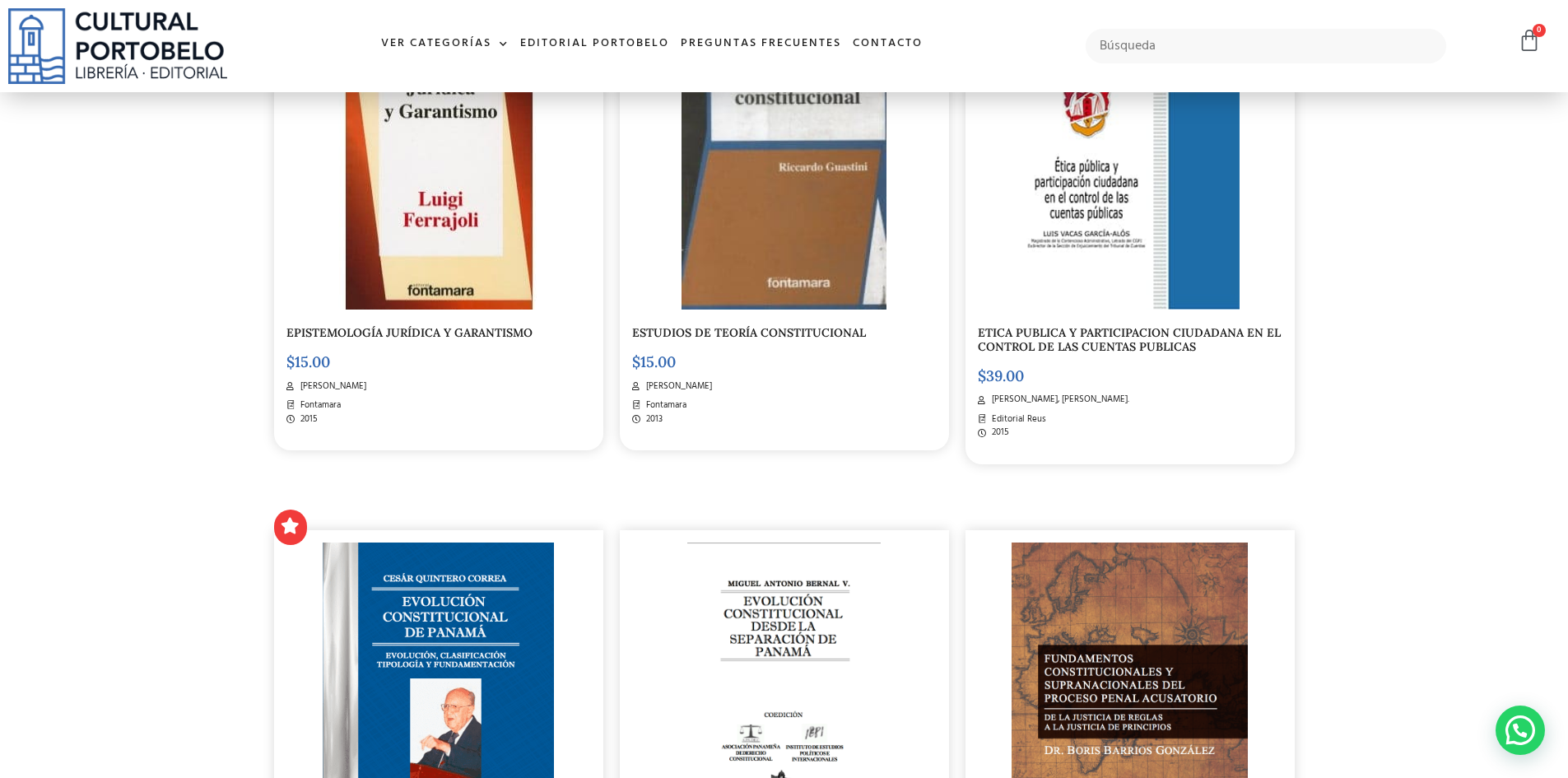
click at [442, 326] on link "EPISTEMOLOGÍA JURÍDICA Y GARANTISMO" at bounding box center [410, 333] width 246 height 15
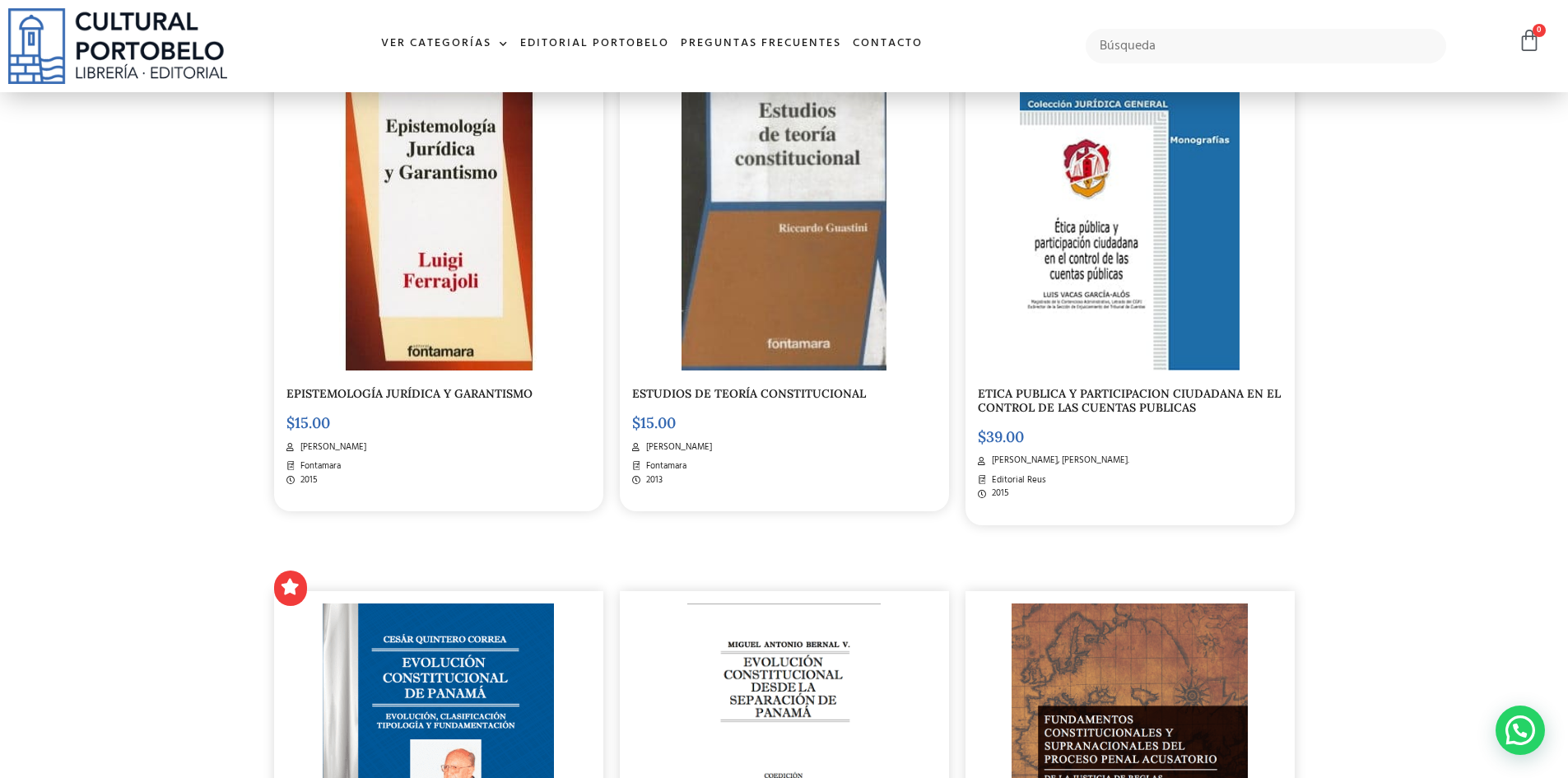
scroll to position [1479, 0]
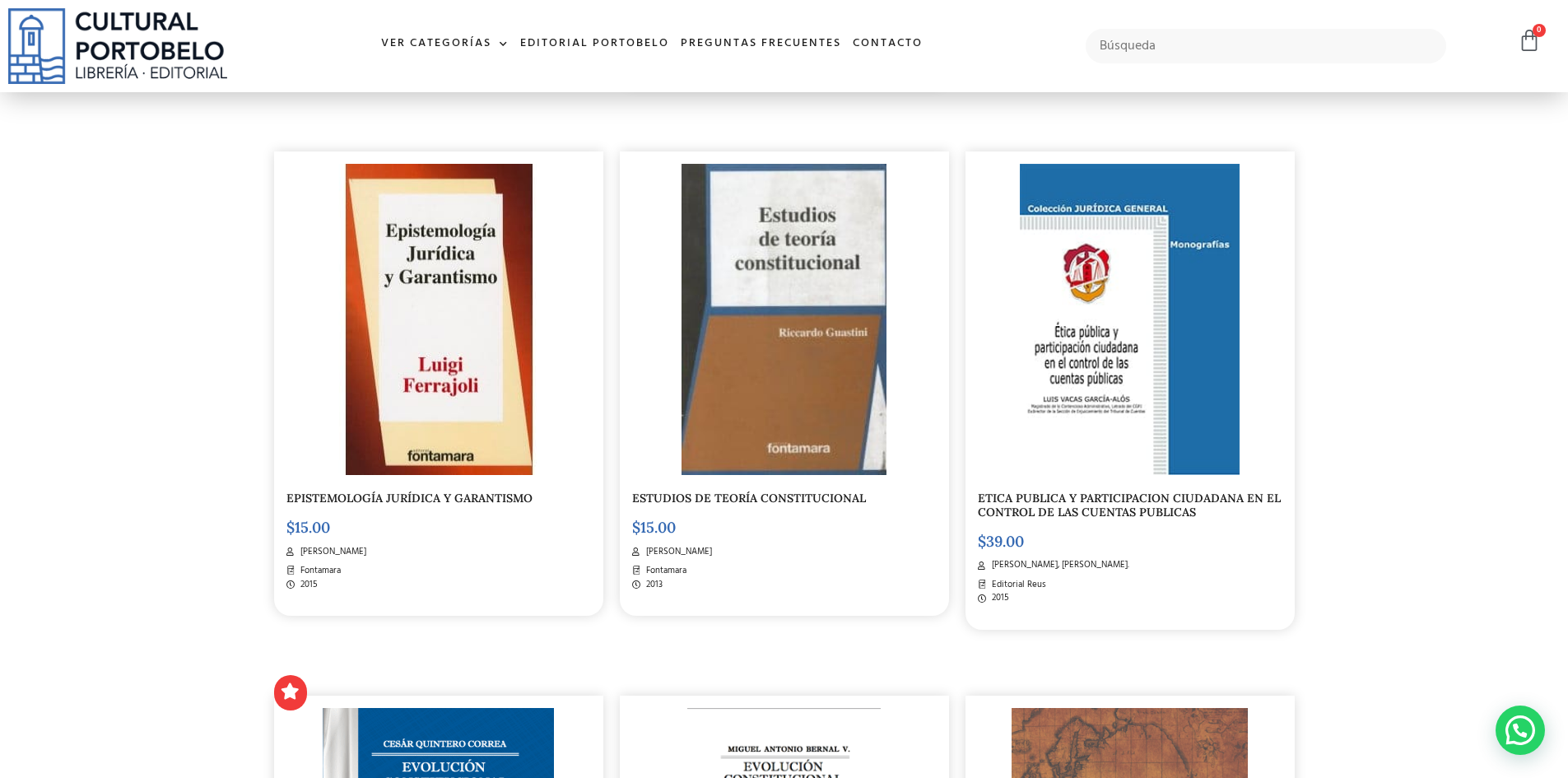
click at [747, 491] on link "ESTUDIOS DE TEORÍA CONSTITUCIONAL" at bounding box center [749, 498] width 234 height 15
click at [1097, 499] on link "ETICA PUBLICA Y PARTICIPACION CIUDADANA EN EL CONTROL DE LAS CUENTAS PUBLICAS" at bounding box center [1129, 505] width 303 height 29
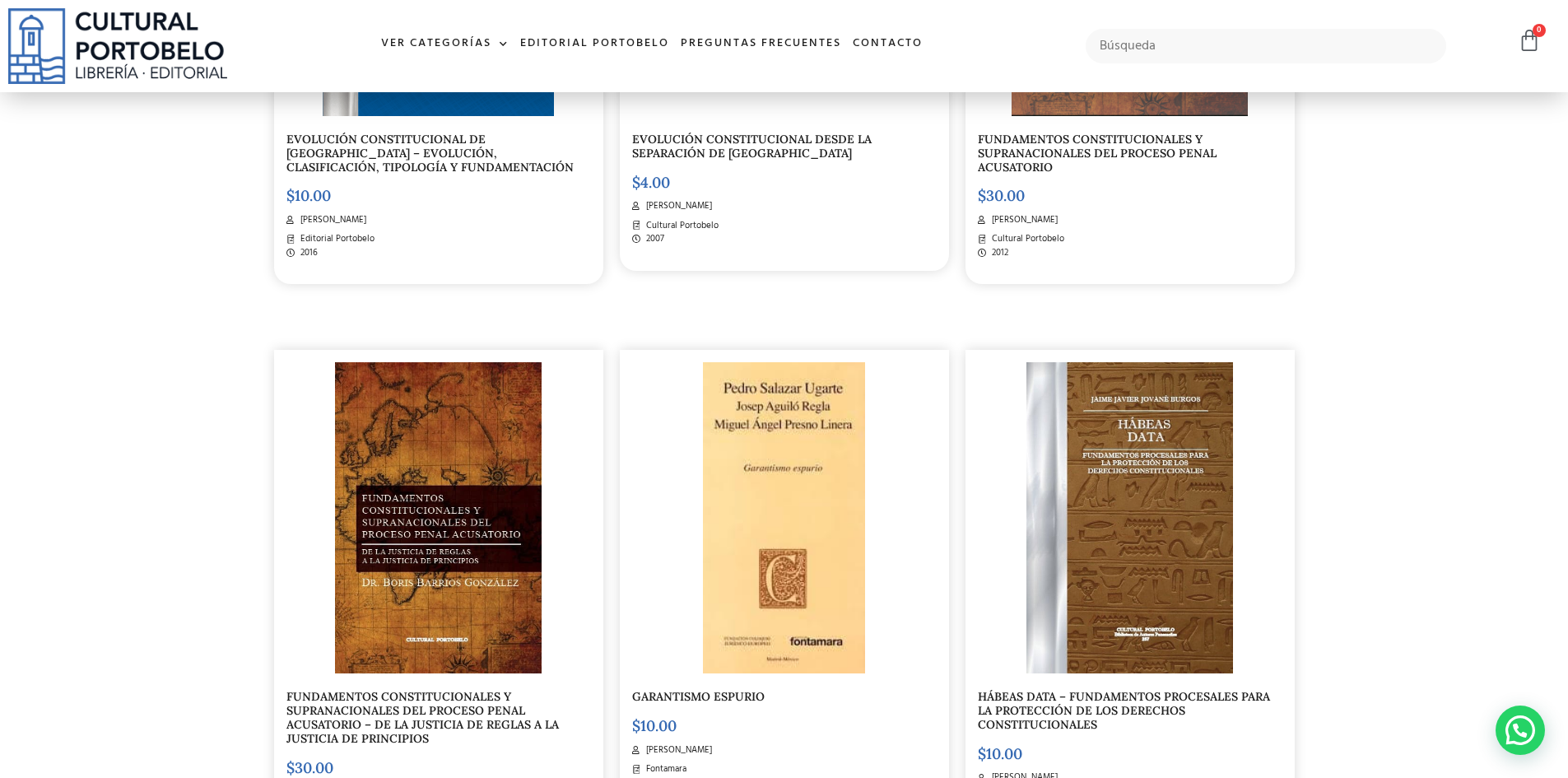
scroll to position [2384, 0]
click at [726, 689] on link "GARANTISMO ESPURIO" at bounding box center [699, 696] width 133 height 15
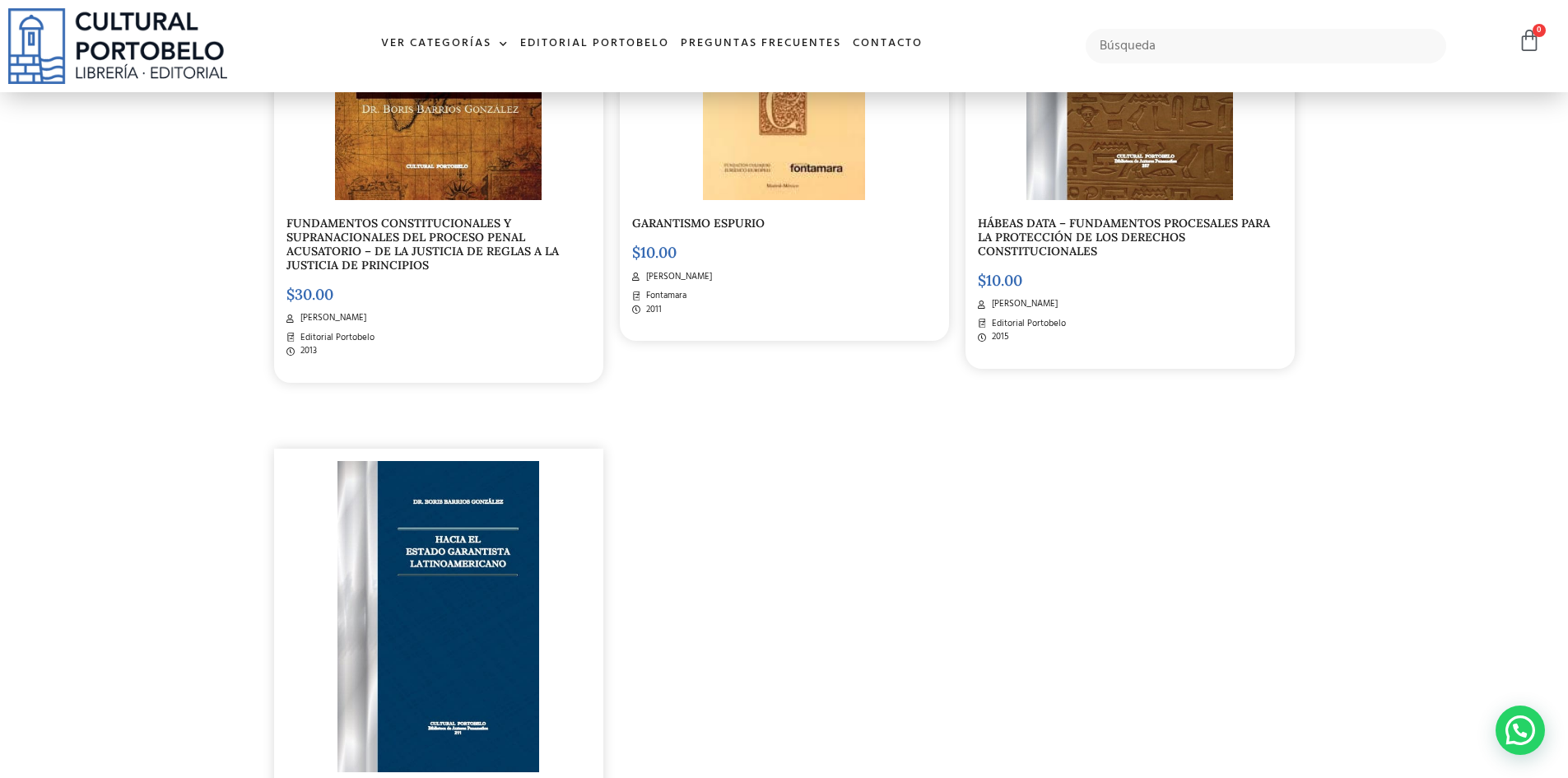
scroll to position [3041, 0]
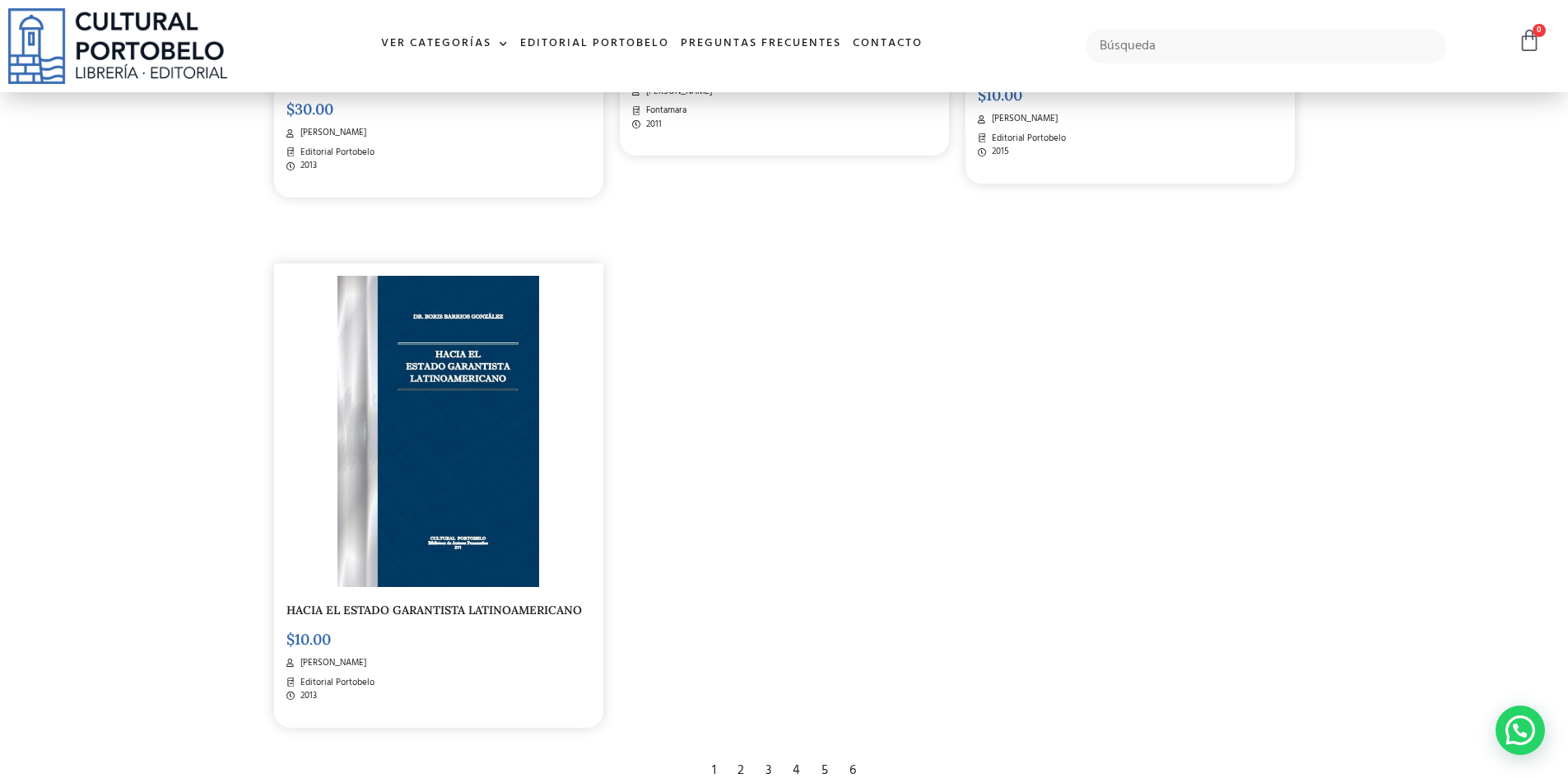
click at [766, 756] on div "3" at bounding box center [768, 770] width 22 height 36
click at [796, 752] on div "4" at bounding box center [796, 770] width 24 height 36
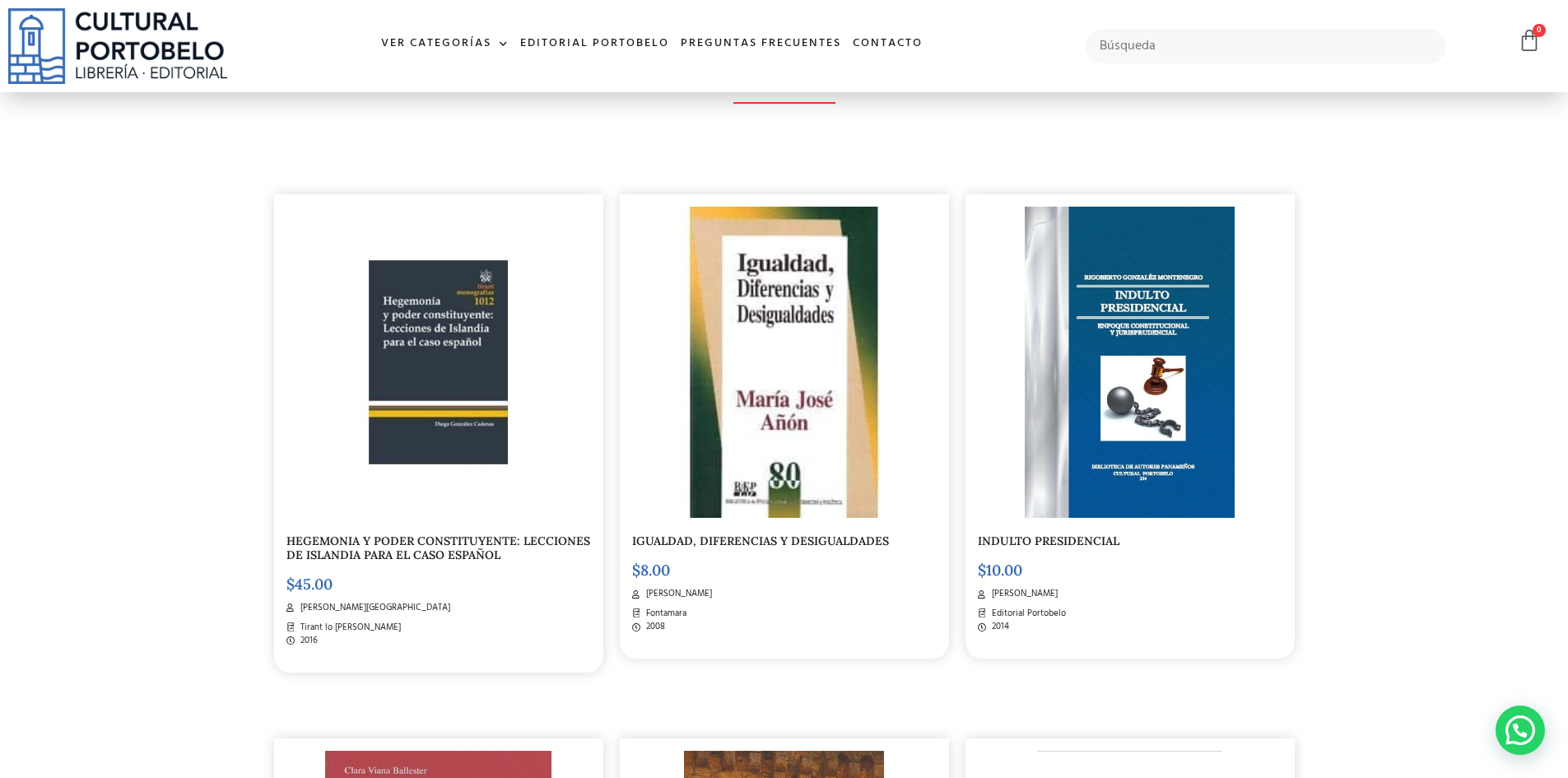
scroll to position [329, 0]
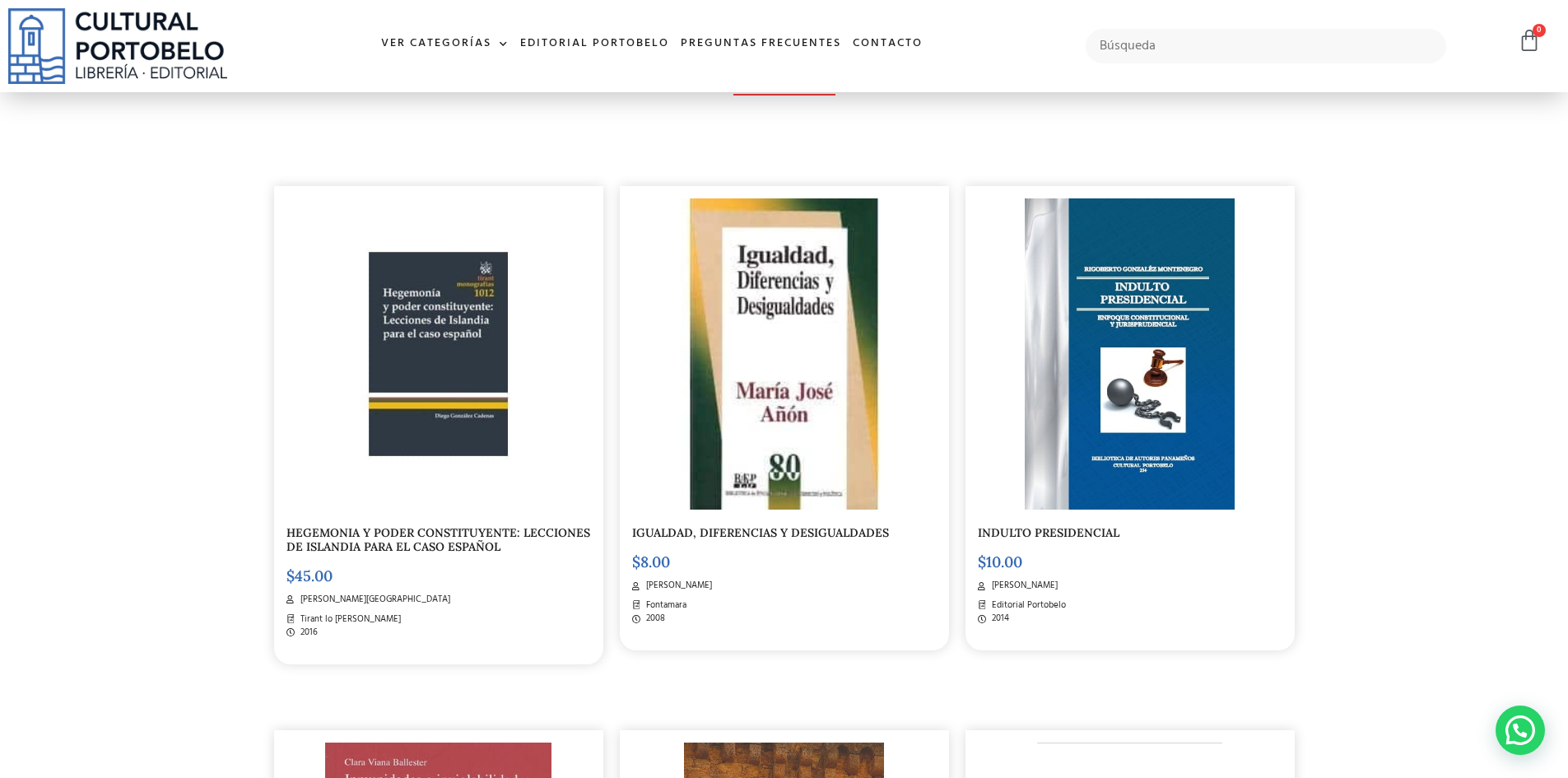
click at [447, 537] on link "HEGEMONIA Y PODER CONSTITUYENTE: LECCIONES DE ISLANDIA PARA EL CASO ESPAÑOL" at bounding box center [438, 540] width 304 height 29
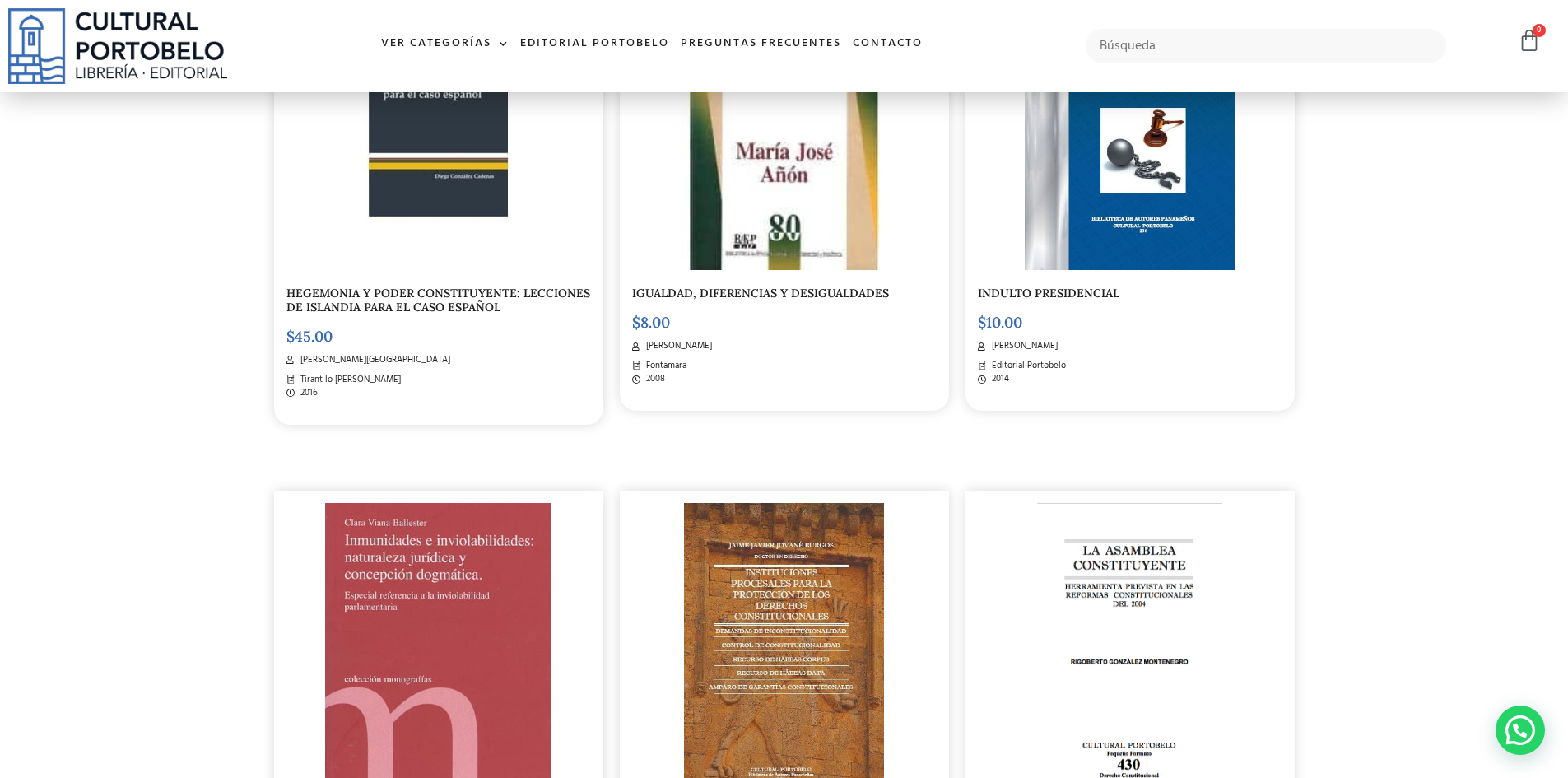
scroll to position [740, 0]
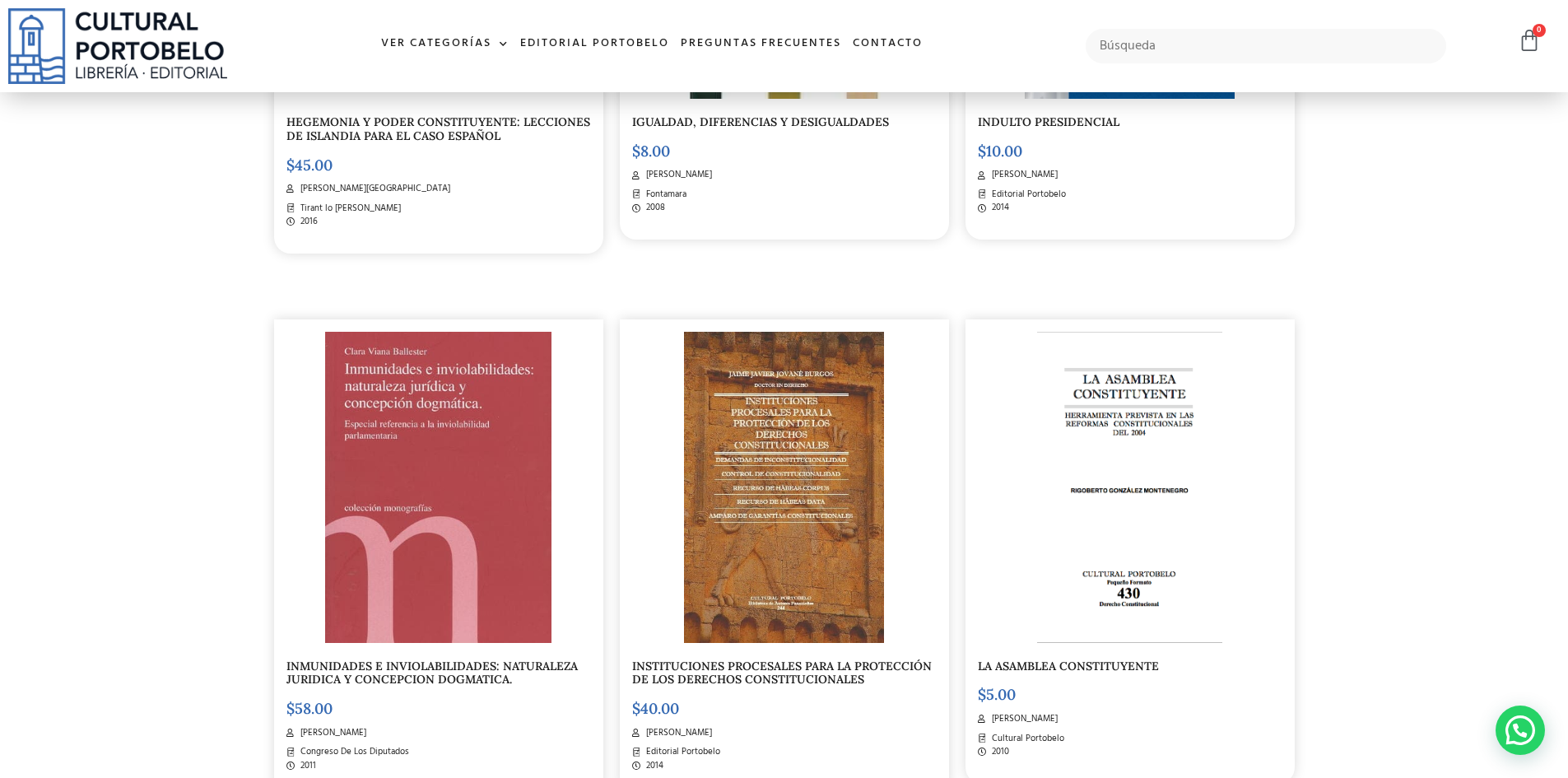
click at [777, 482] on img at bounding box center [784, 488] width 200 height 312
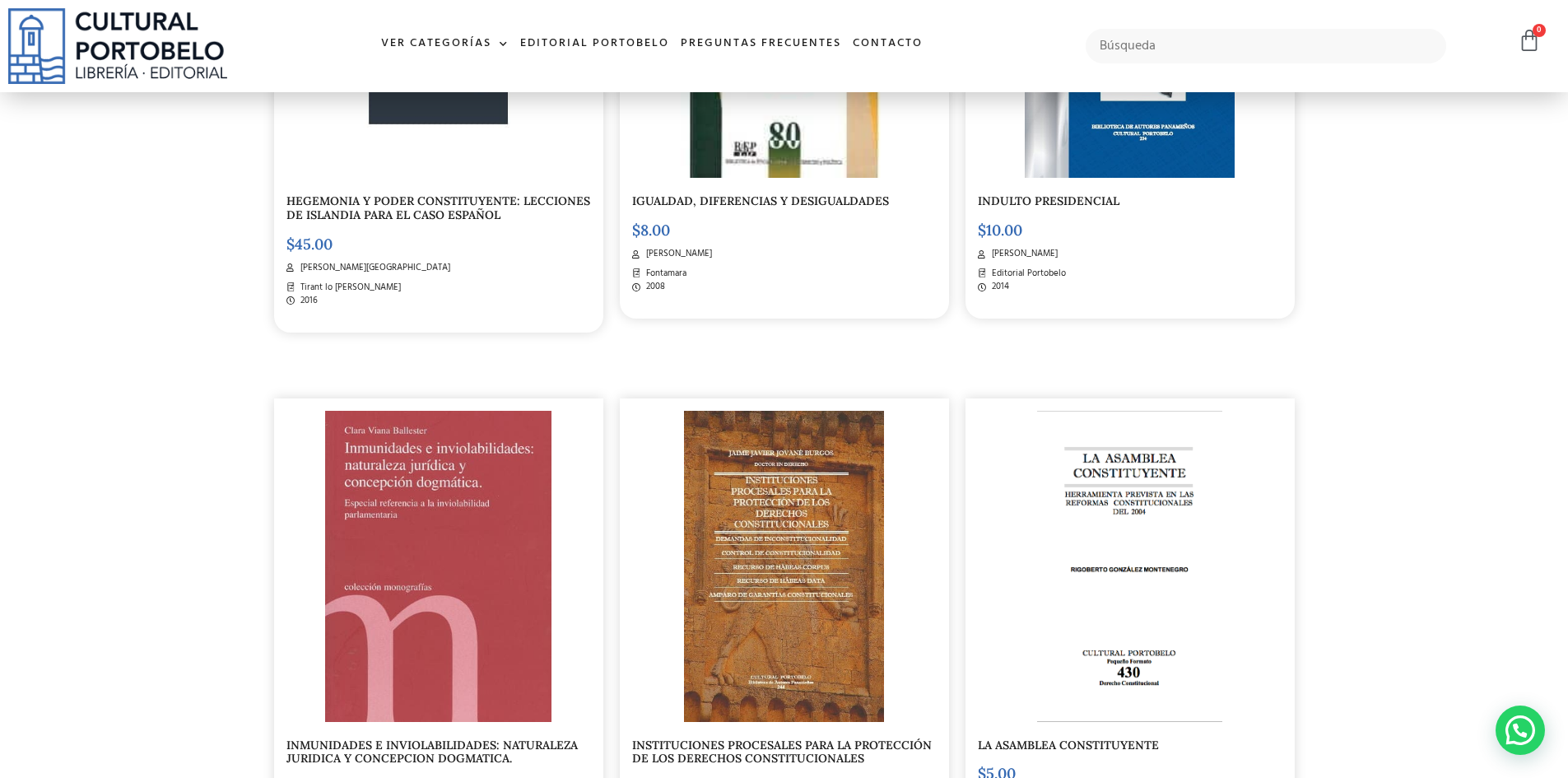
scroll to position [657, 0]
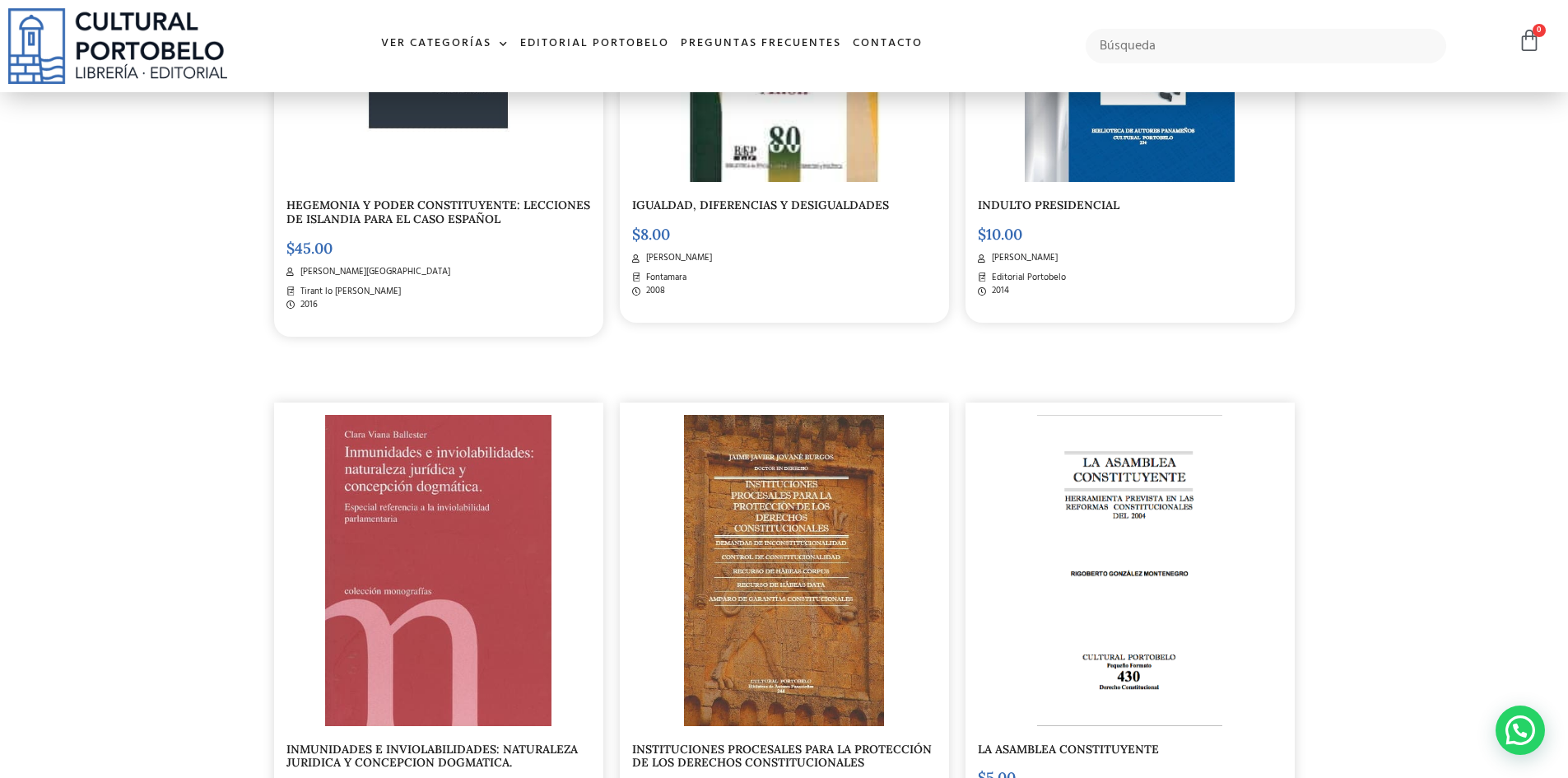
click at [1103, 508] on img at bounding box center [1129, 571] width 185 height 312
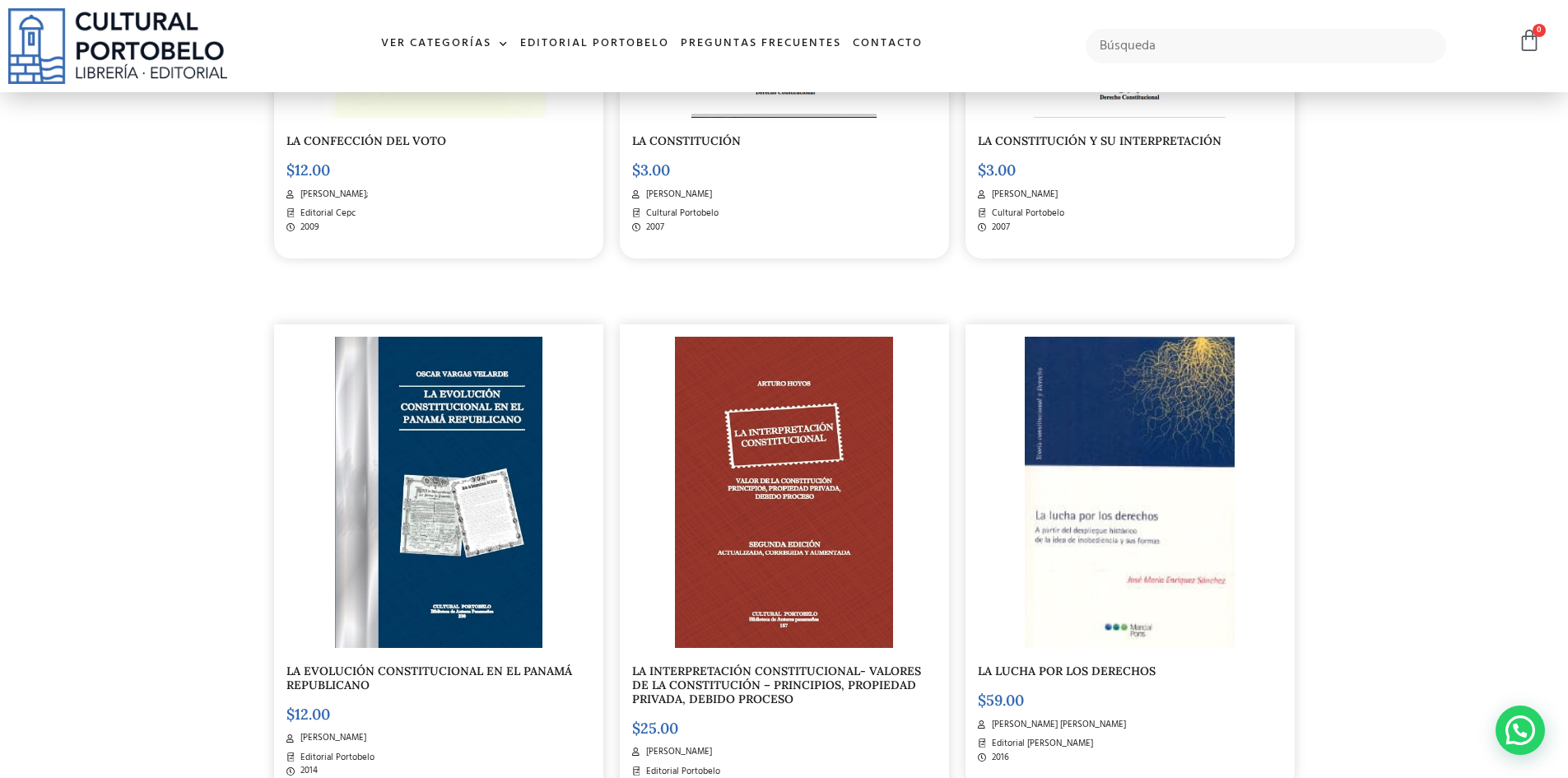
scroll to position [1891, 0]
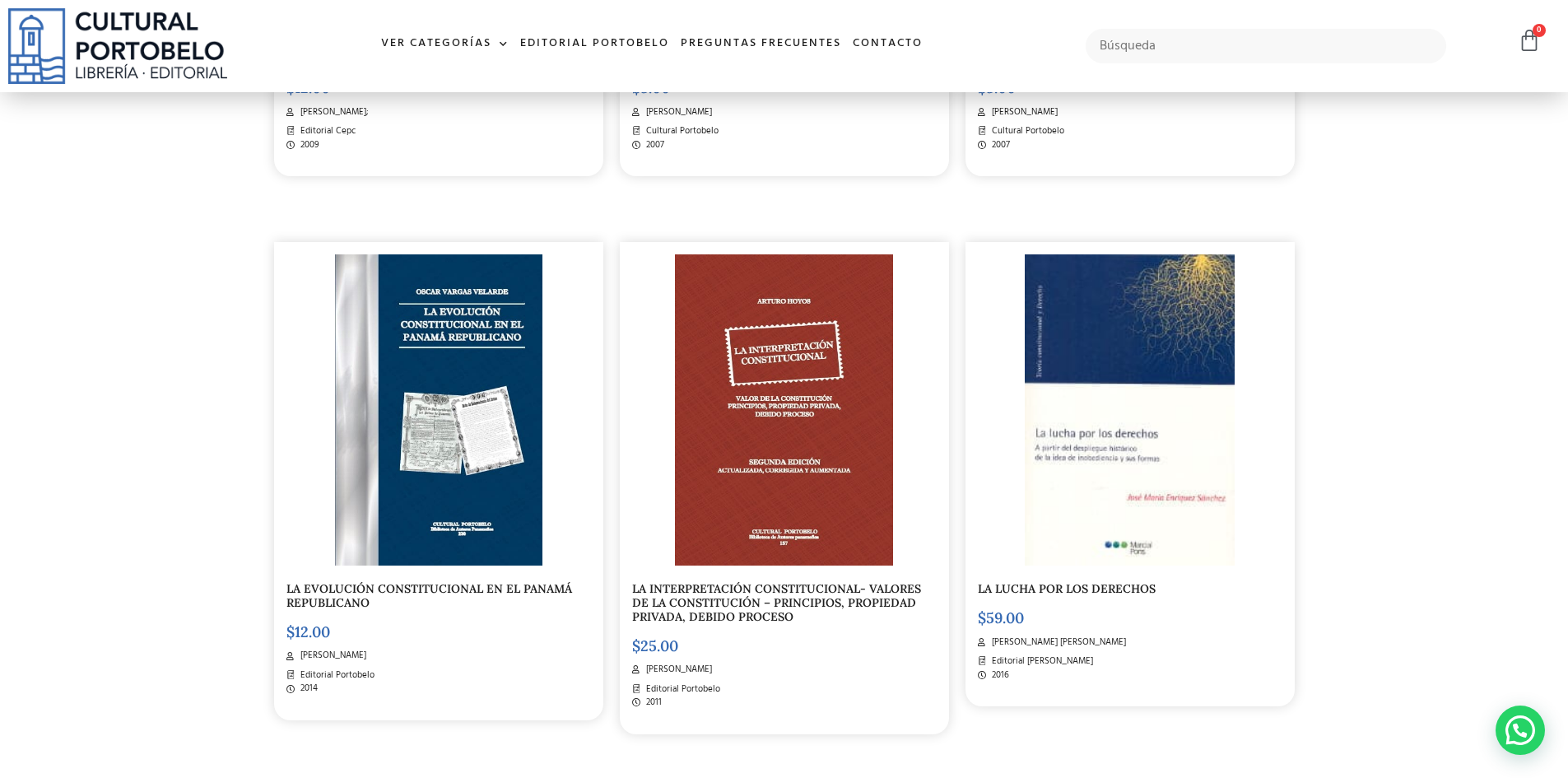
click at [470, 585] on link "LA EVOLUCIÓN CONSTITUCIONAL EN EL PANAMÁ REPUBLICANO" at bounding box center [429, 596] width 286 height 29
click at [803, 407] on img at bounding box center [784, 411] width 219 height 312
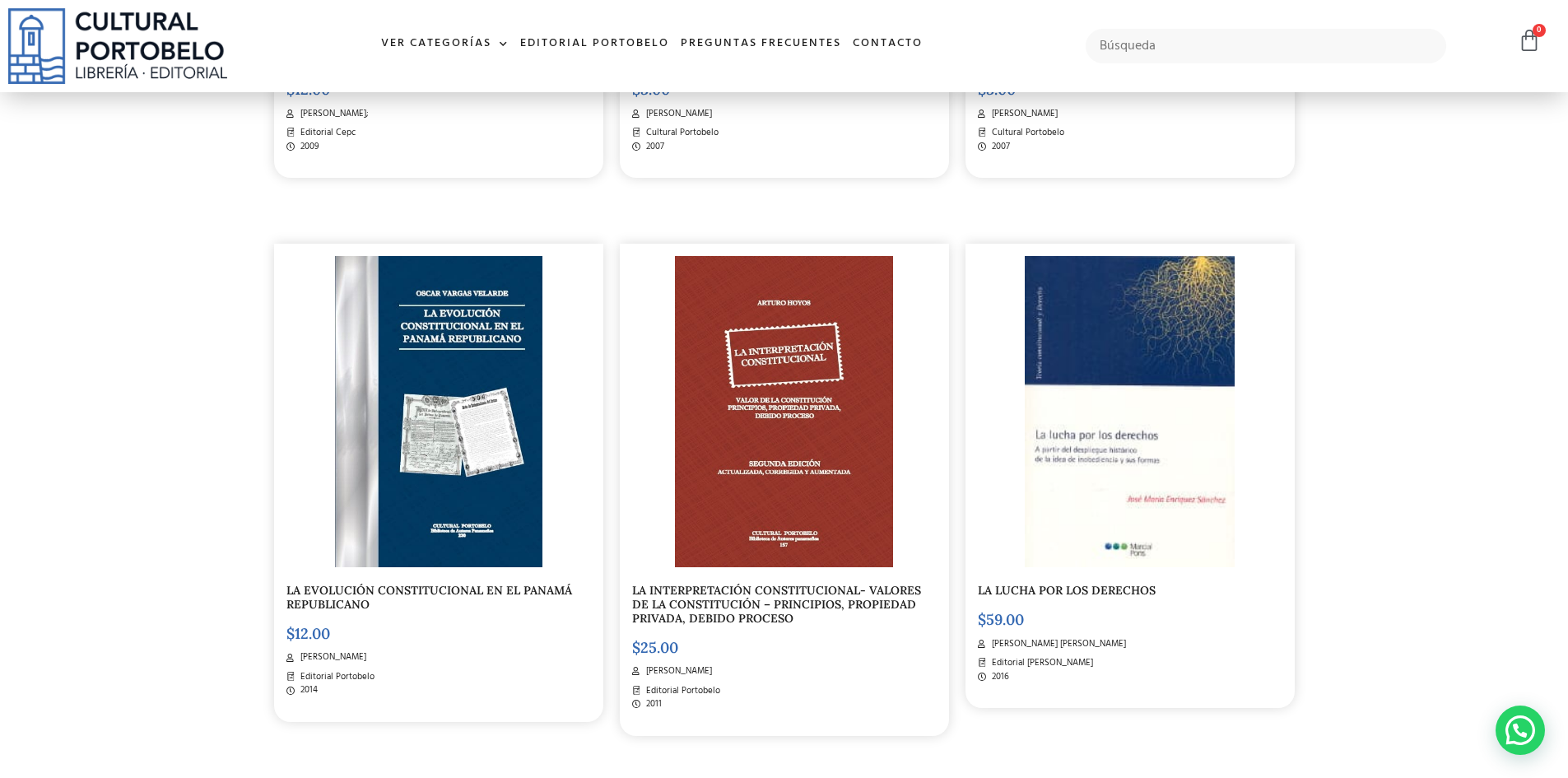
click at [1089, 586] on link "LA LUCHA POR LOS DERECHOS" at bounding box center [1066, 590] width 178 height 15
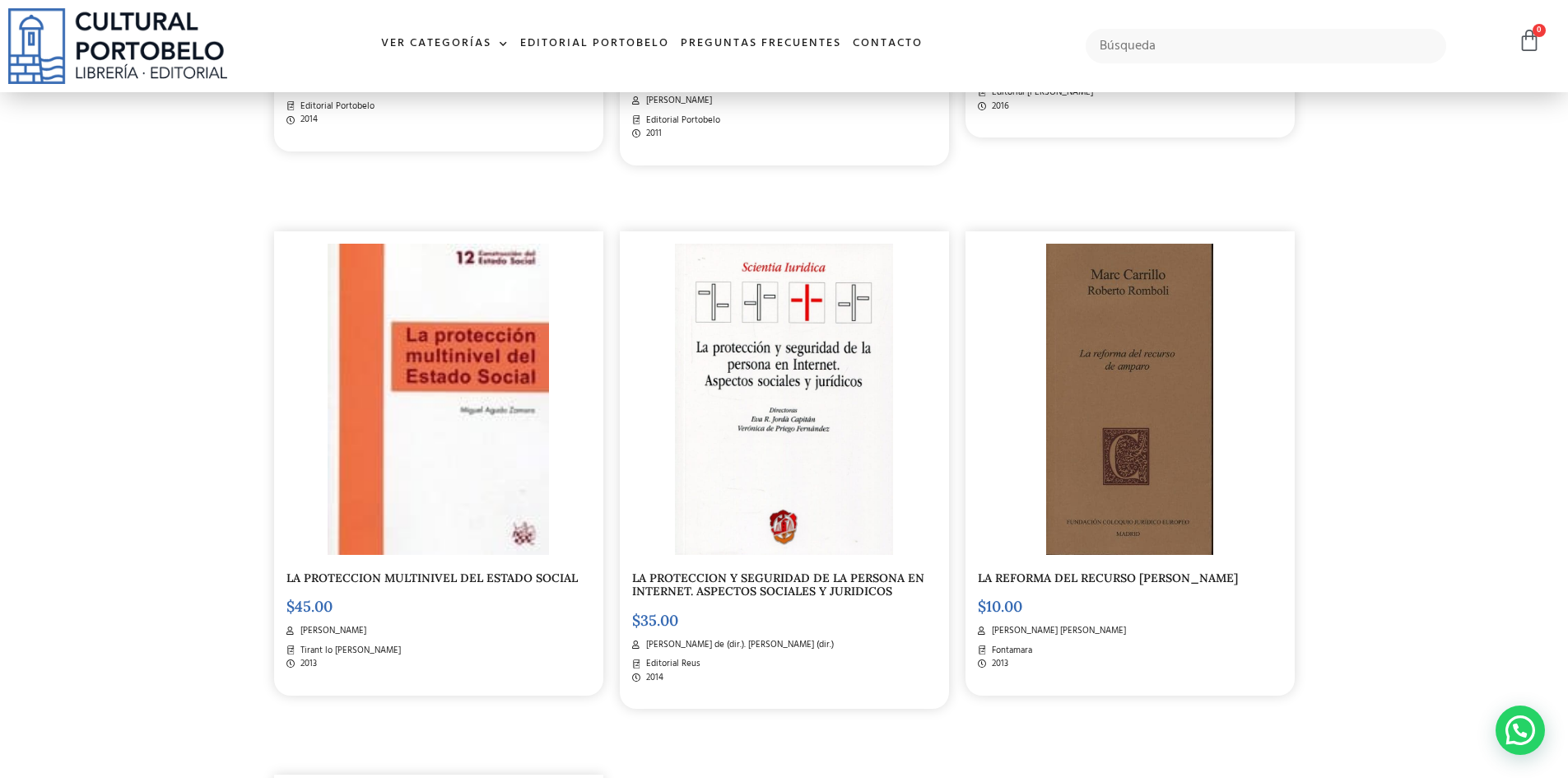
scroll to position [2631, 0]
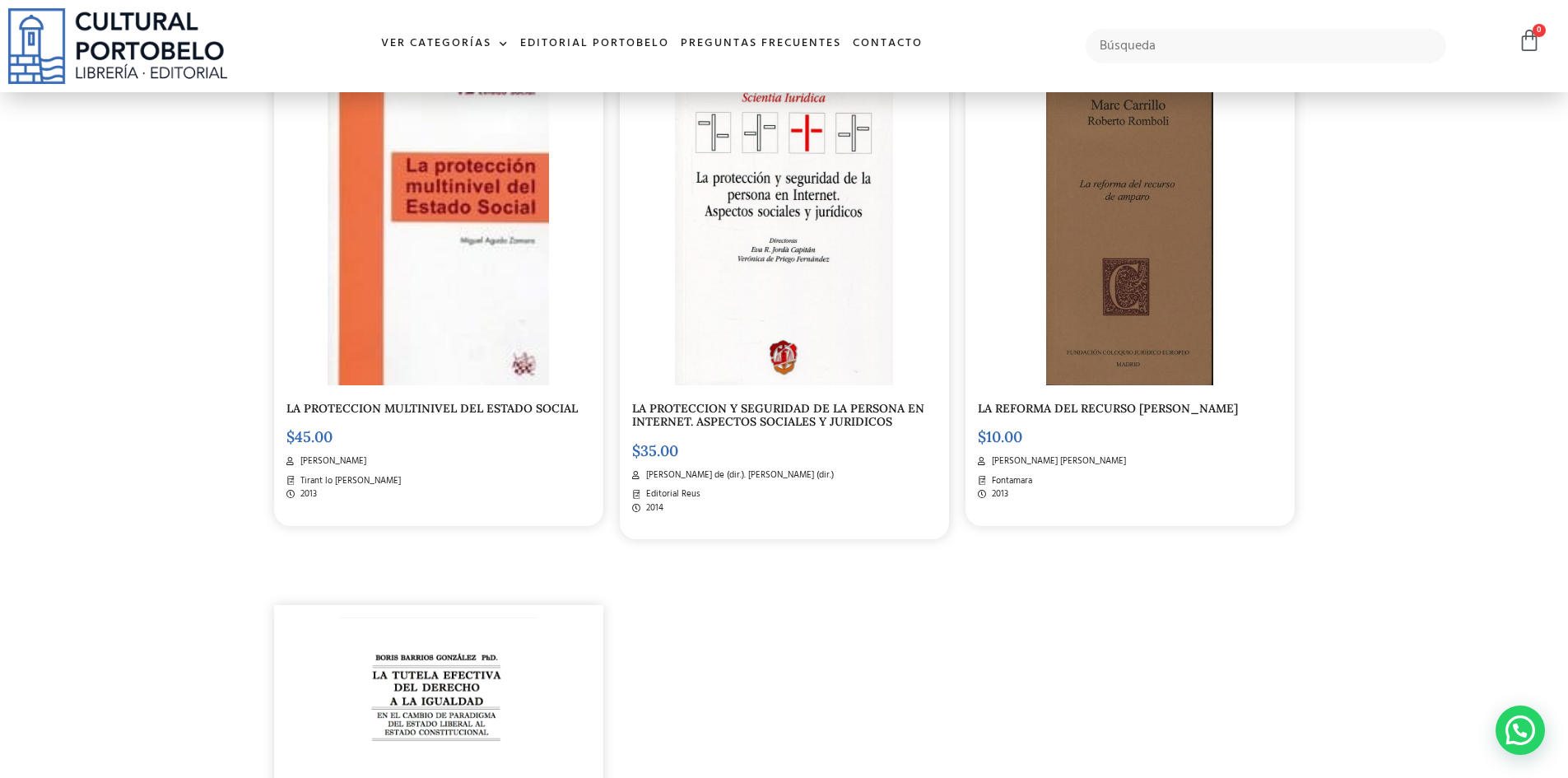
click at [1066, 456] on span "Marc Carrillo Roberto Romboli" at bounding box center [1057, 462] width 138 height 14
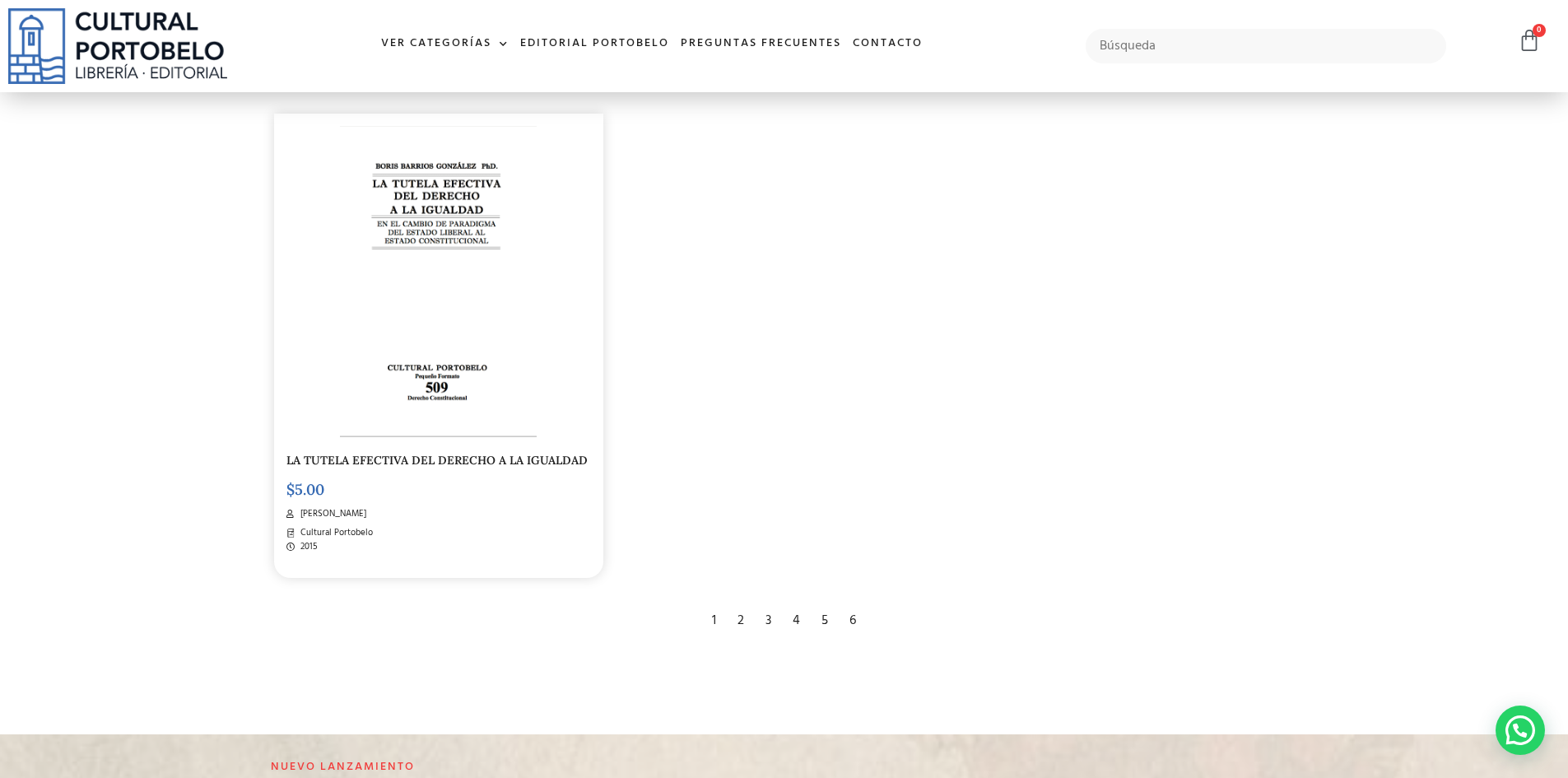
scroll to position [3124, 0]
click at [794, 616] on div "4" at bounding box center [796, 619] width 24 height 36
click at [798, 615] on div "4" at bounding box center [796, 619] width 24 height 36
click at [826, 616] on div "5" at bounding box center [825, 619] width 23 height 36
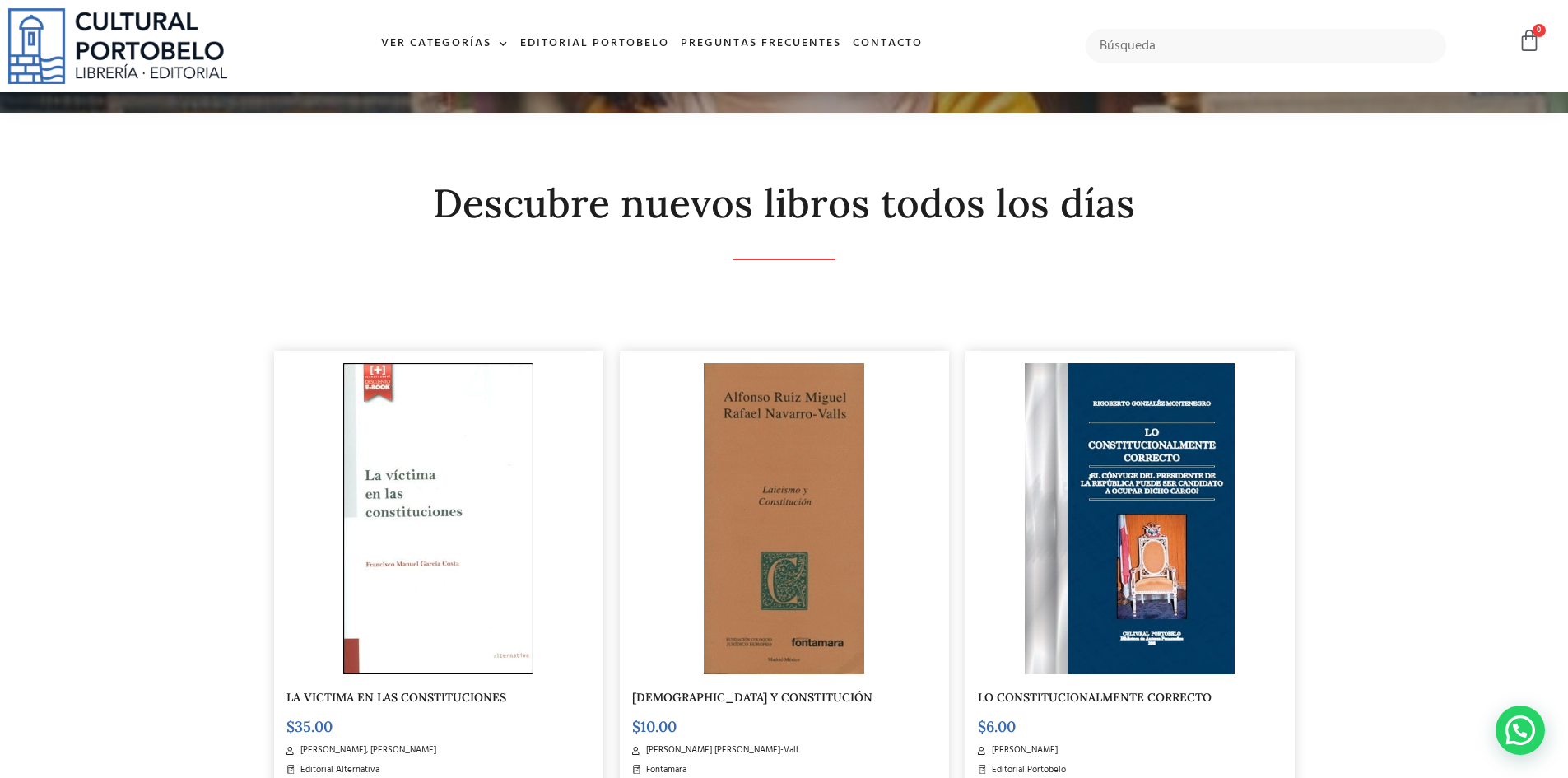
scroll to position [329, 0]
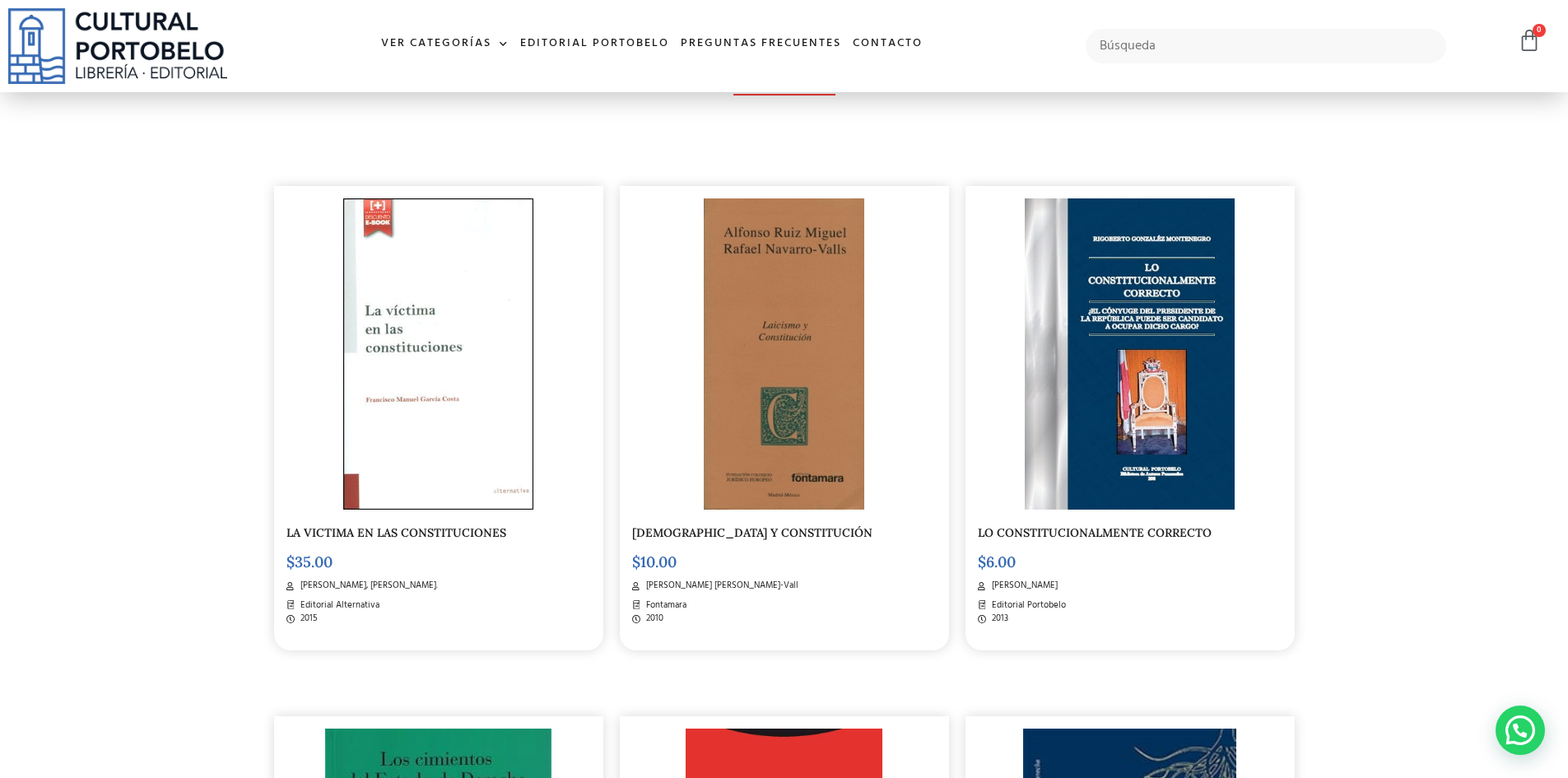
click at [763, 330] on img at bounding box center [783, 354] width 159 height 312
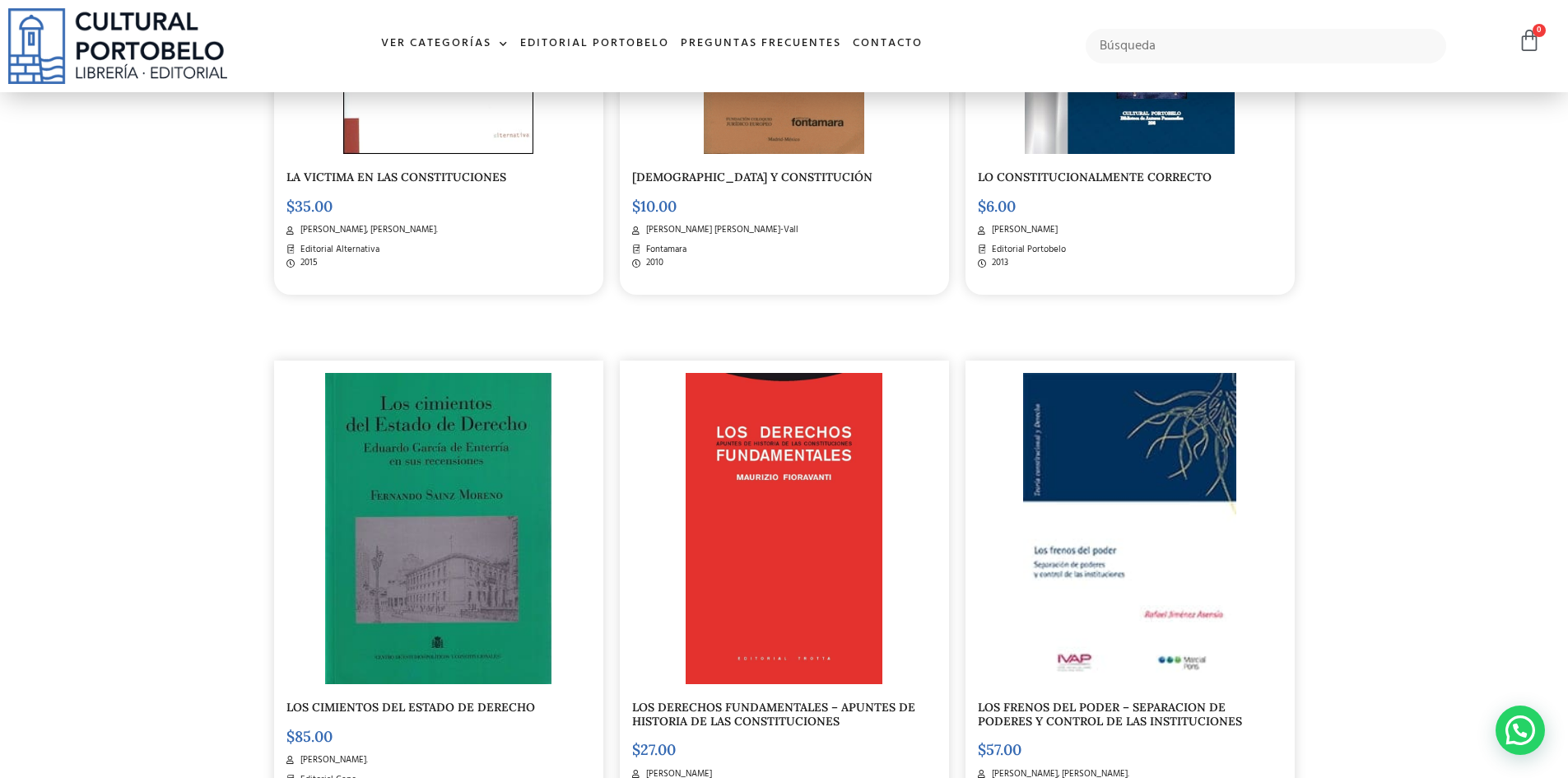
scroll to position [822, 0]
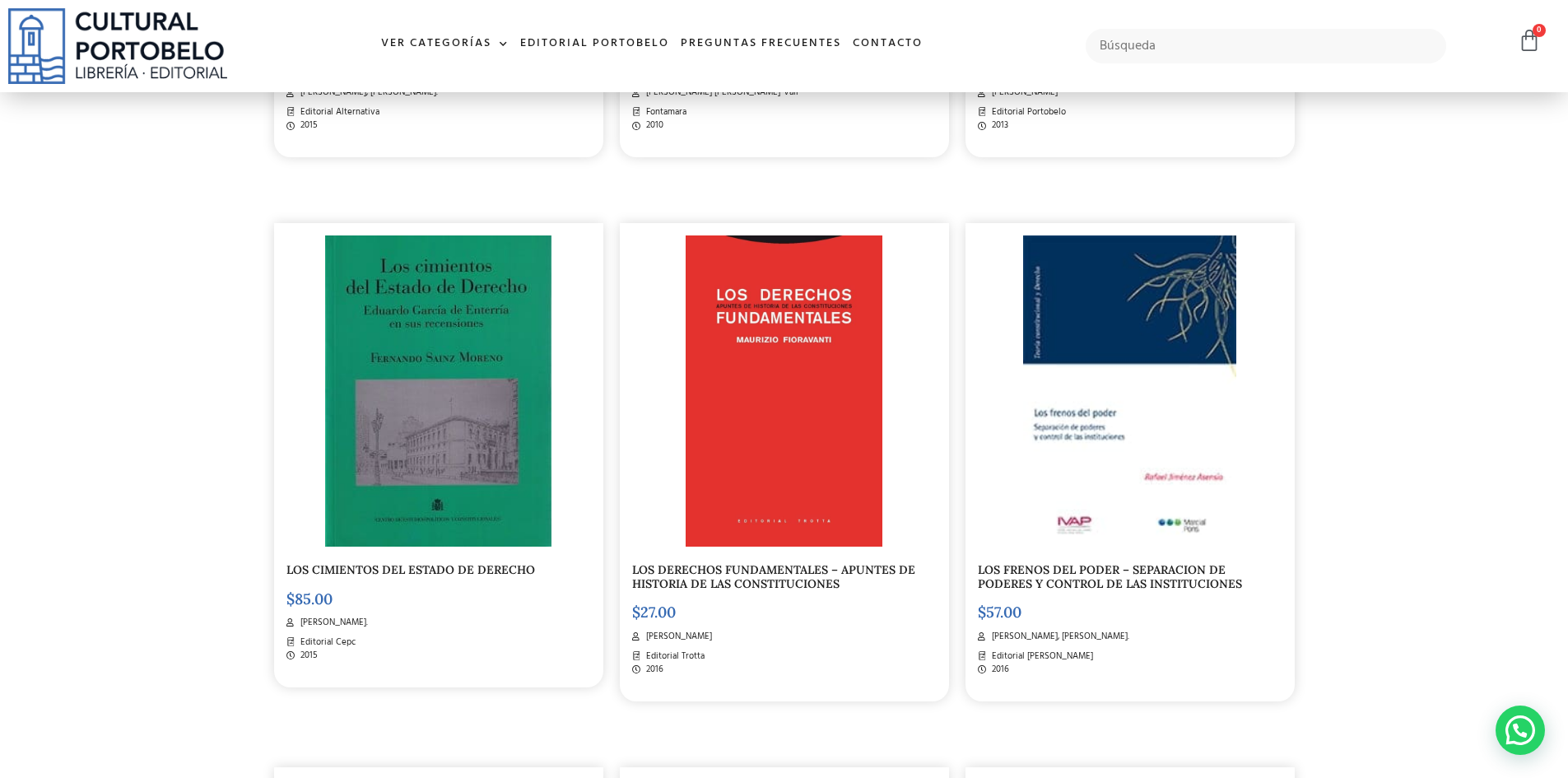
click at [457, 569] on link "LOS CIMIENTOS DEL ESTADO DE DERECHO" at bounding box center [411, 569] width 249 height 15
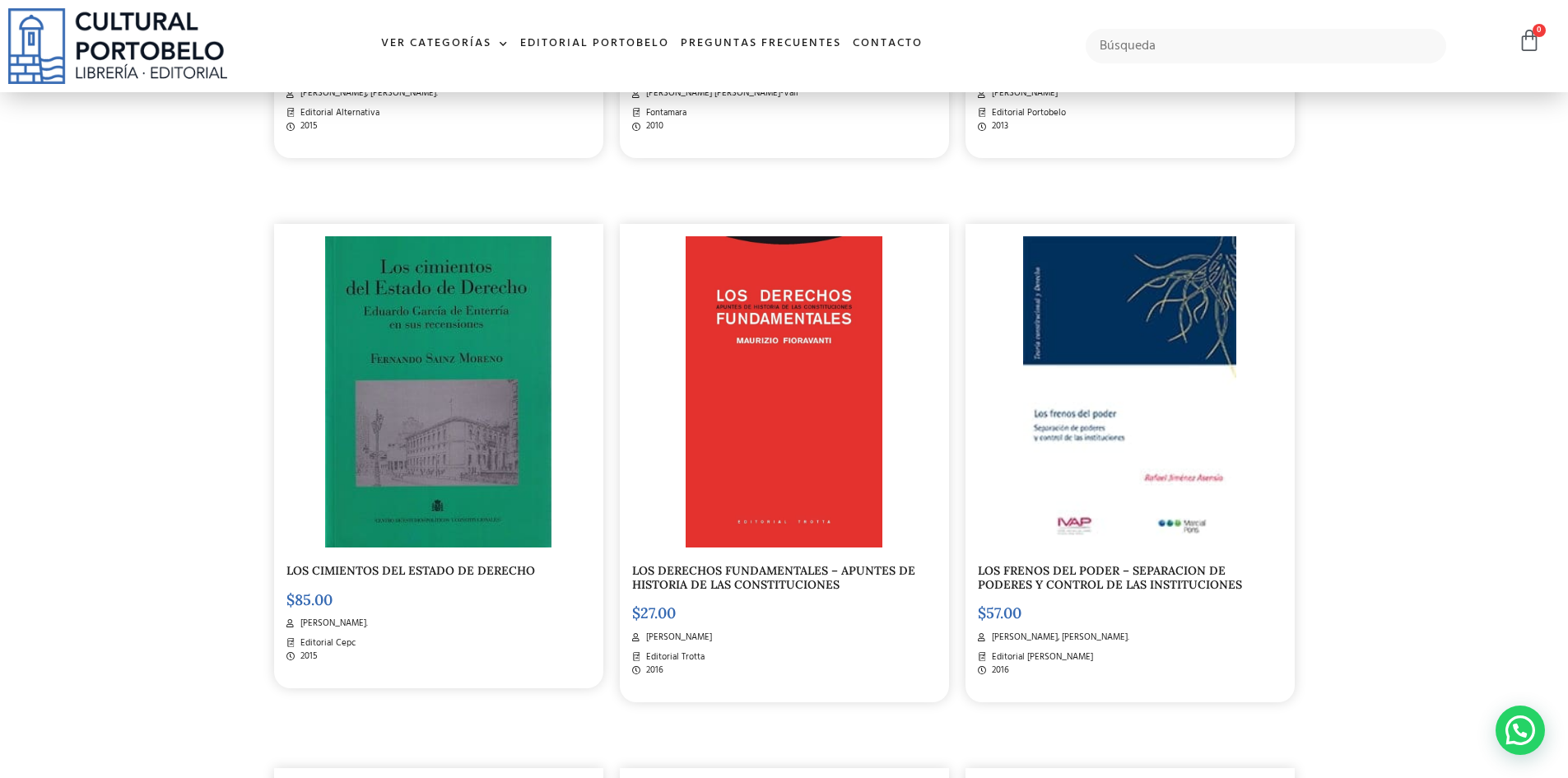
click at [1071, 581] on link "LOS FRENOS DEL PODER – SEPARACION DE PODERES Y CONTROL DE LAS INSTITUCIONES" at bounding box center [1110, 577] width 265 height 29
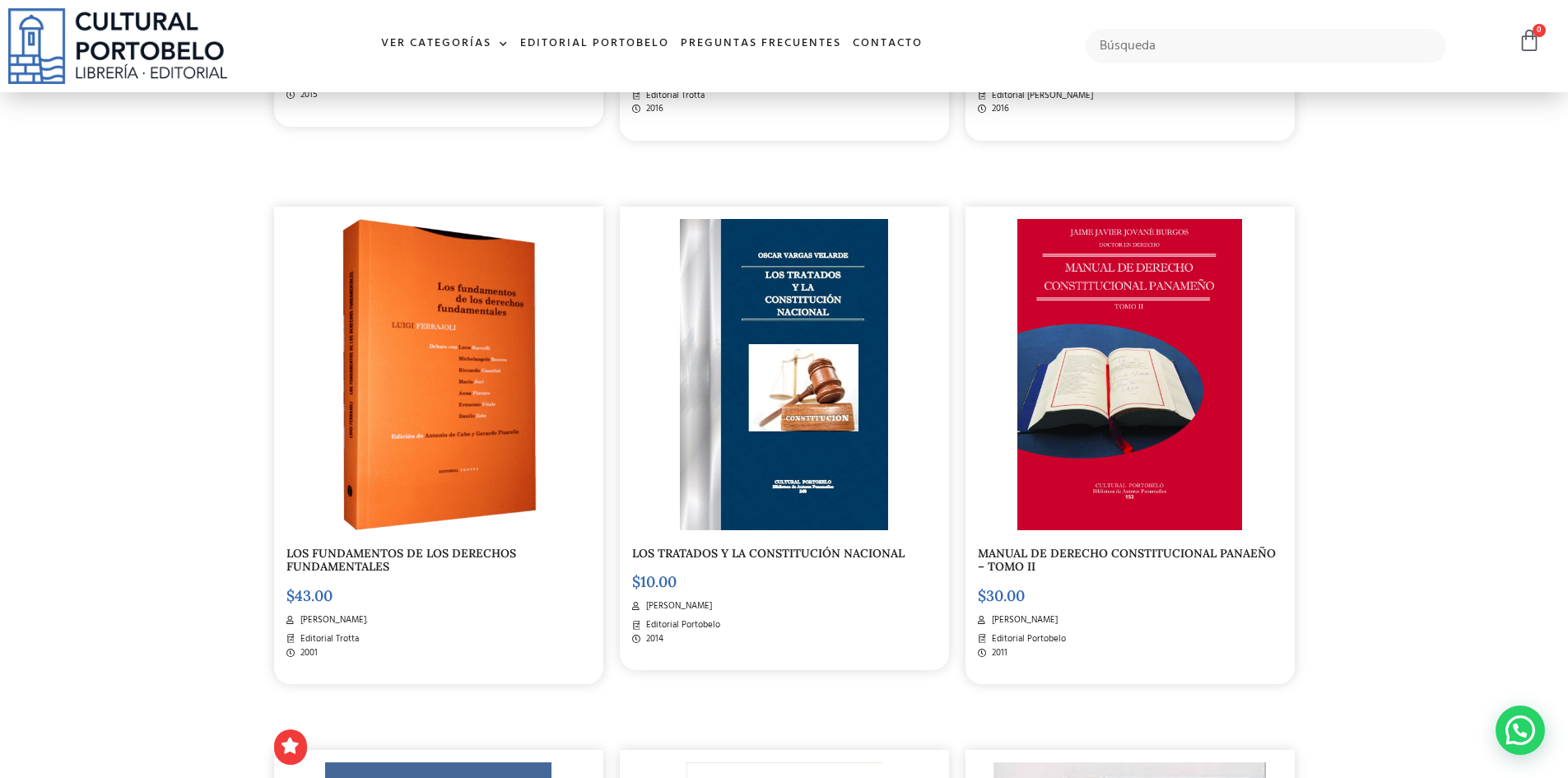
scroll to position [1398, 0]
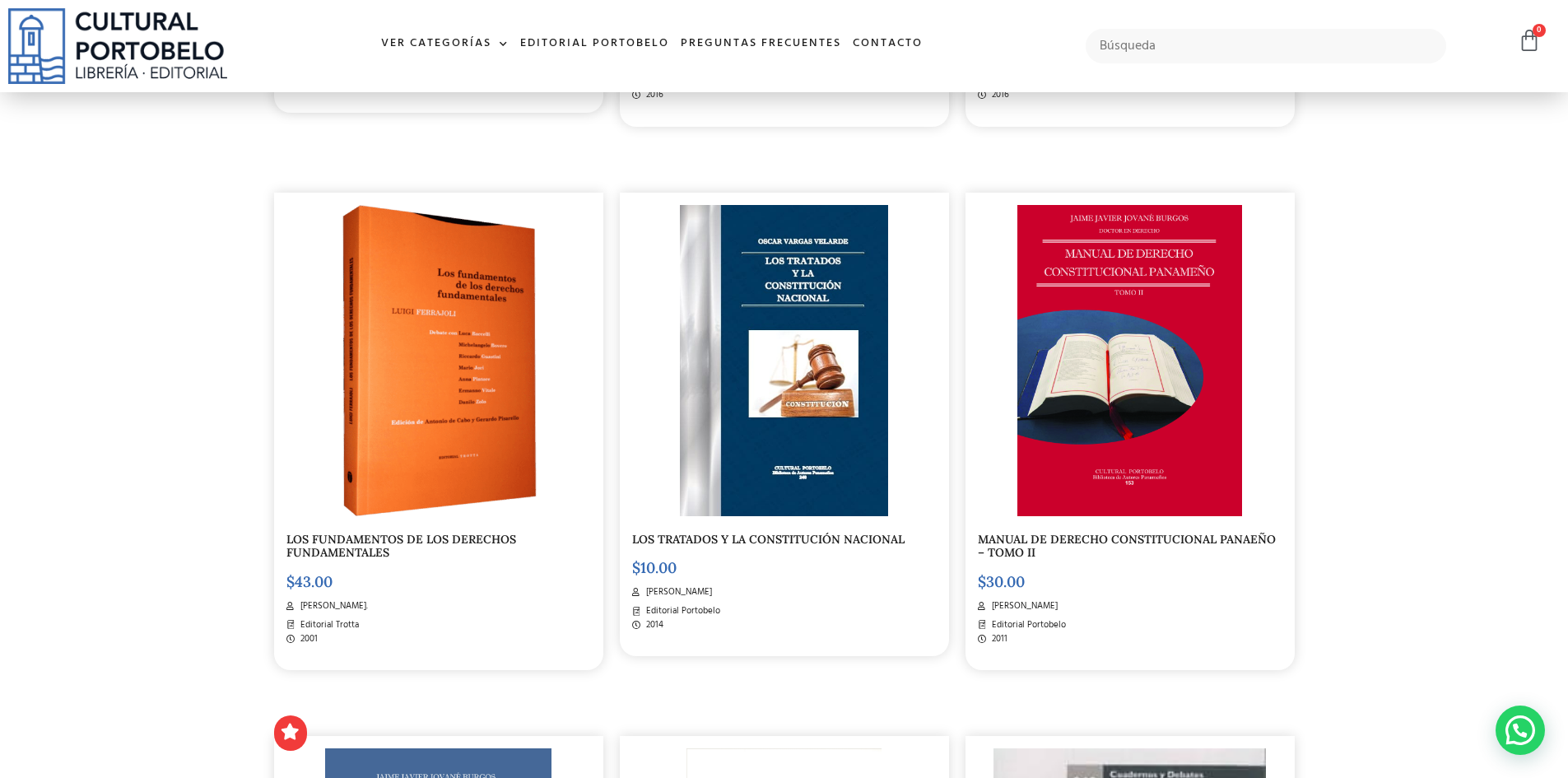
click at [406, 542] on link "LOS FUNDAMENTOS DE LOS DERECHOS FUNDAMENTALES" at bounding box center [402, 546] width 230 height 29
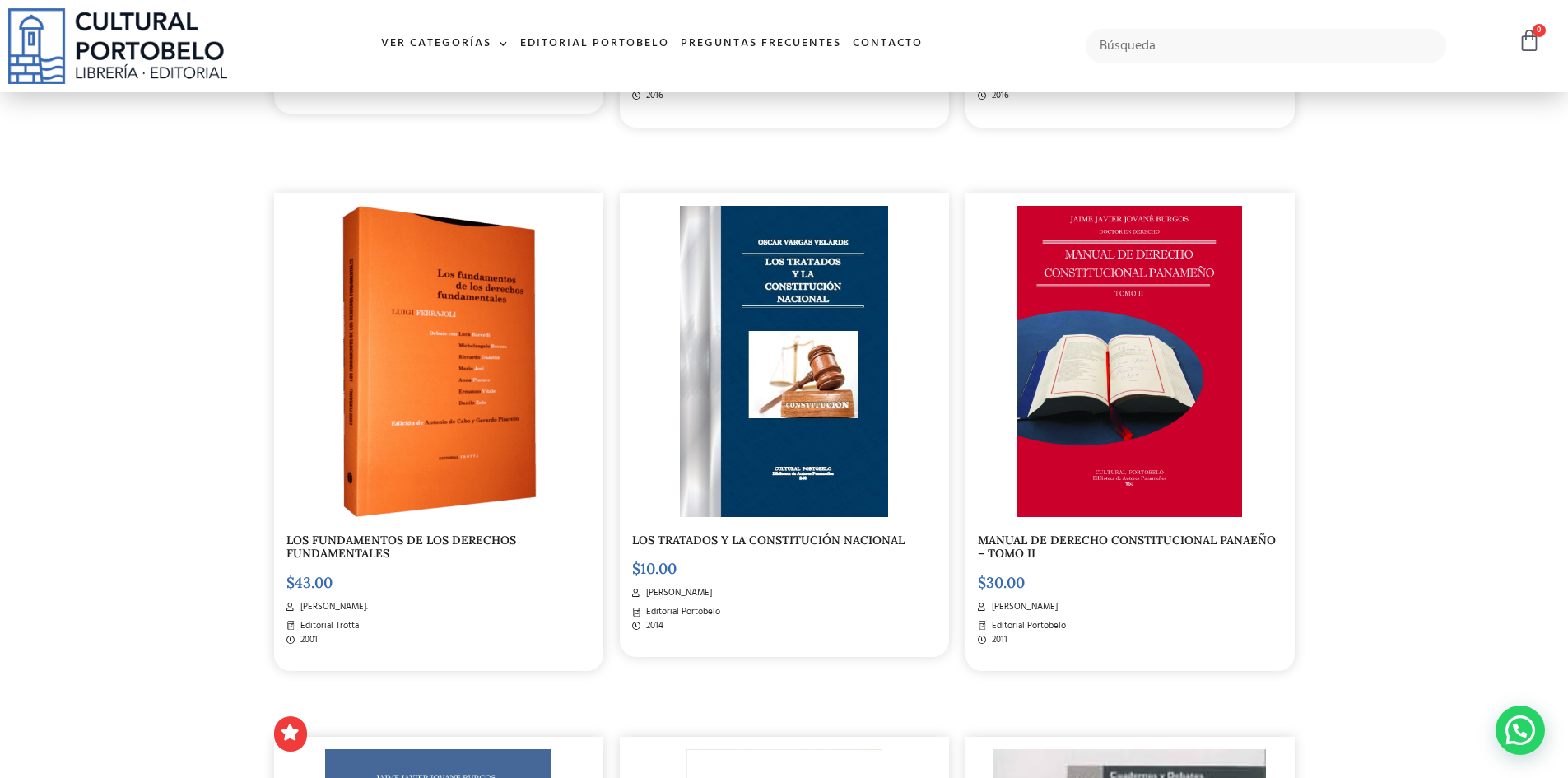
click at [835, 389] on img at bounding box center [784, 362] width 207 height 312
click at [1052, 470] on img at bounding box center [1130, 363] width 226 height 312
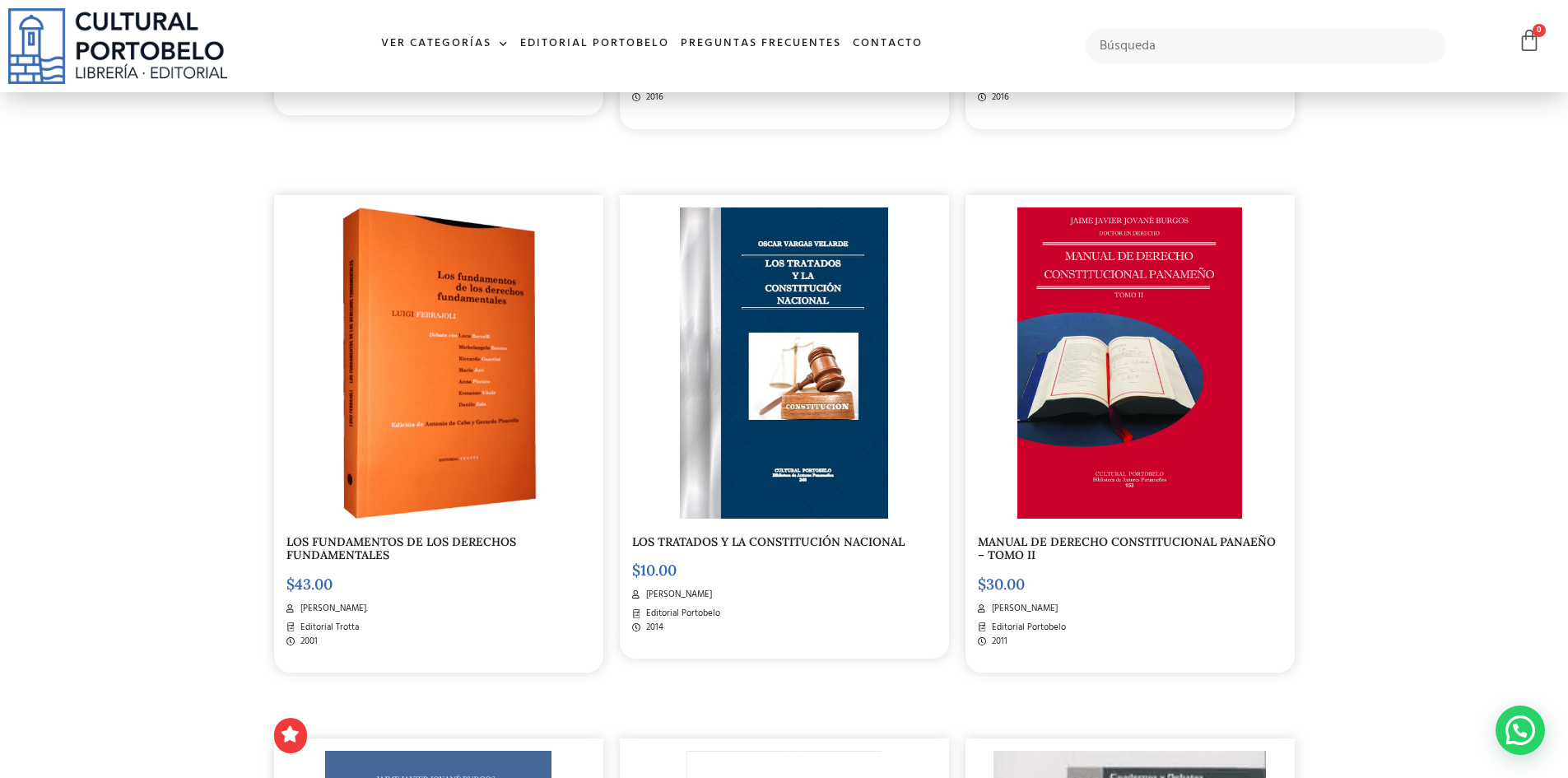
scroll to position [1724, 0]
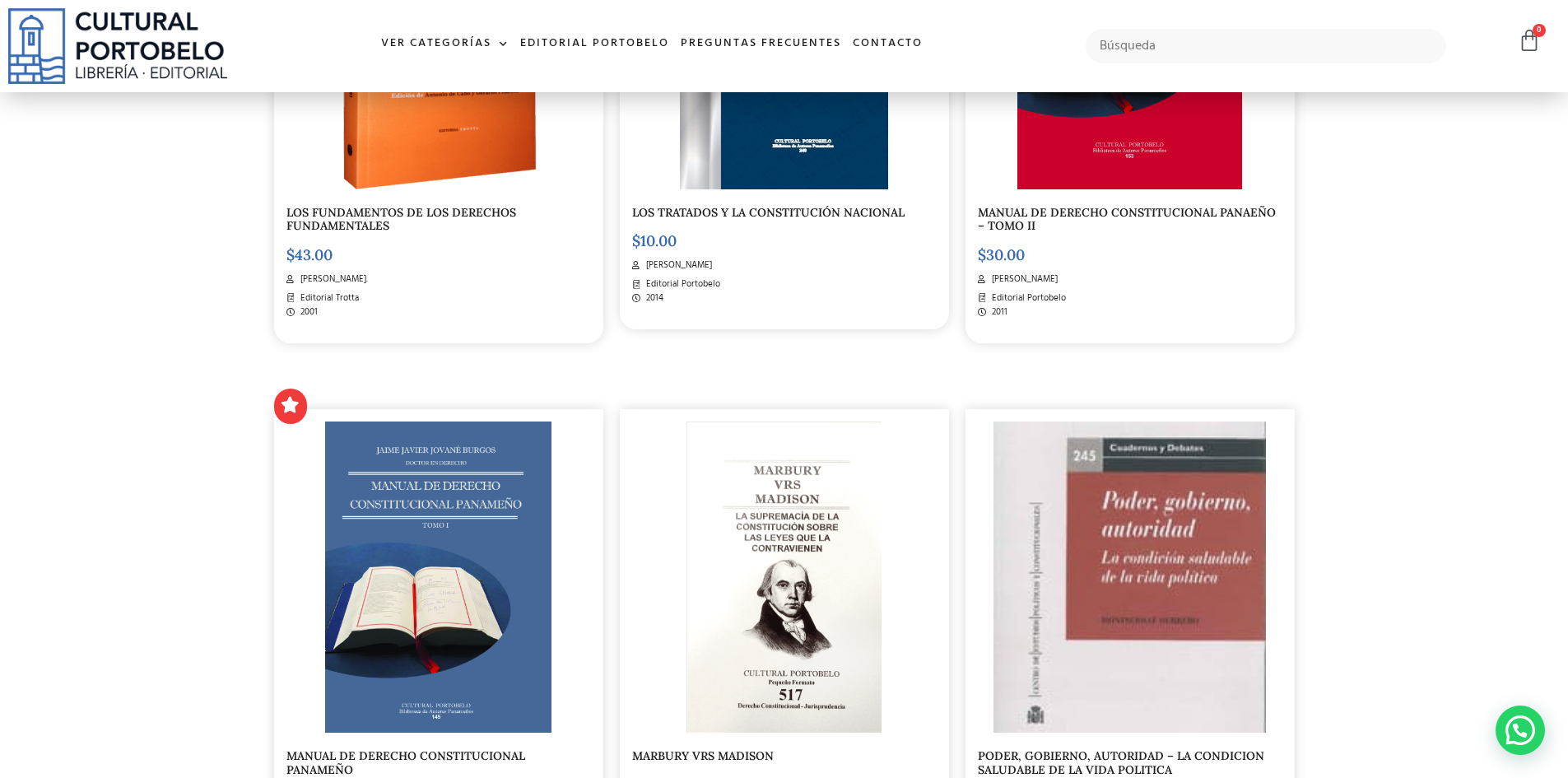
click at [479, 550] on img at bounding box center [439, 577] width 227 height 312
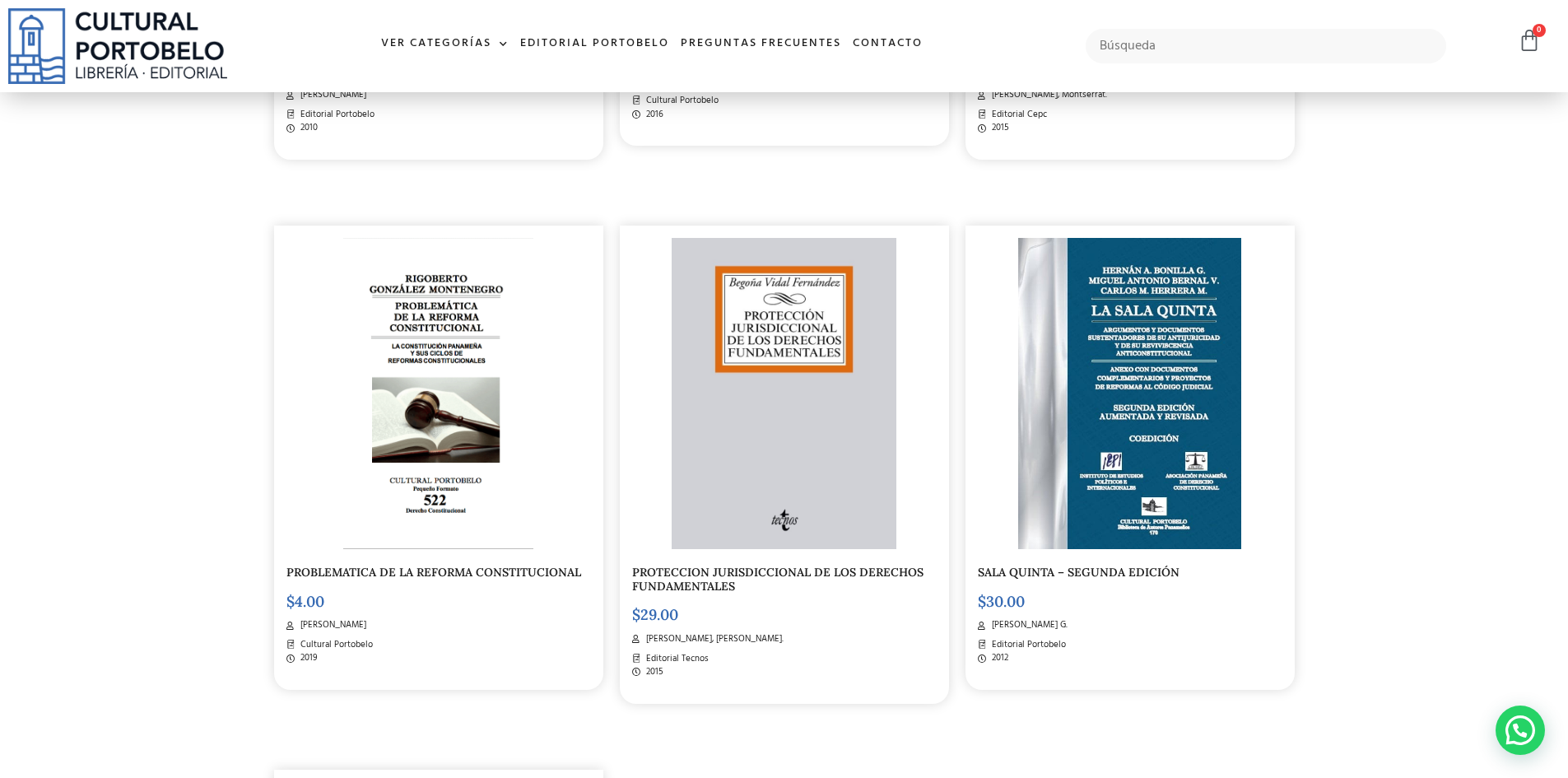
scroll to position [2548, 0]
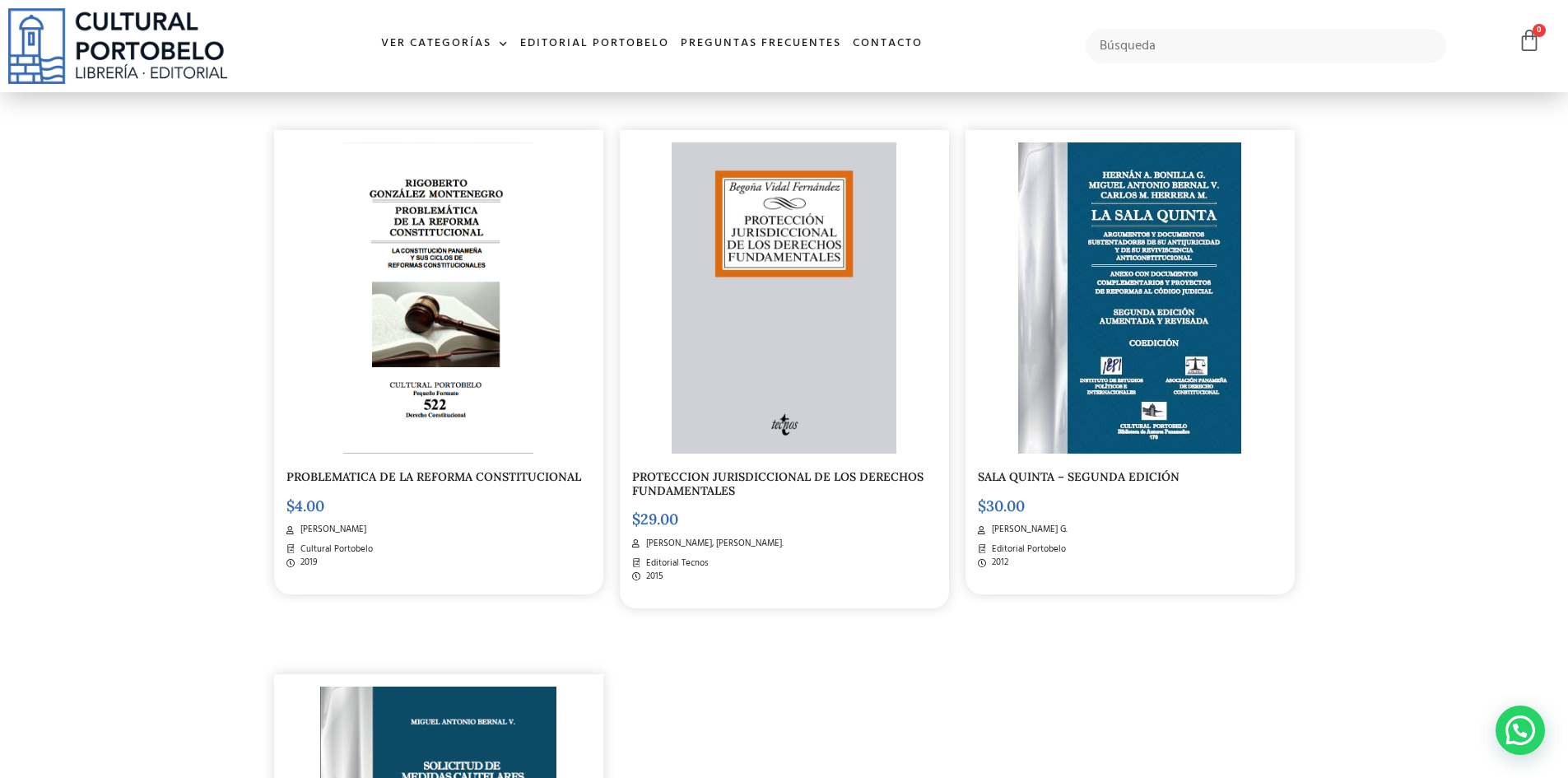
click at [765, 479] on link "PROTECCION JURISDICCIONAL DE LOS DERECHOS FUNDAMENTALES" at bounding box center [778, 483] width 291 height 29
click at [1101, 280] on img at bounding box center [1130, 298] width 224 height 312
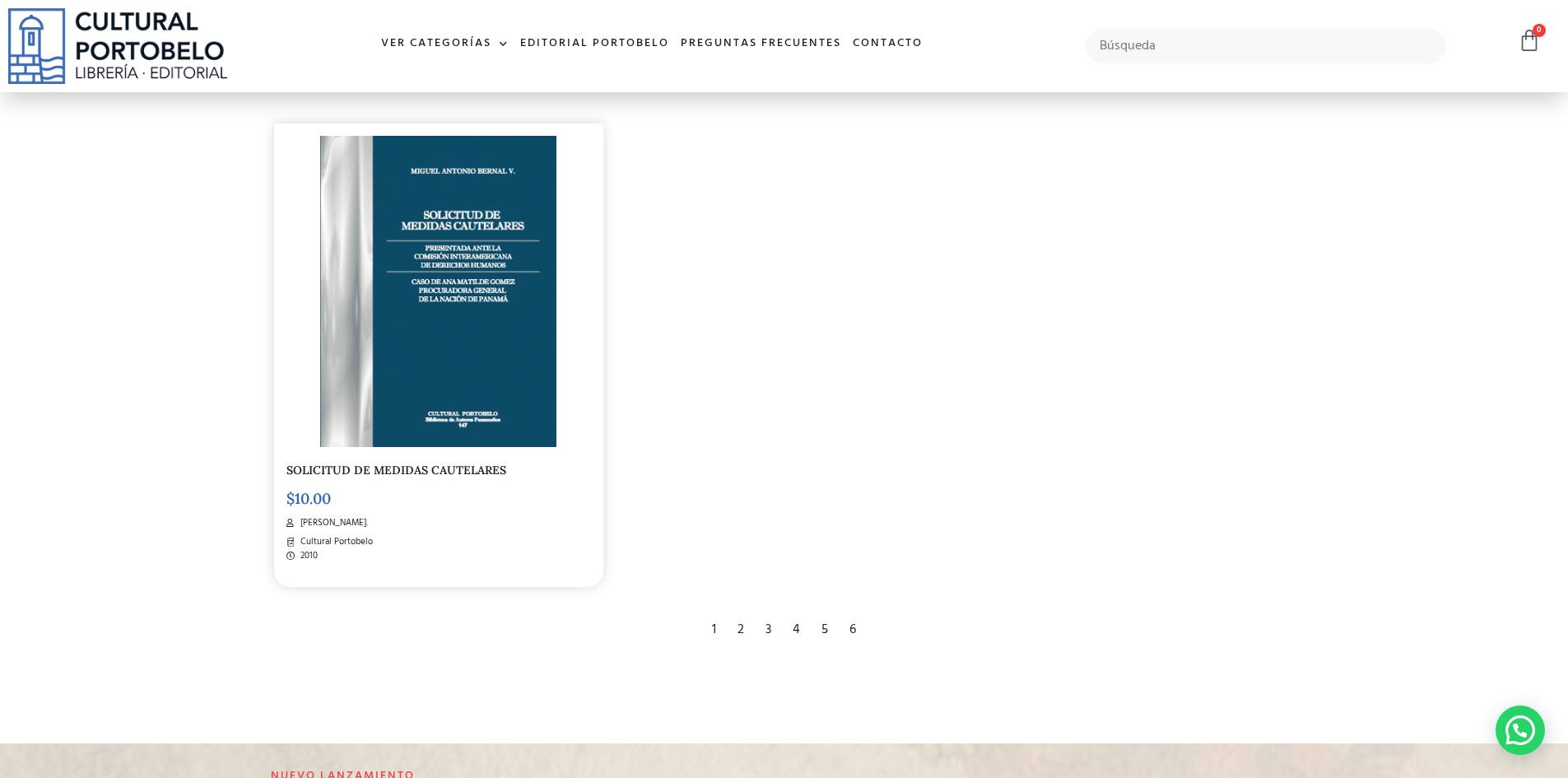
scroll to position [3124, 0]
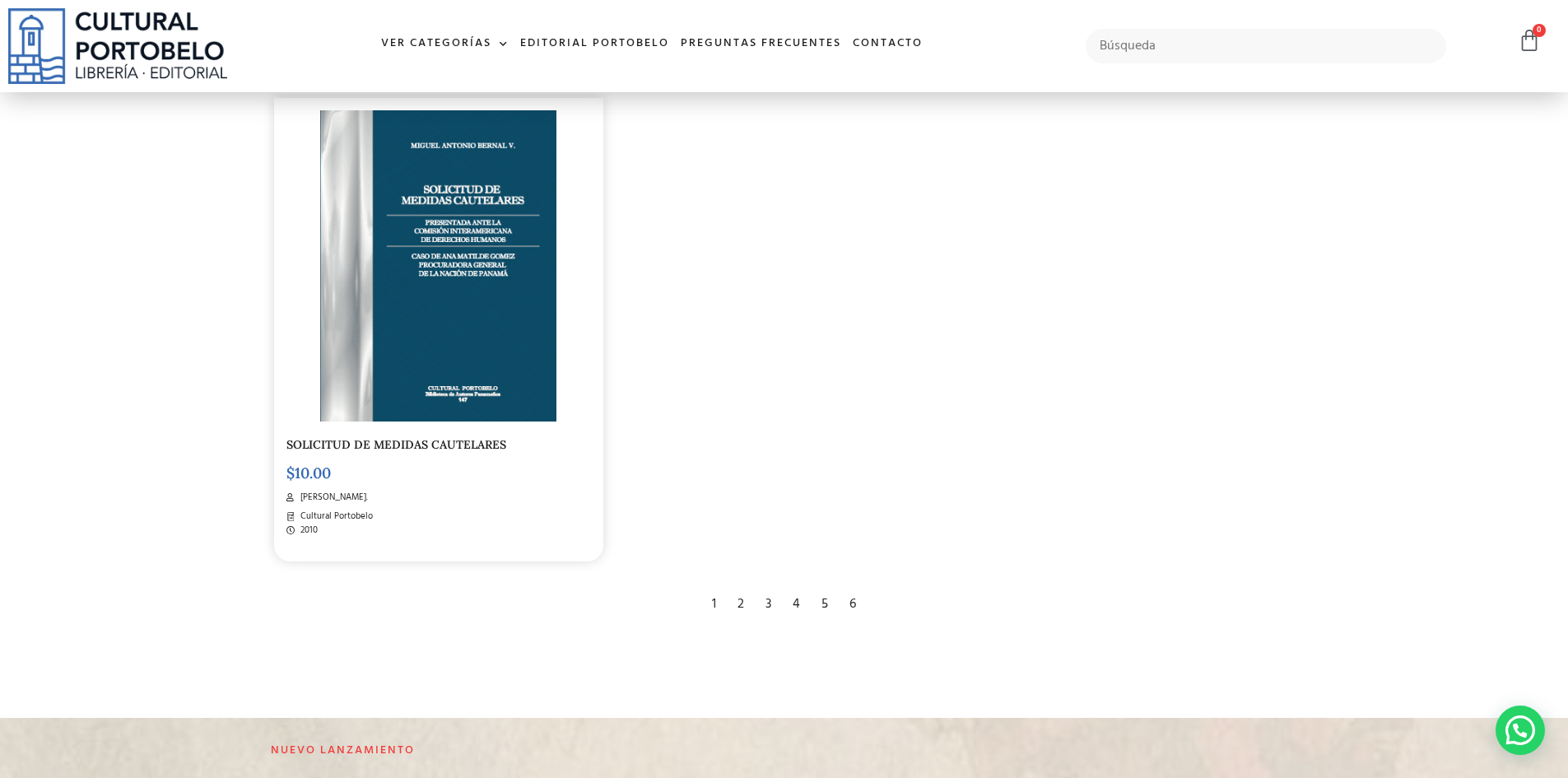
click at [798, 601] on div "4" at bounding box center [796, 604] width 24 height 36
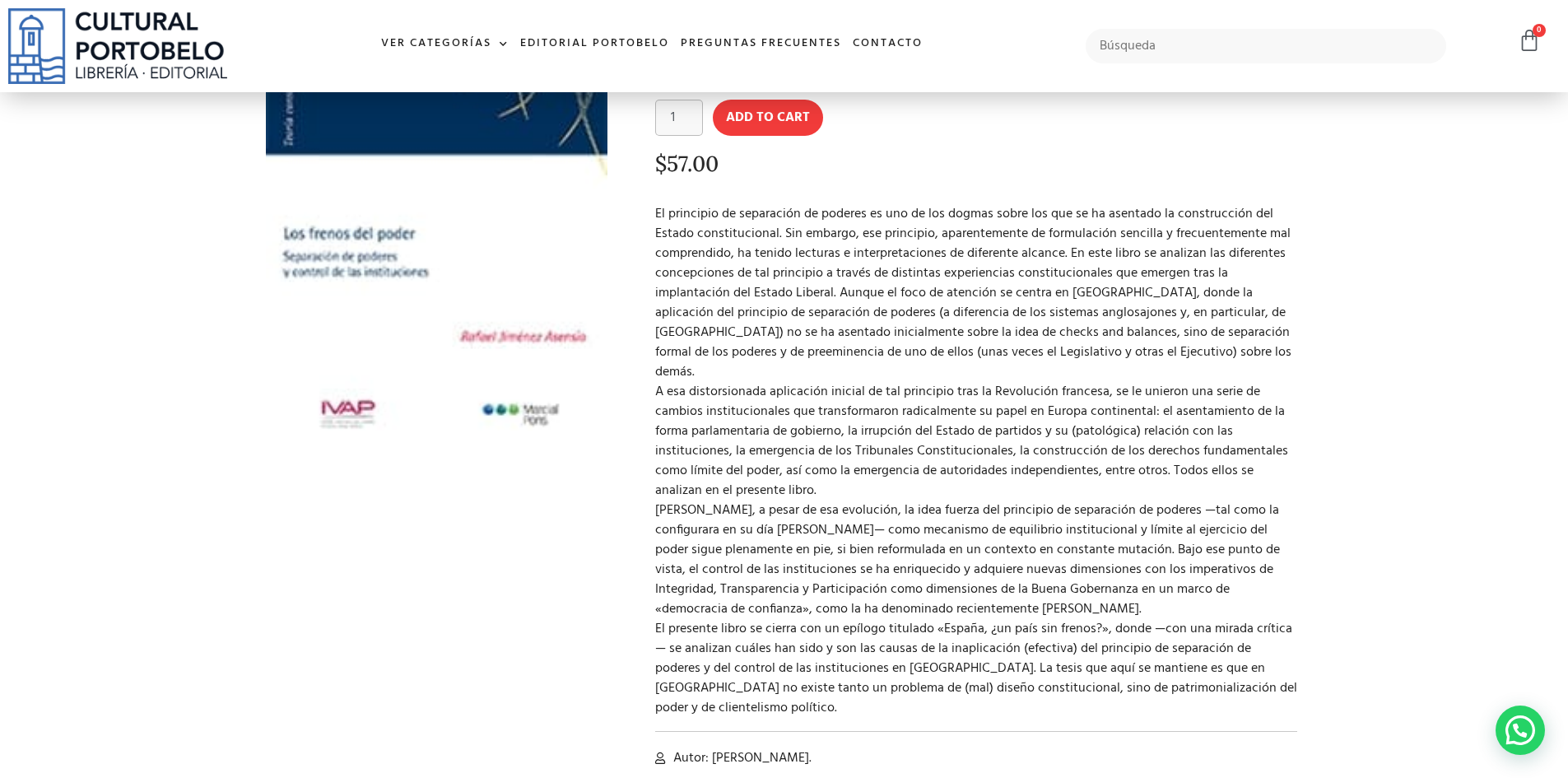
scroll to position [247, 0]
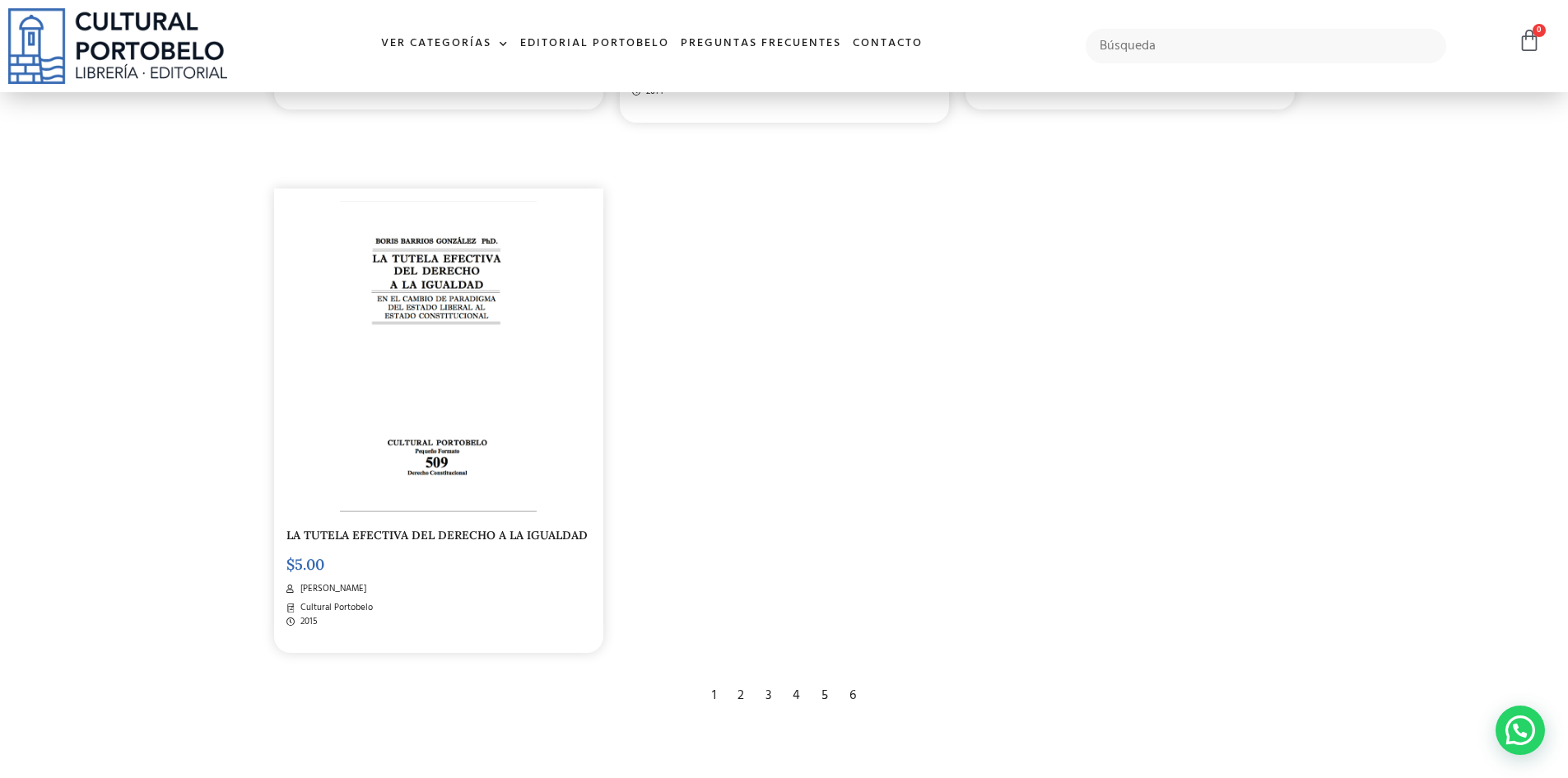
scroll to position [3212, 0]
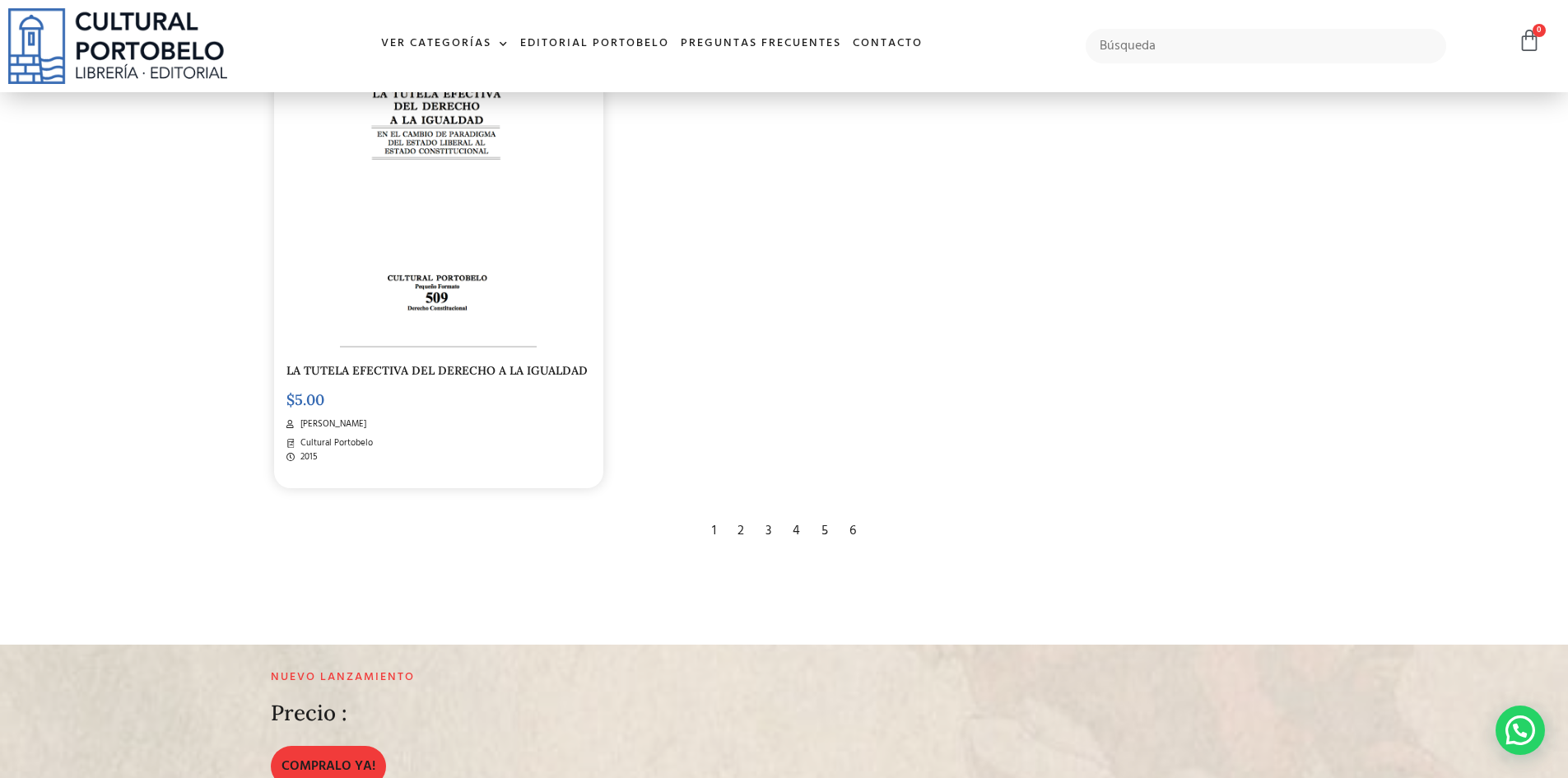
click at [824, 528] on div "5" at bounding box center [825, 531] width 23 height 36
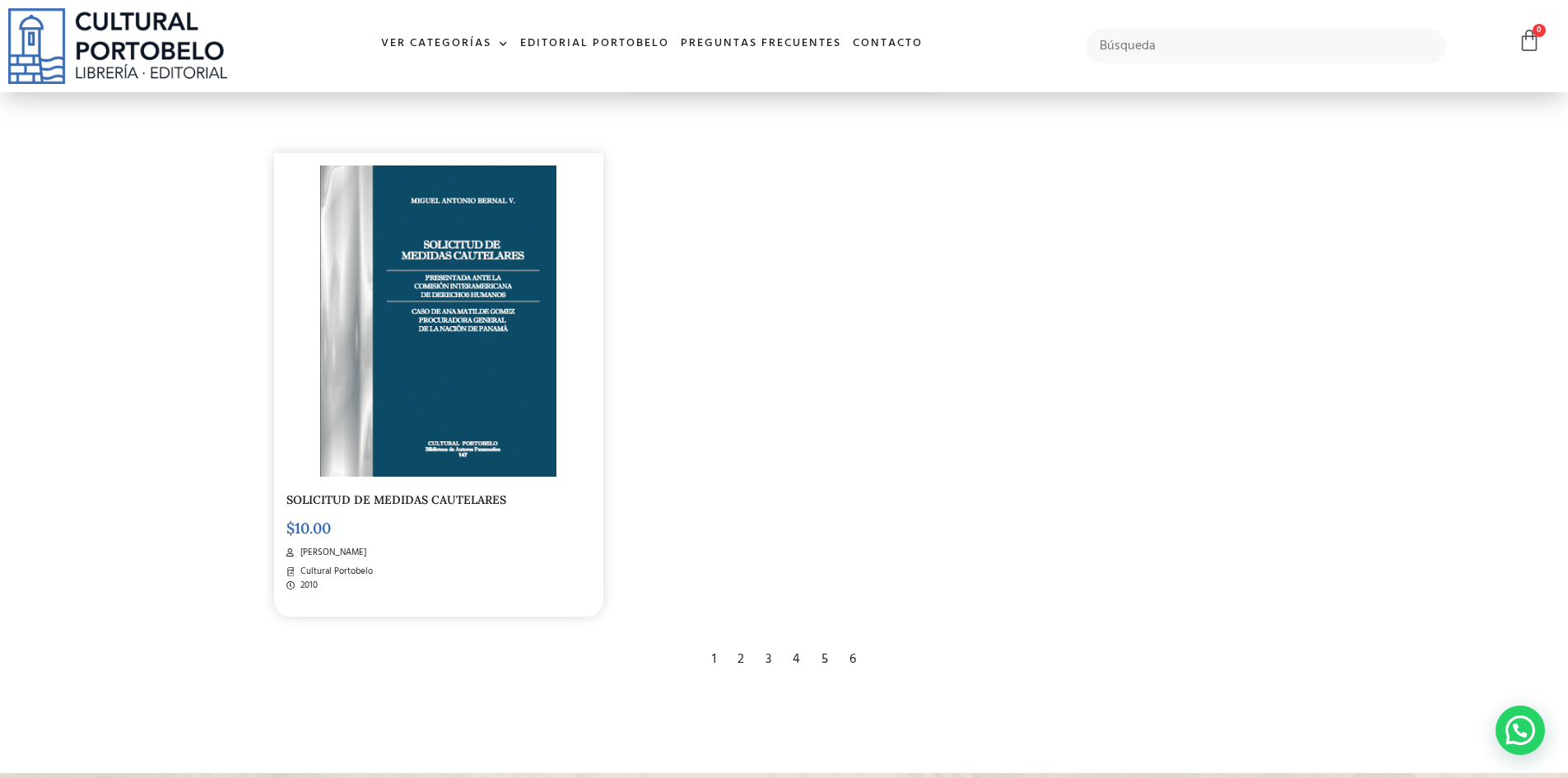
scroll to position [3294, 0]
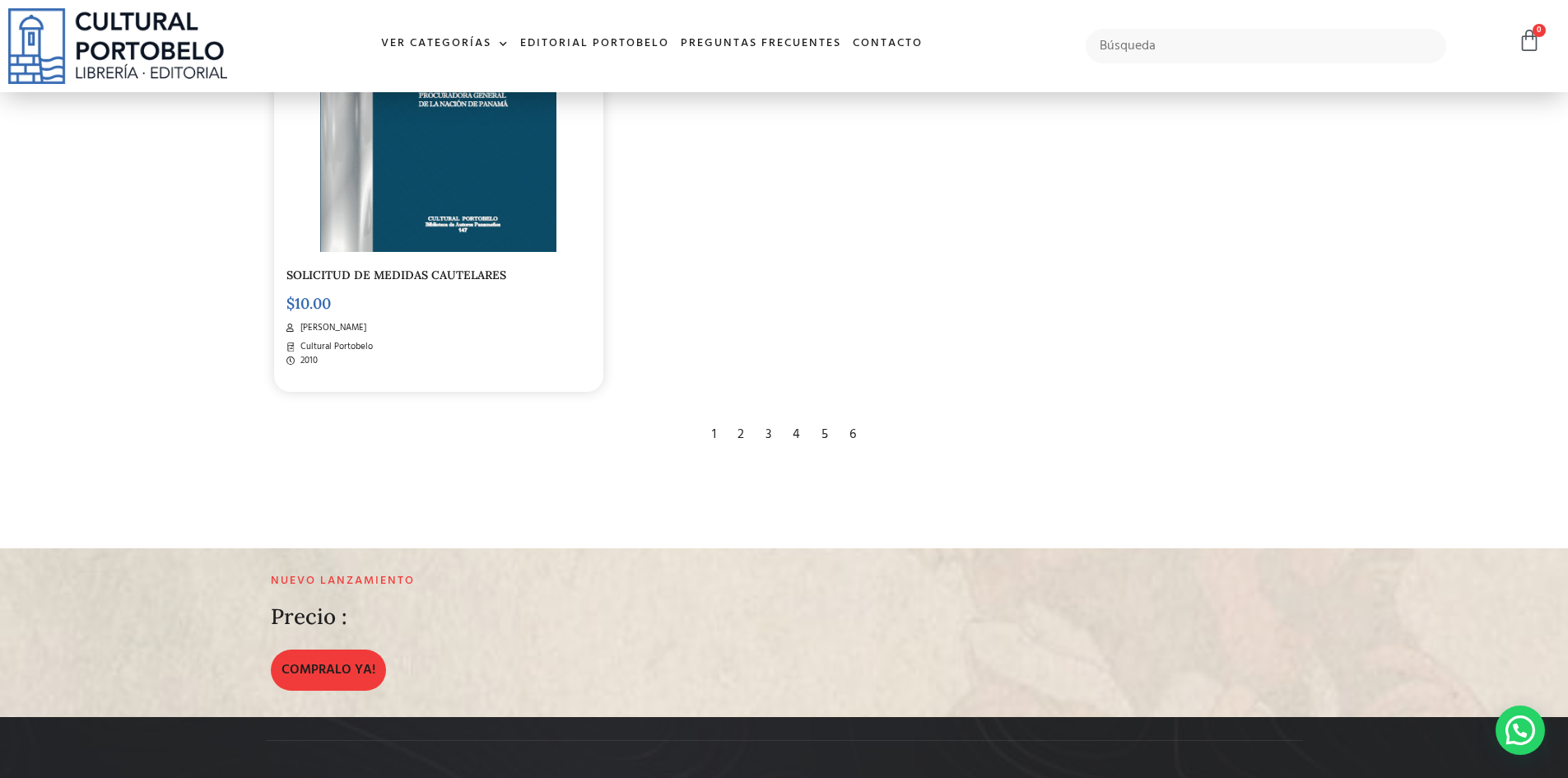
click at [853, 430] on div "6" at bounding box center [853, 435] width 23 height 36
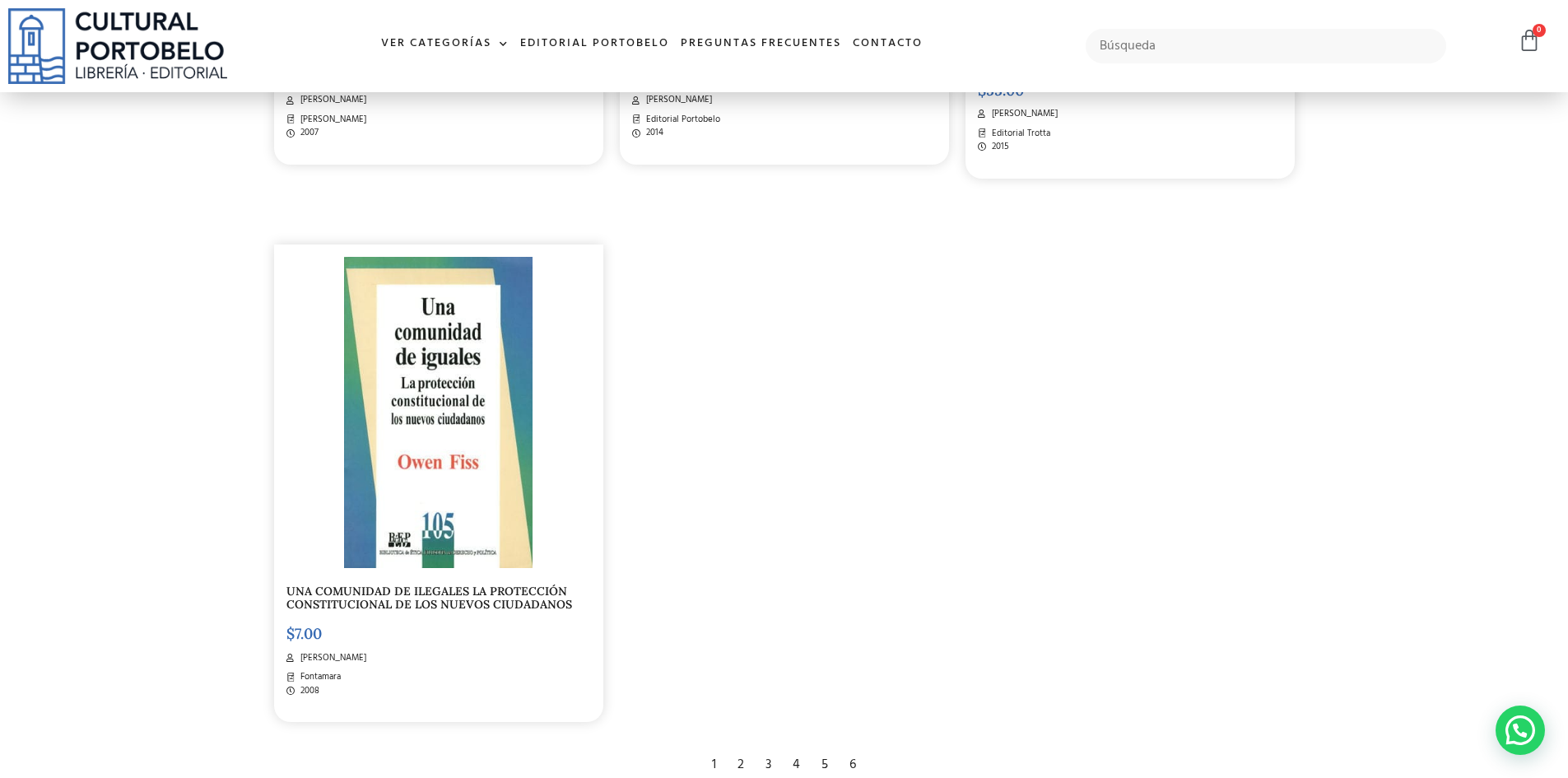
scroll to position [823, 0]
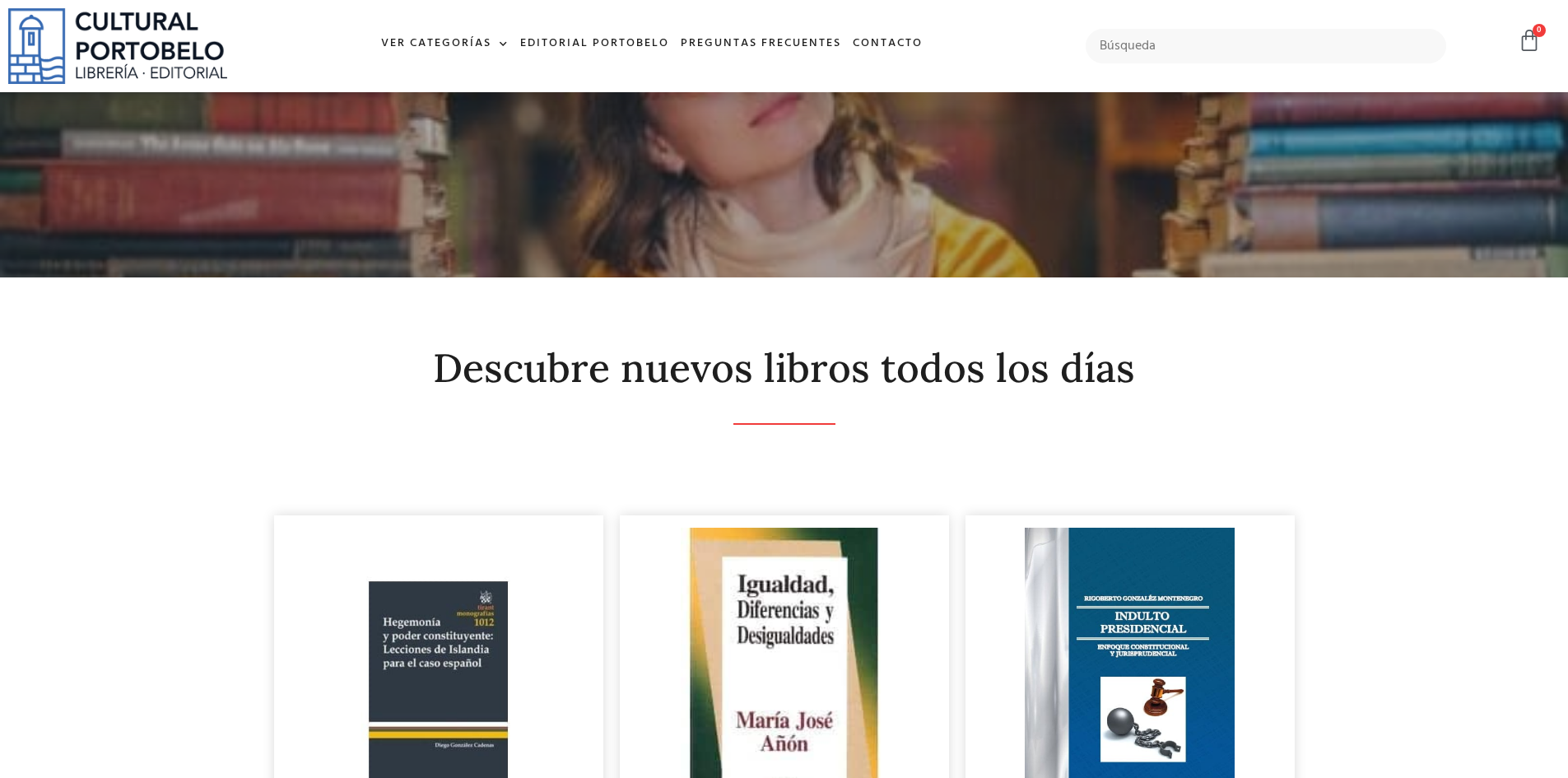
scroll to position [3124, 0]
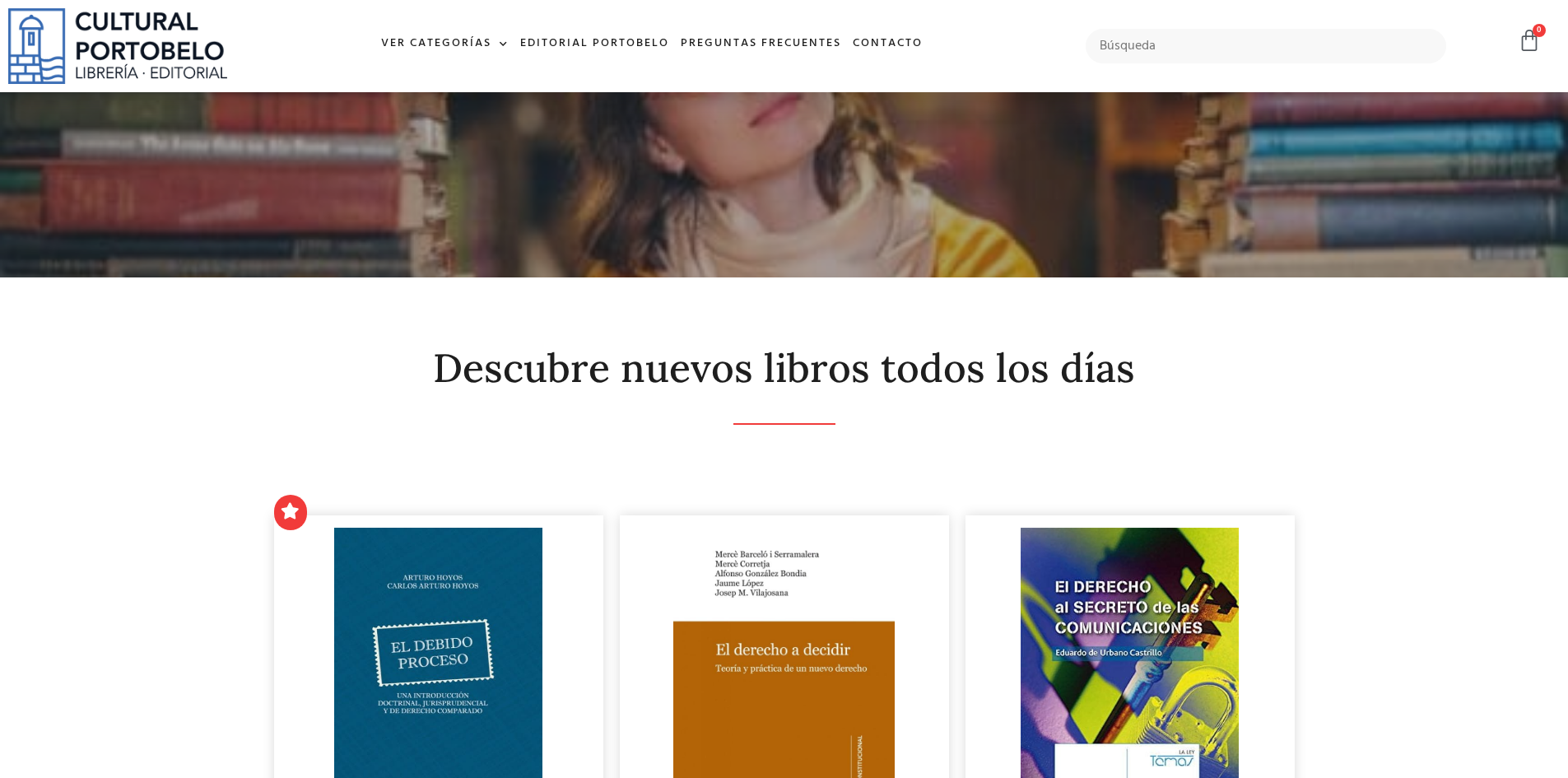
scroll to position [3041, 0]
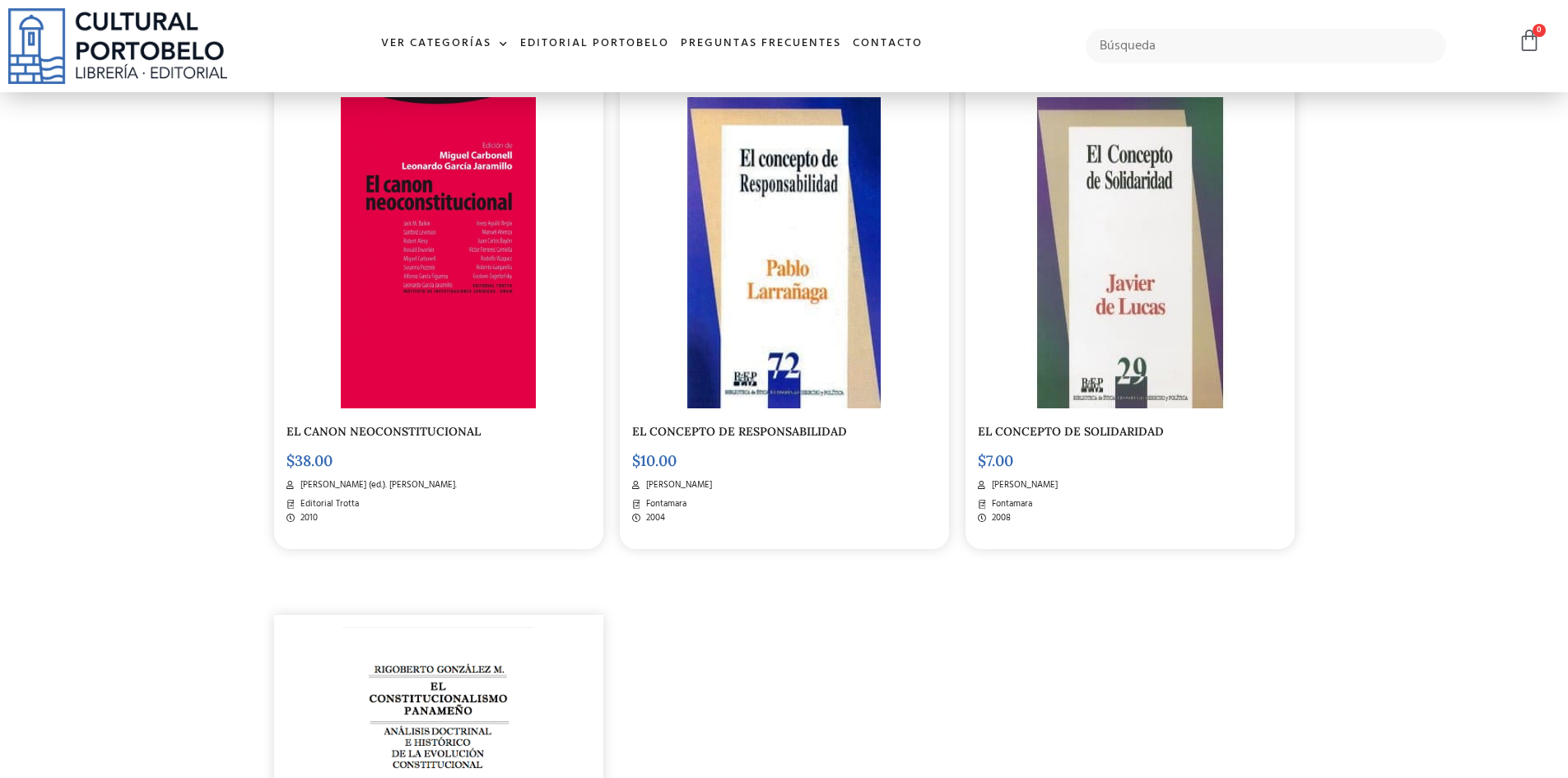
scroll to position [2384, 0]
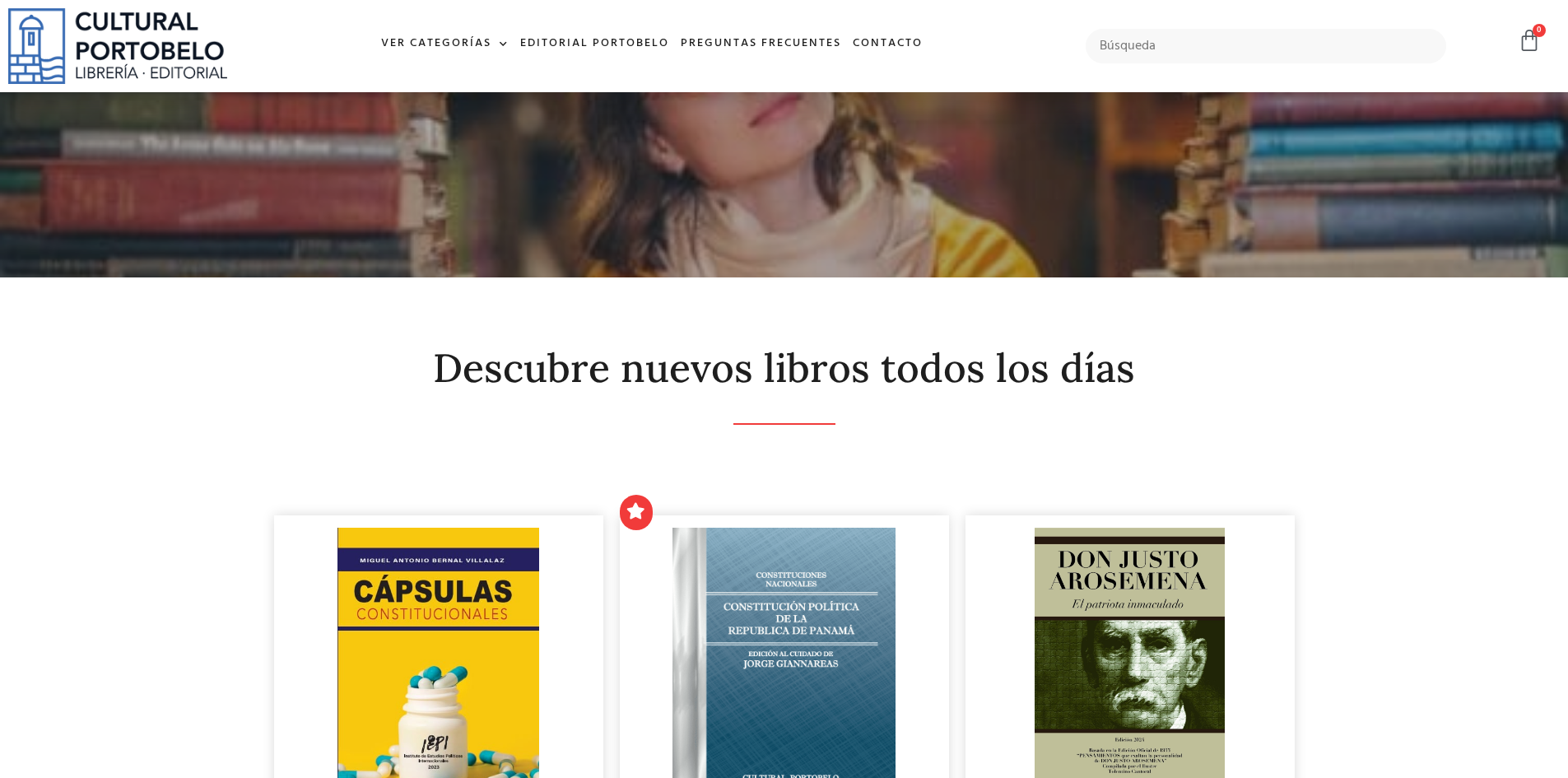
scroll to position [3128, 0]
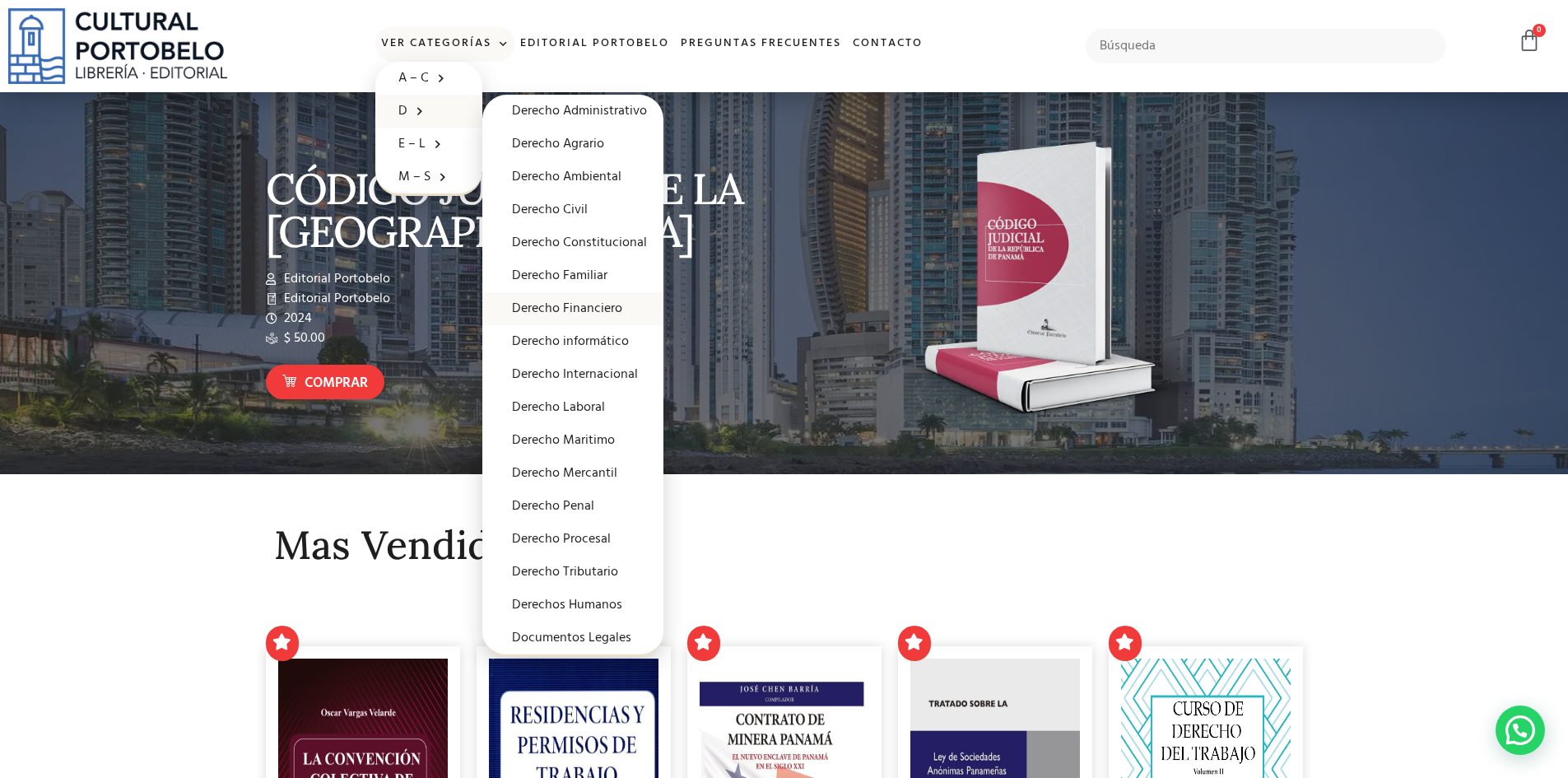
click at [558, 304] on link "Derecho Financiero" at bounding box center [573, 308] width 181 height 33
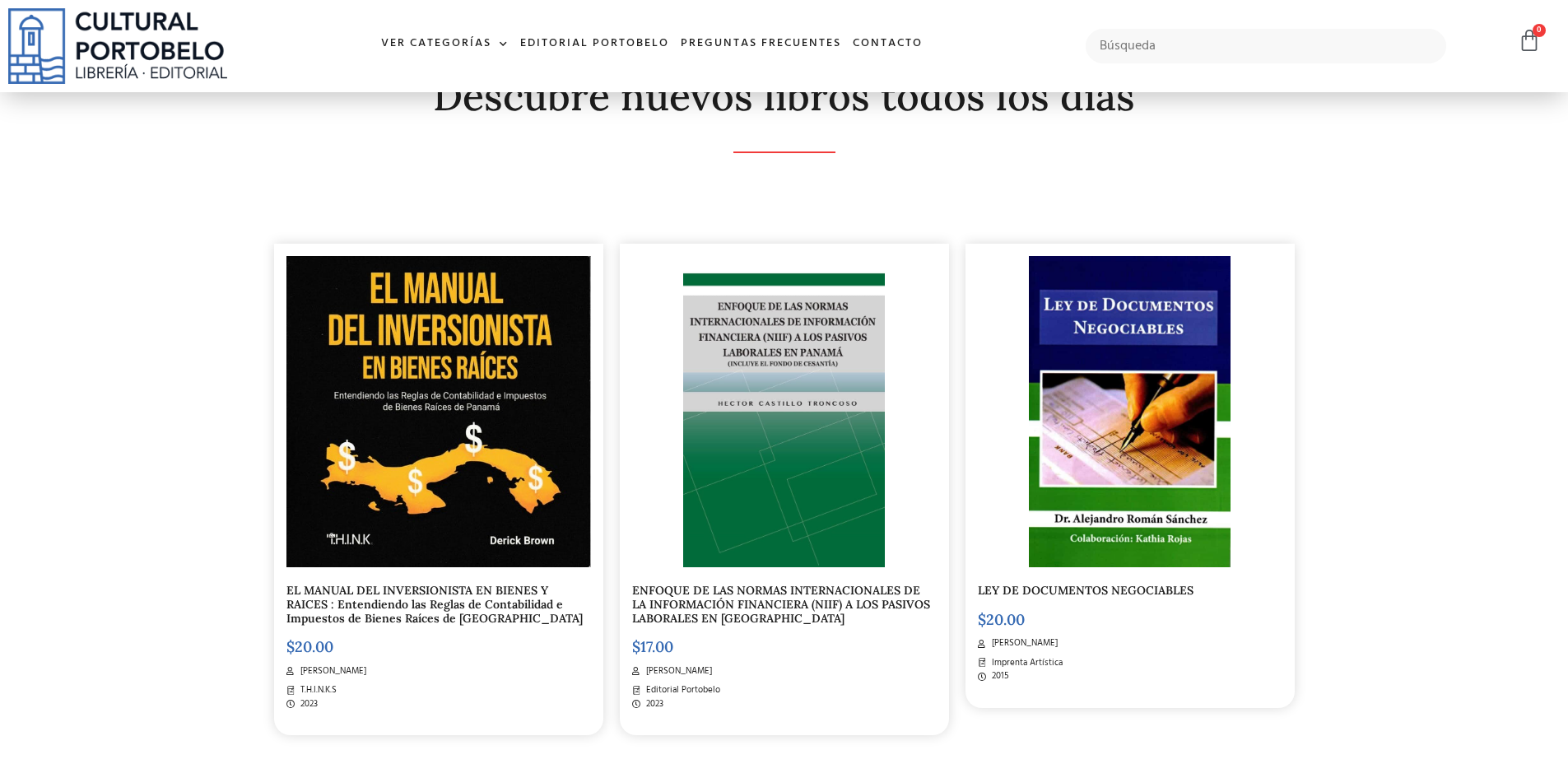
scroll to position [329, 0]
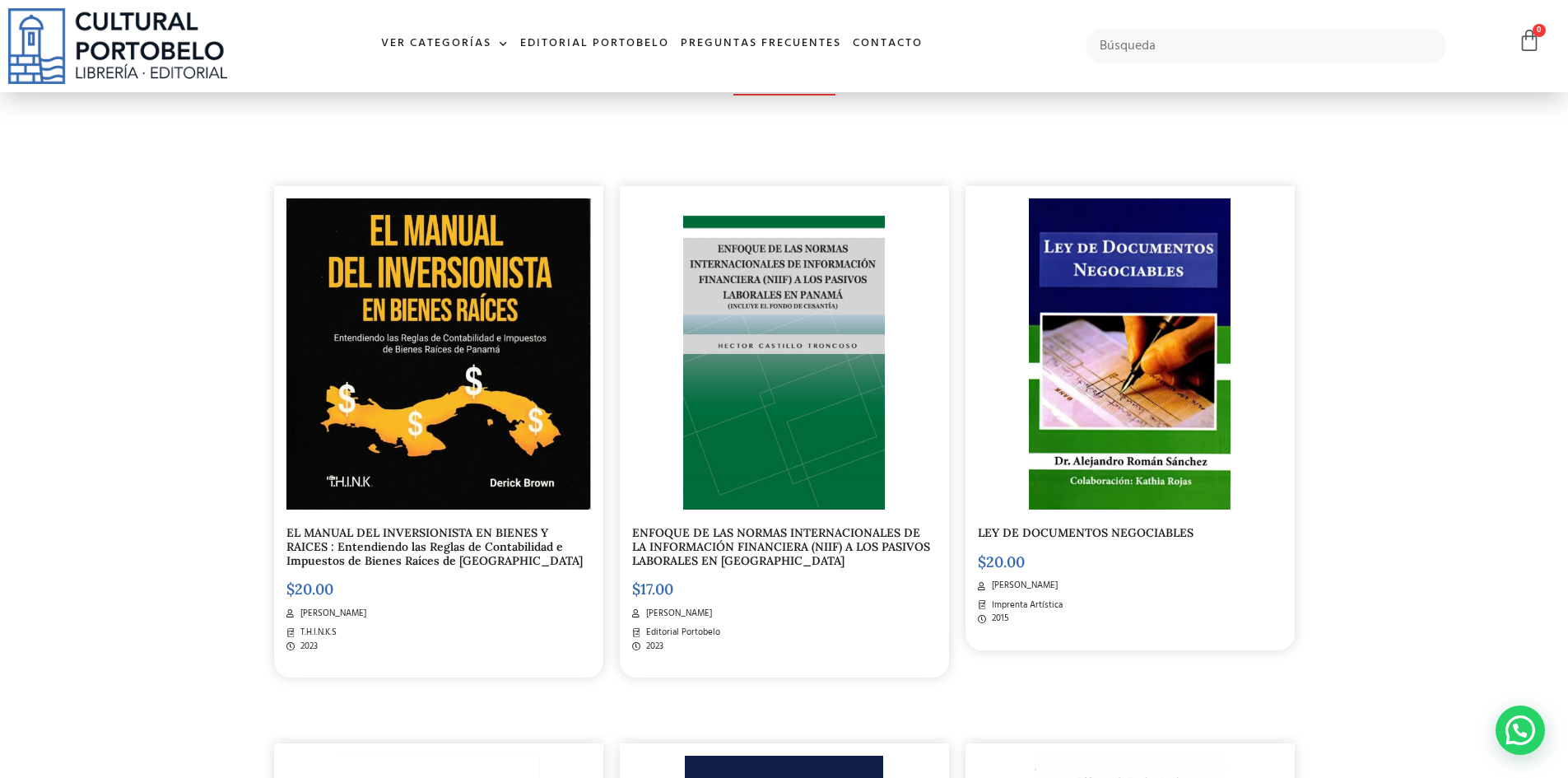
click at [396, 554] on link "EL MANUAL DEL INVERSIONISTA EN BIENES Y RAICES : Entendiendo las Reglas de Cont…" at bounding box center [434, 547] width 296 height 42
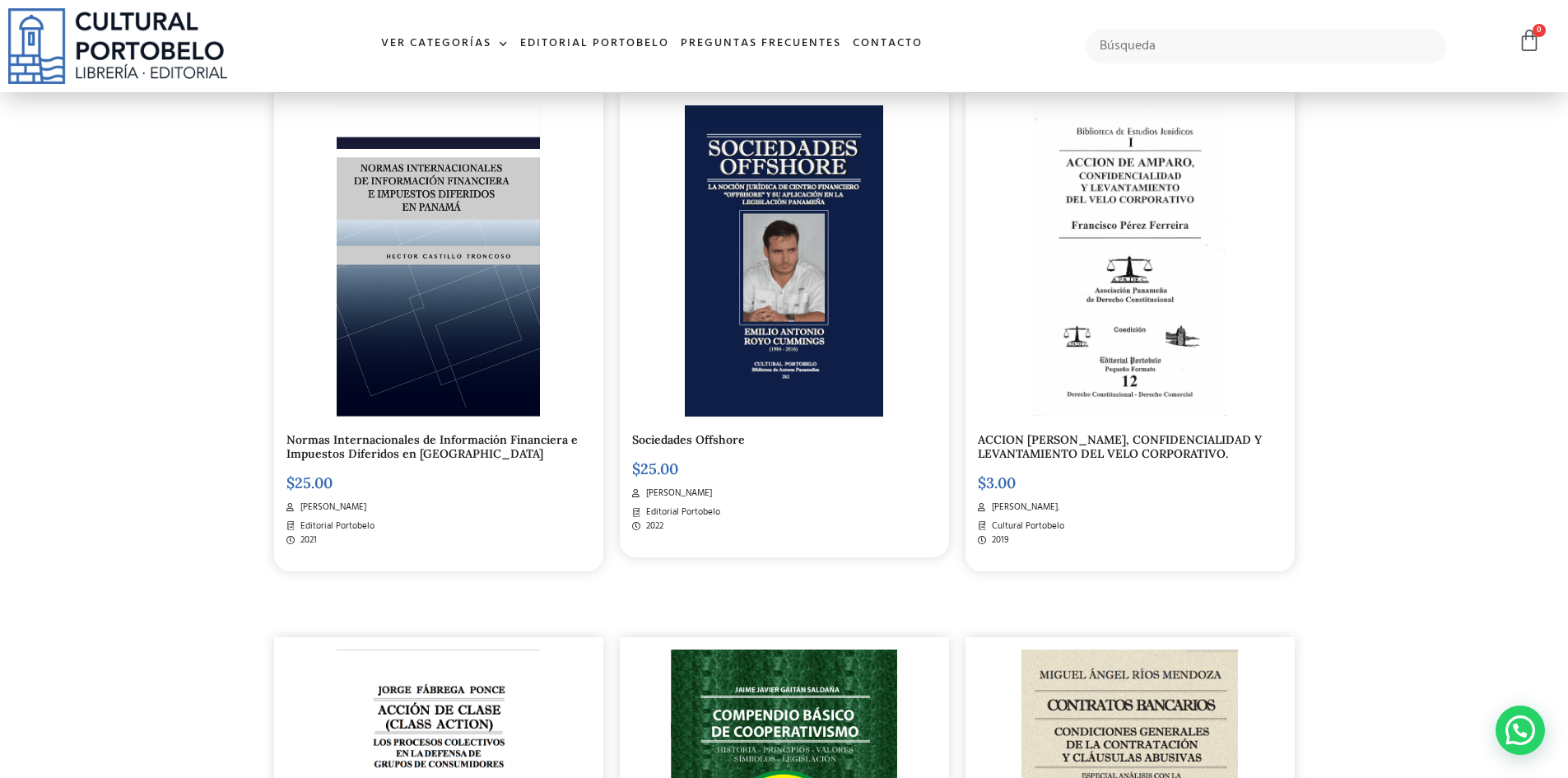
scroll to position [988, 0]
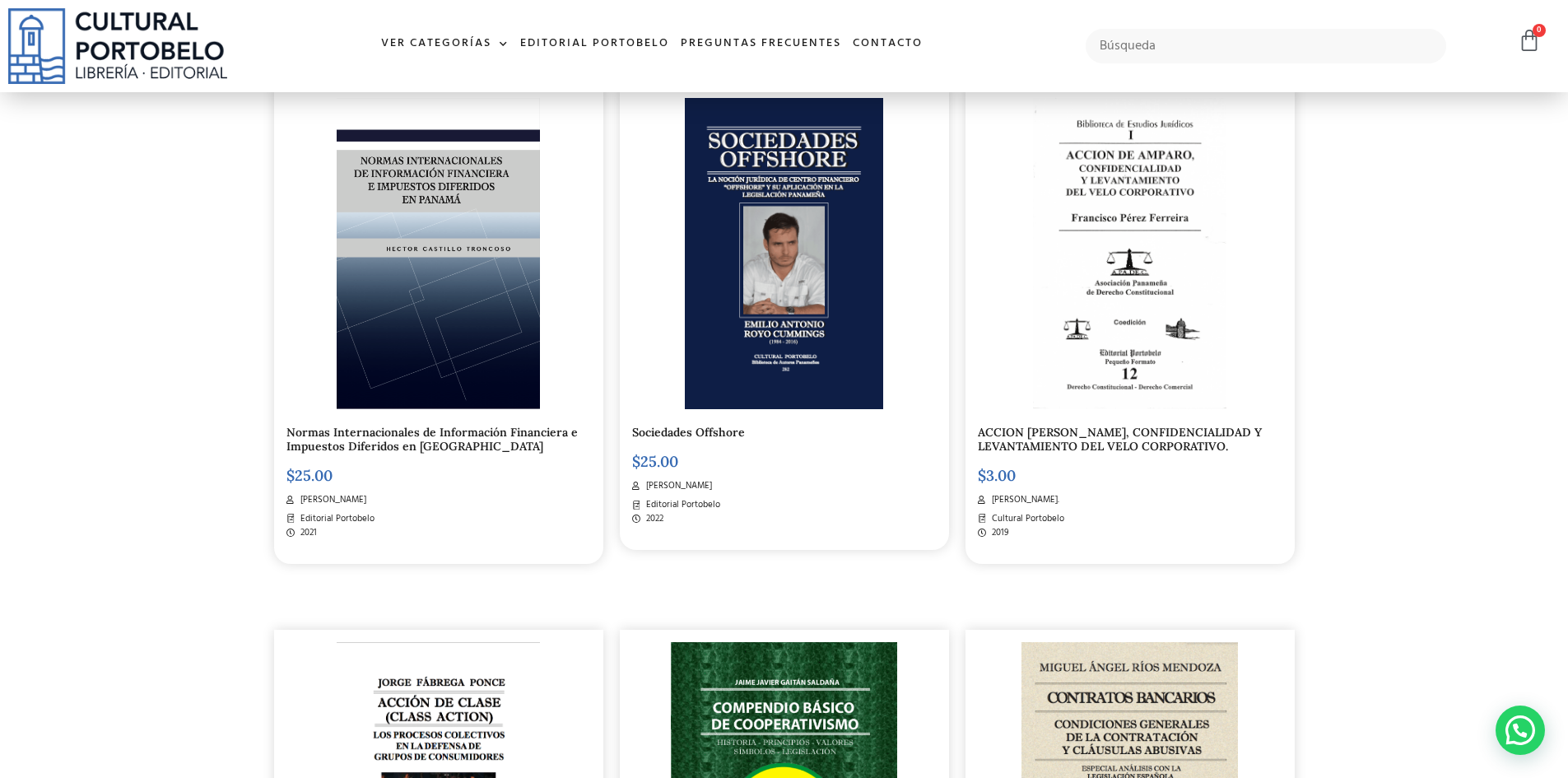
click at [716, 435] on link "Sociedades Offshore" at bounding box center [688, 432] width 112 height 15
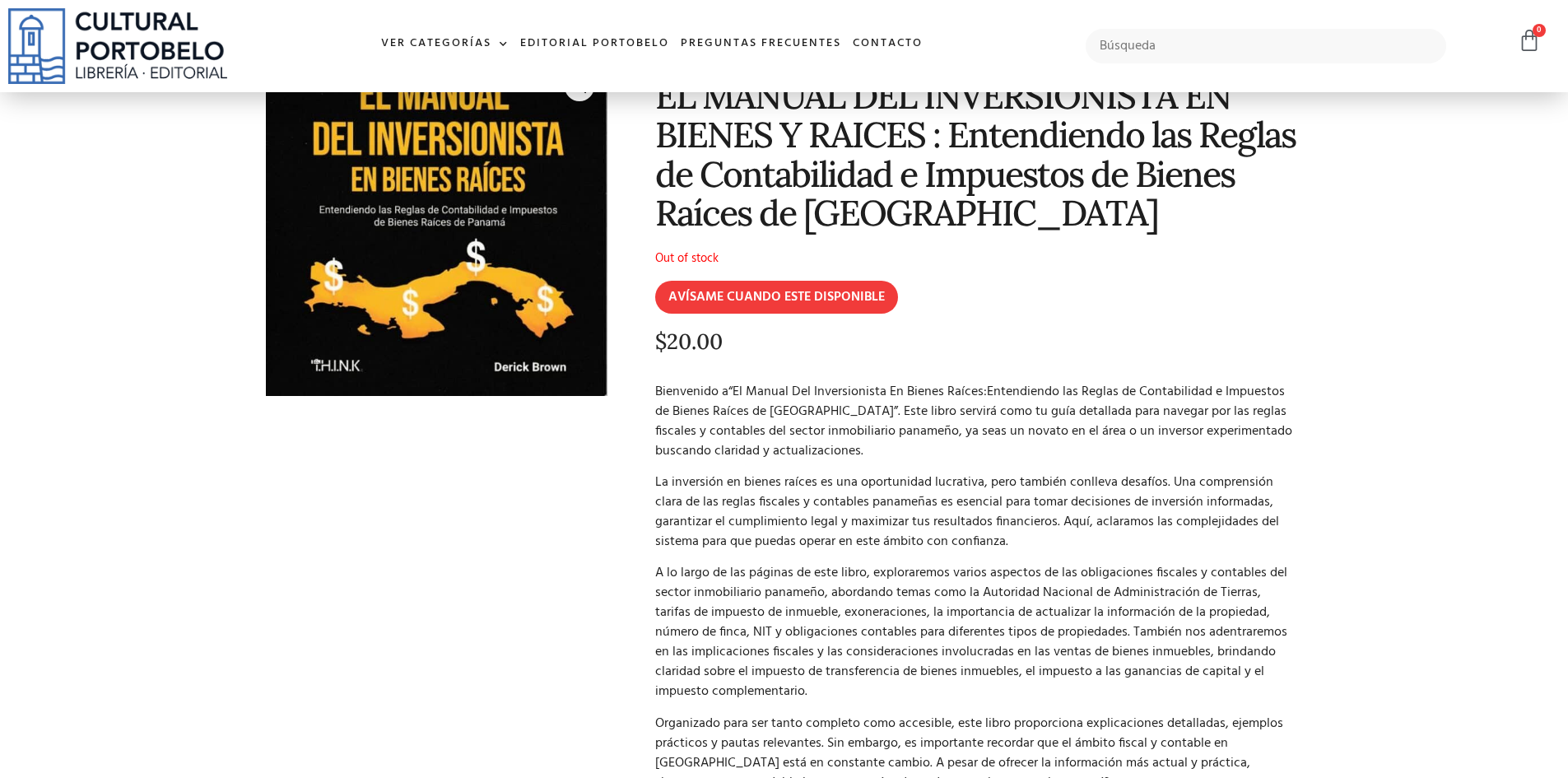
scroll to position [247, 0]
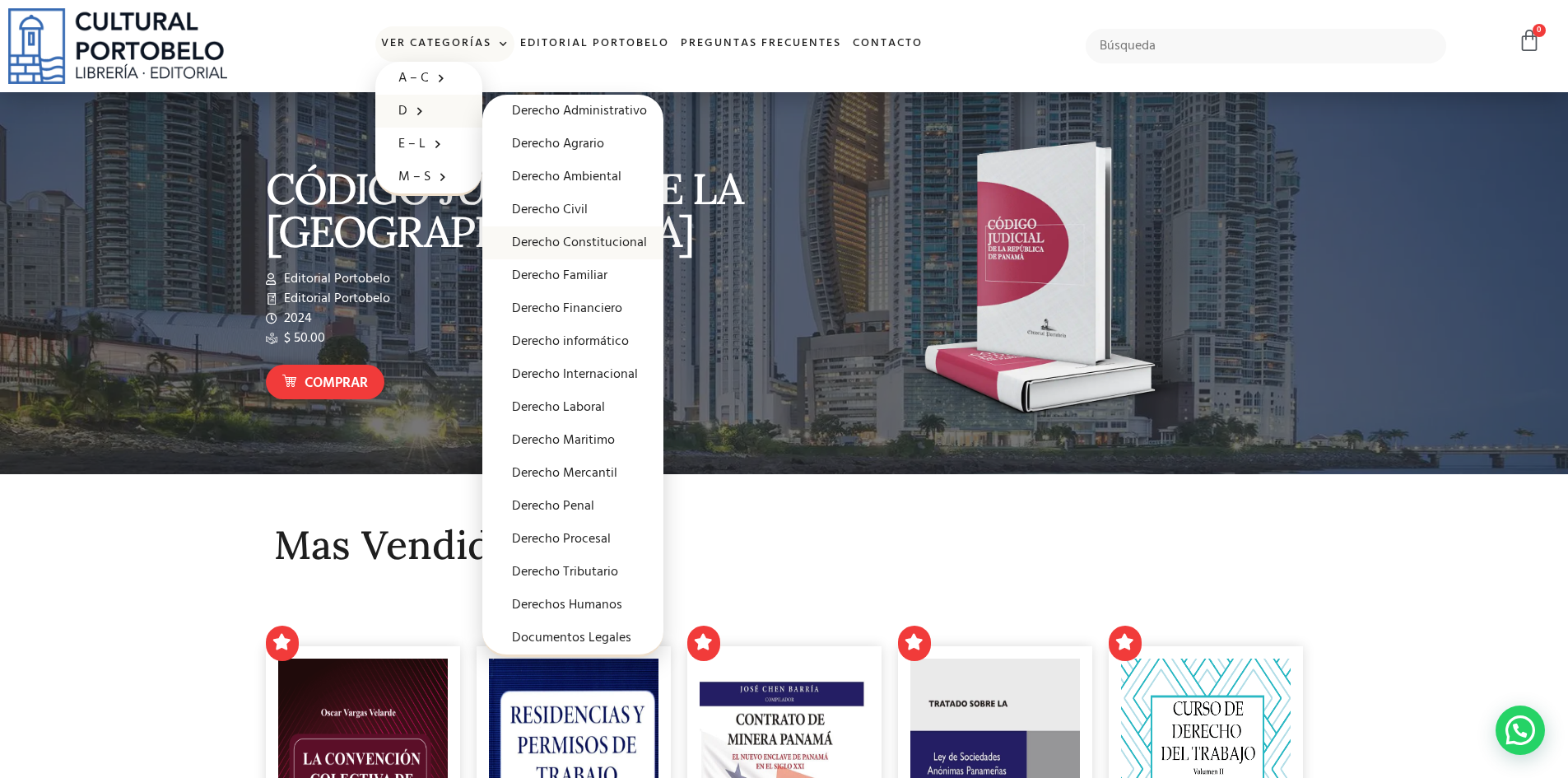
click at [538, 238] on link "Derecho Constitucional" at bounding box center [573, 243] width 181 height 33
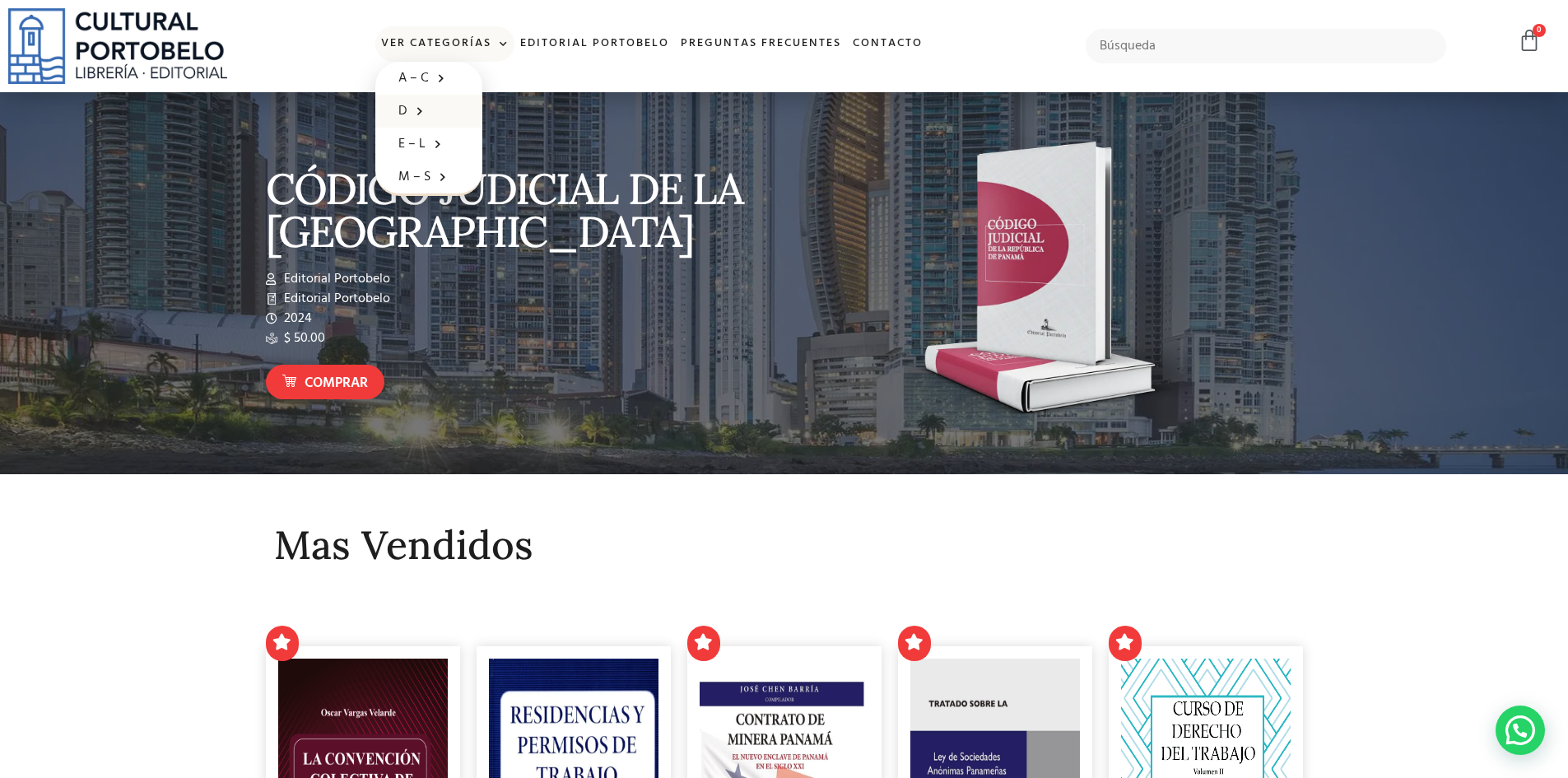
click at [404, 104] on link "D" at bounding box center [428, 111] width 107 height 33
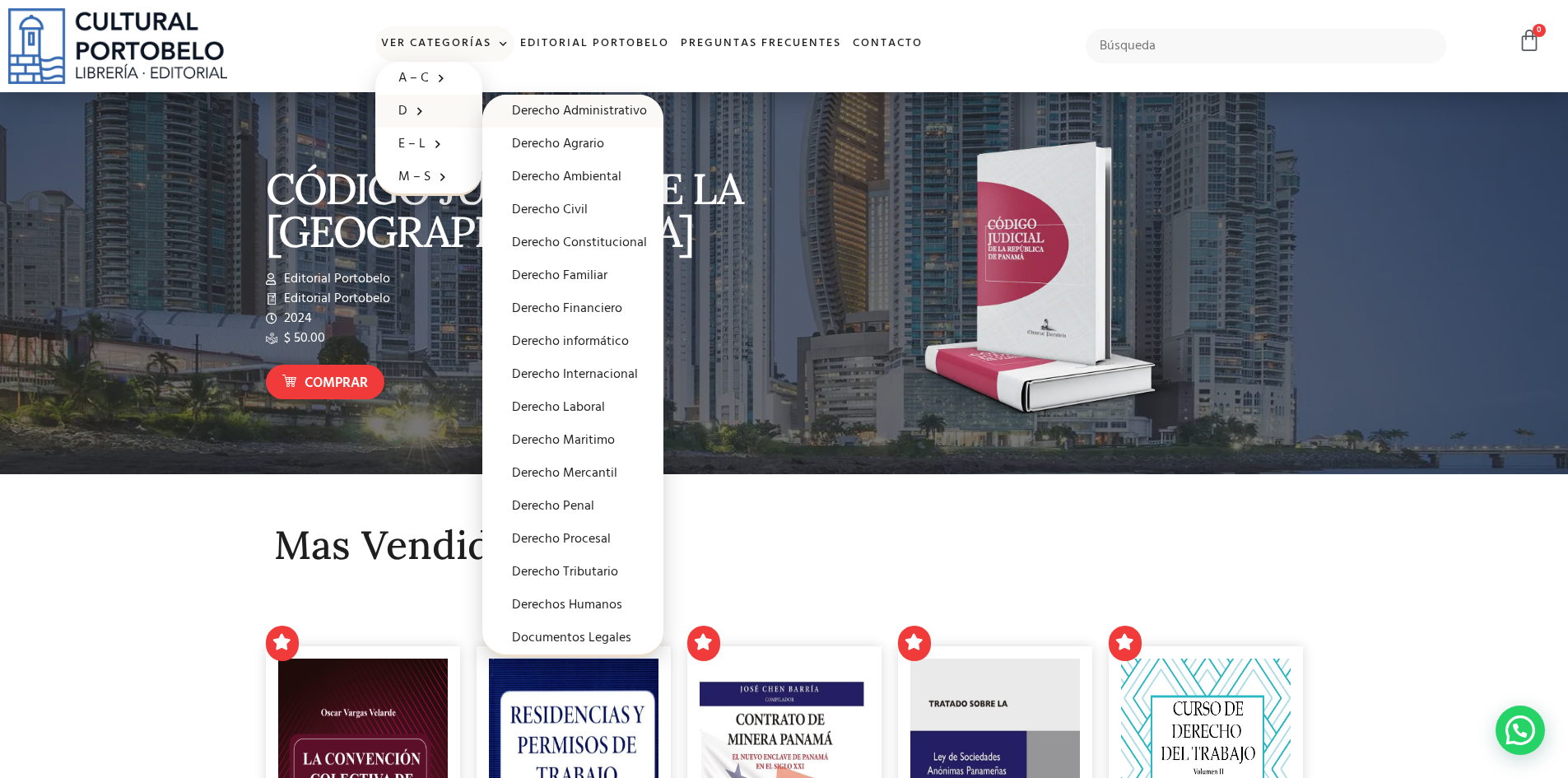
click at [567, 105] on link "Derecho Administrativo" at bounding box center [573, 111] width 181 height 33
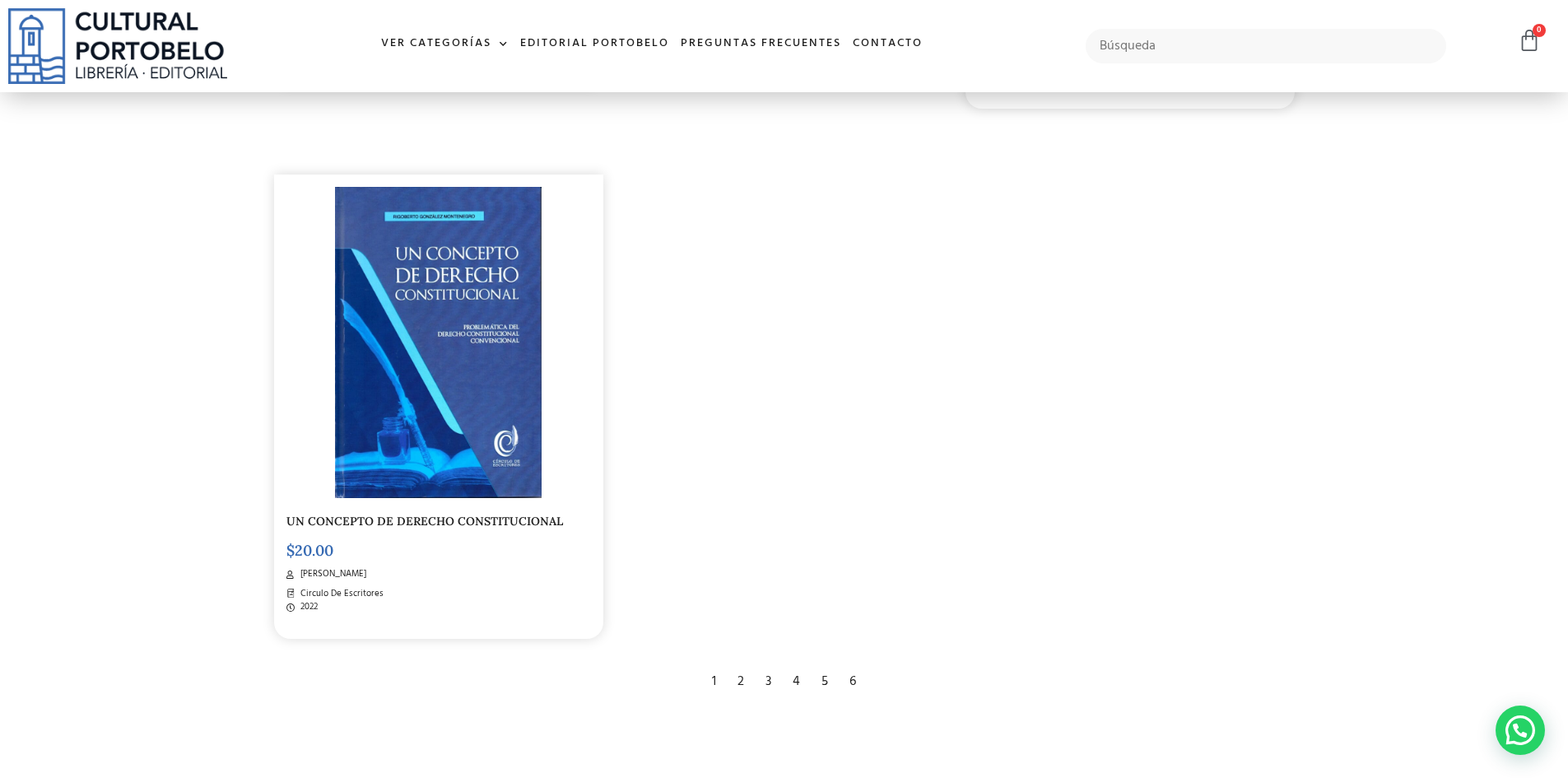
scroll to position [3294, 0]
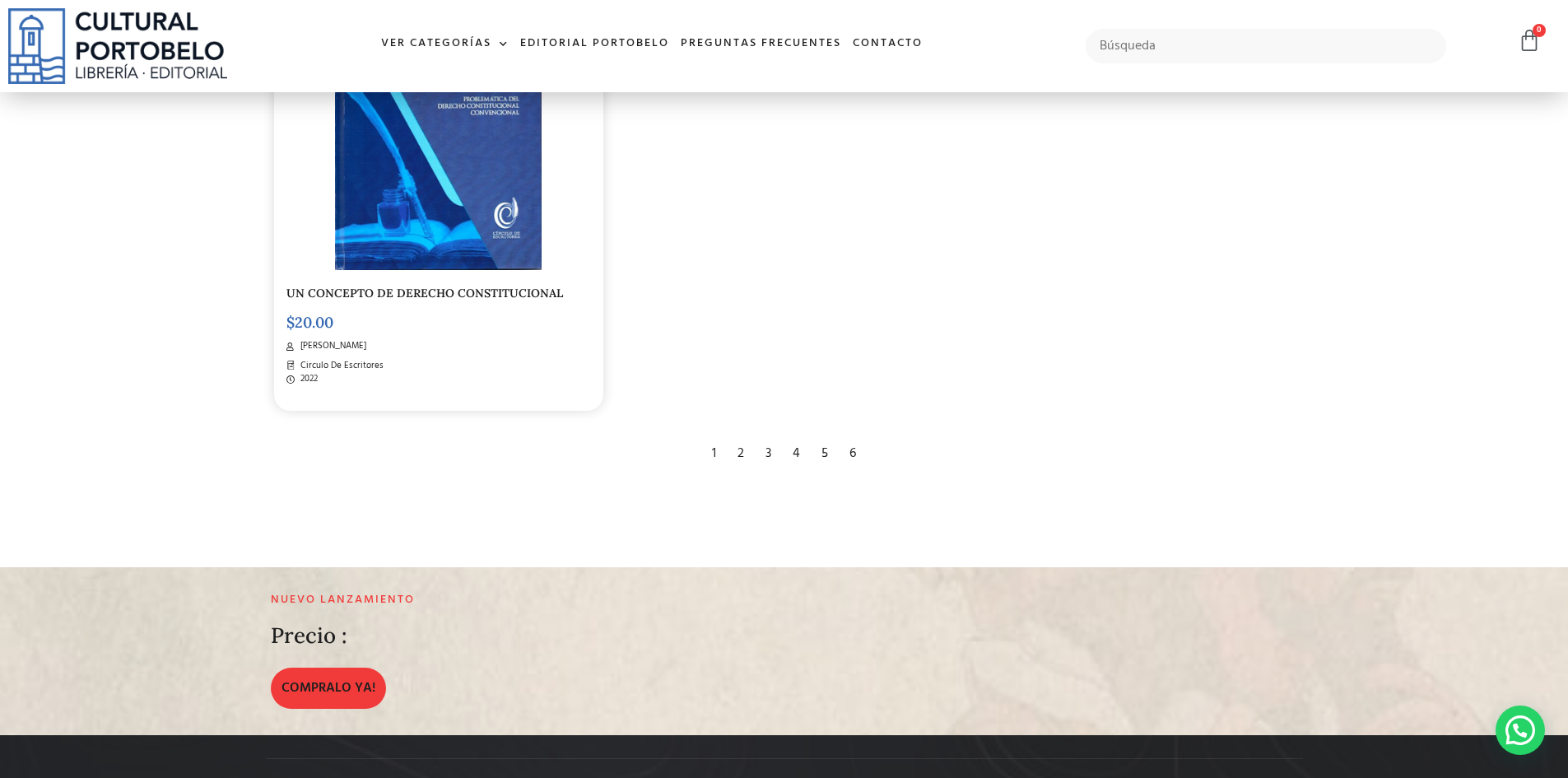
click at [742, 435] on div "2" at bounding box center [741, 453] width 23 height 36
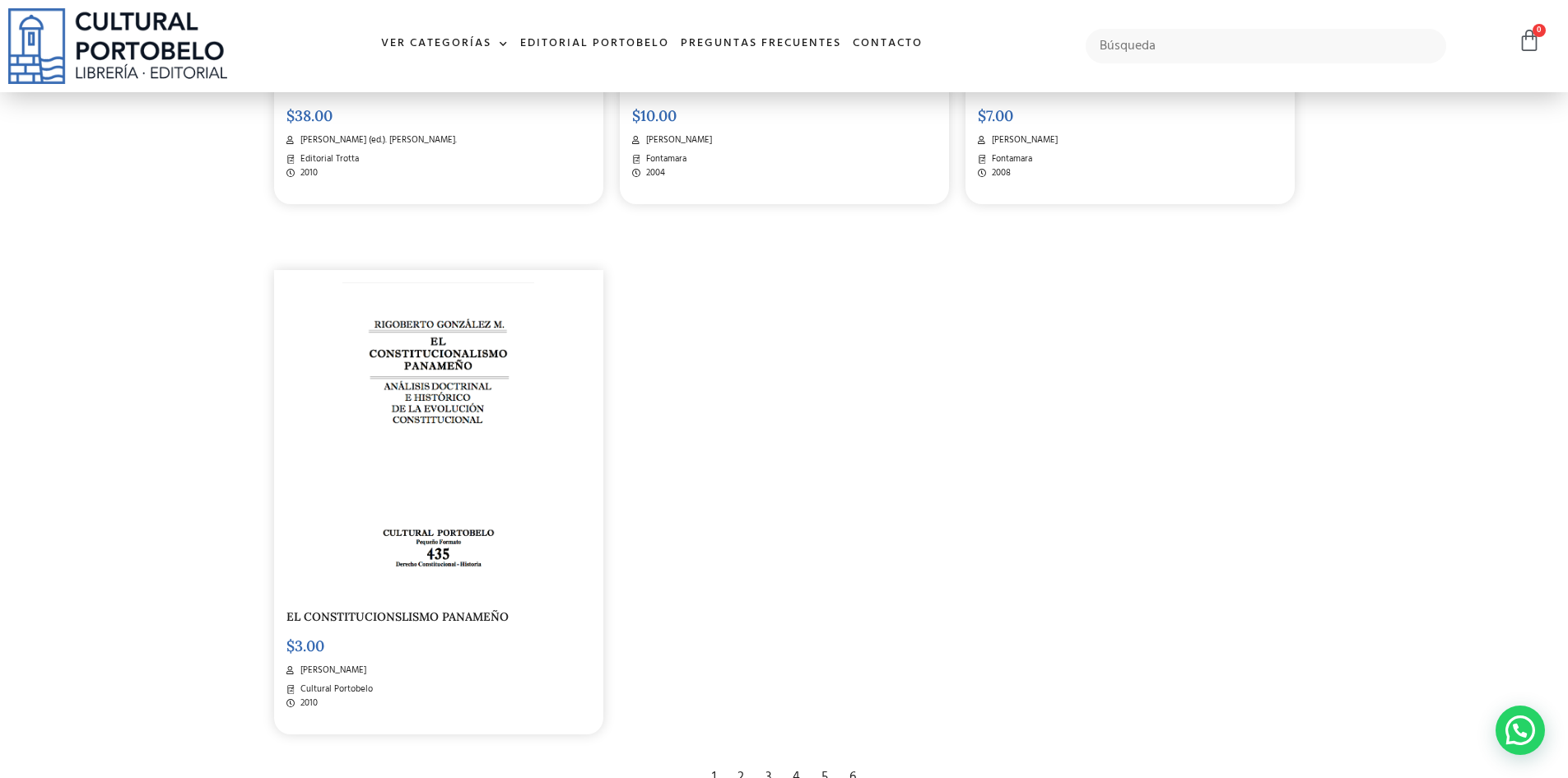
scroll to position [3212, 0]
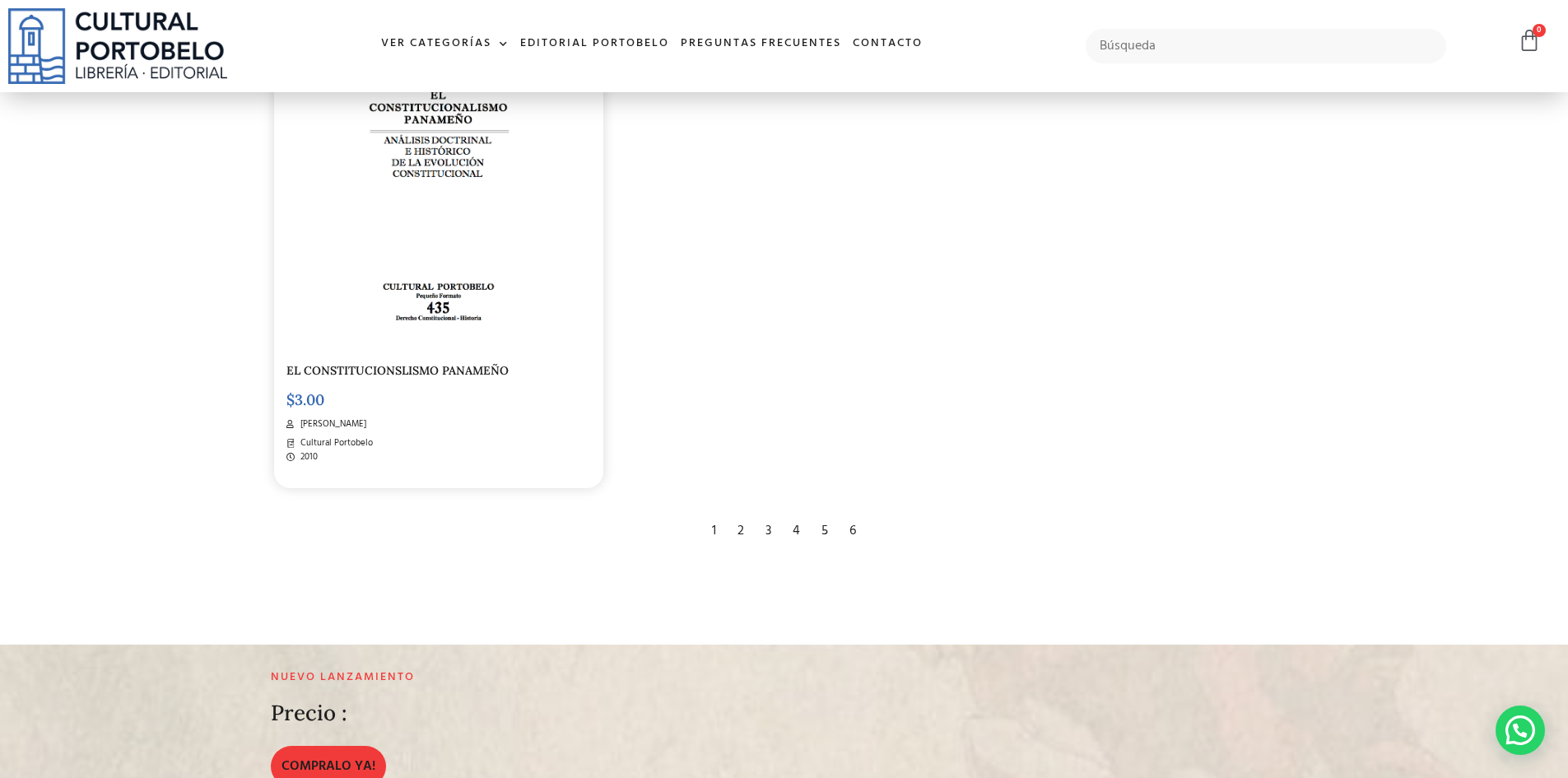
click at [769, 527] on div "3" at bounding box center [768, 531] width 22 height 36
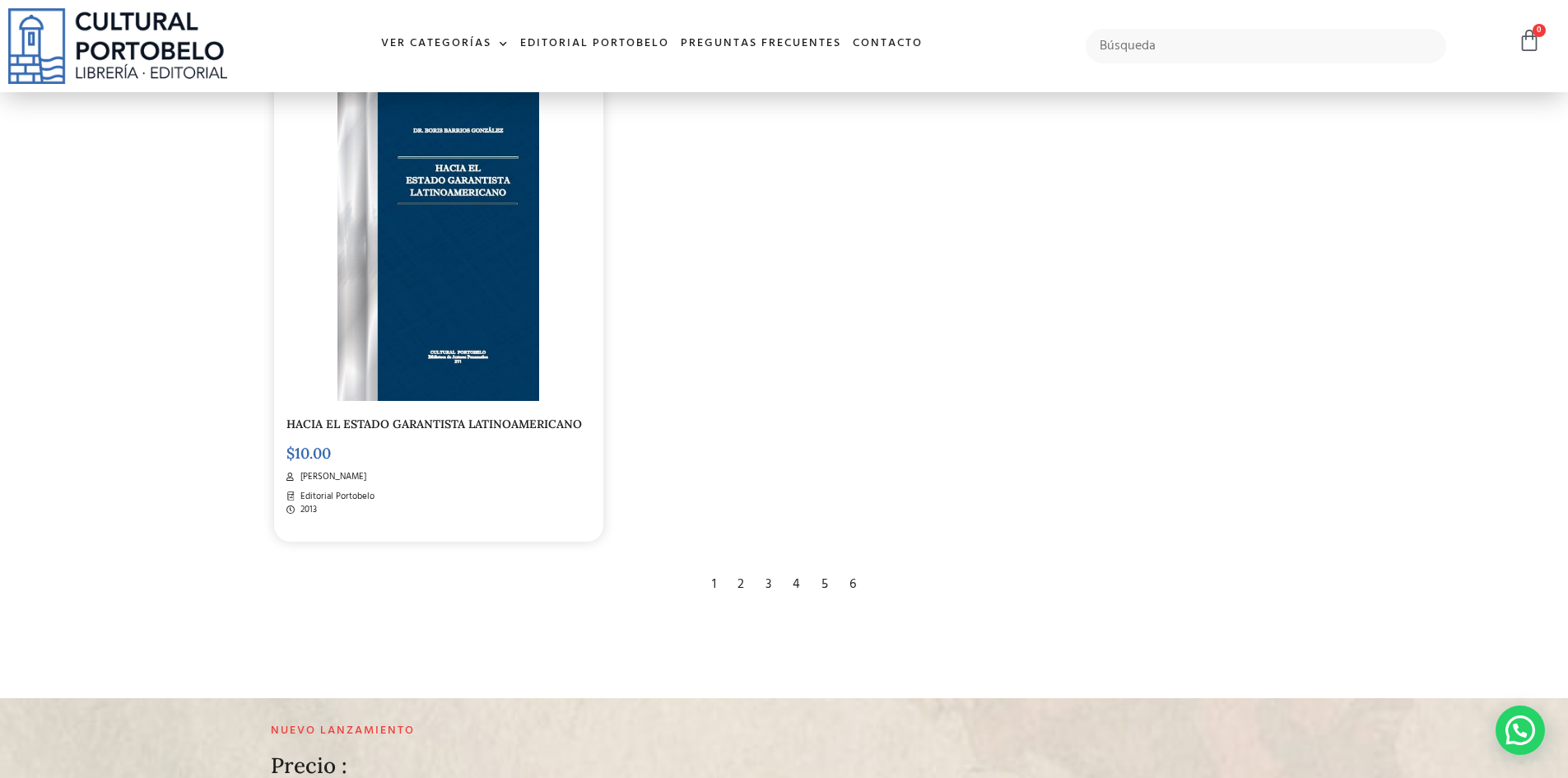
scroll to position [3377, 0]
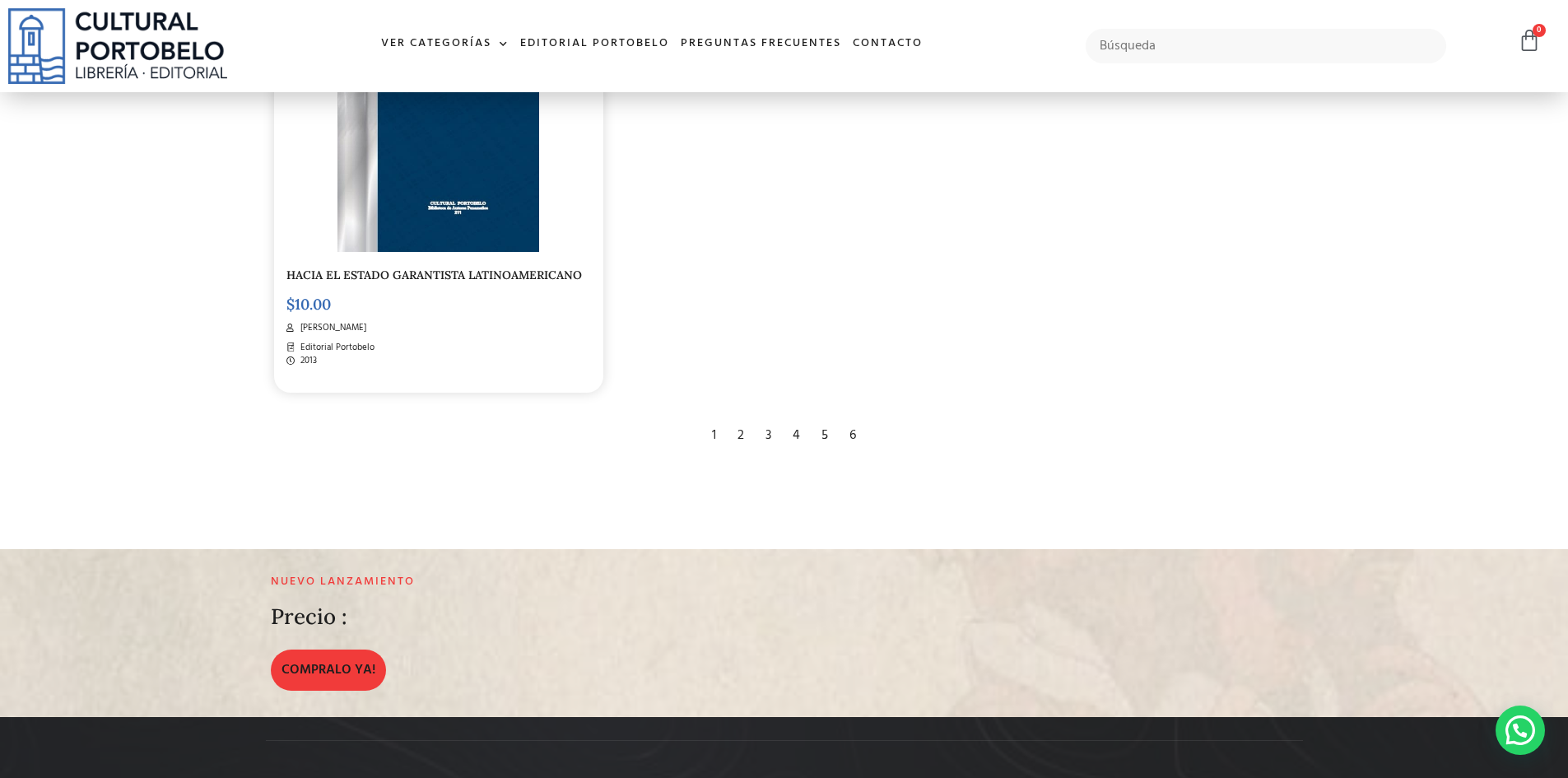
click at [796, 418] on div "4" at bounding box center [796, 435] width 24 height 36
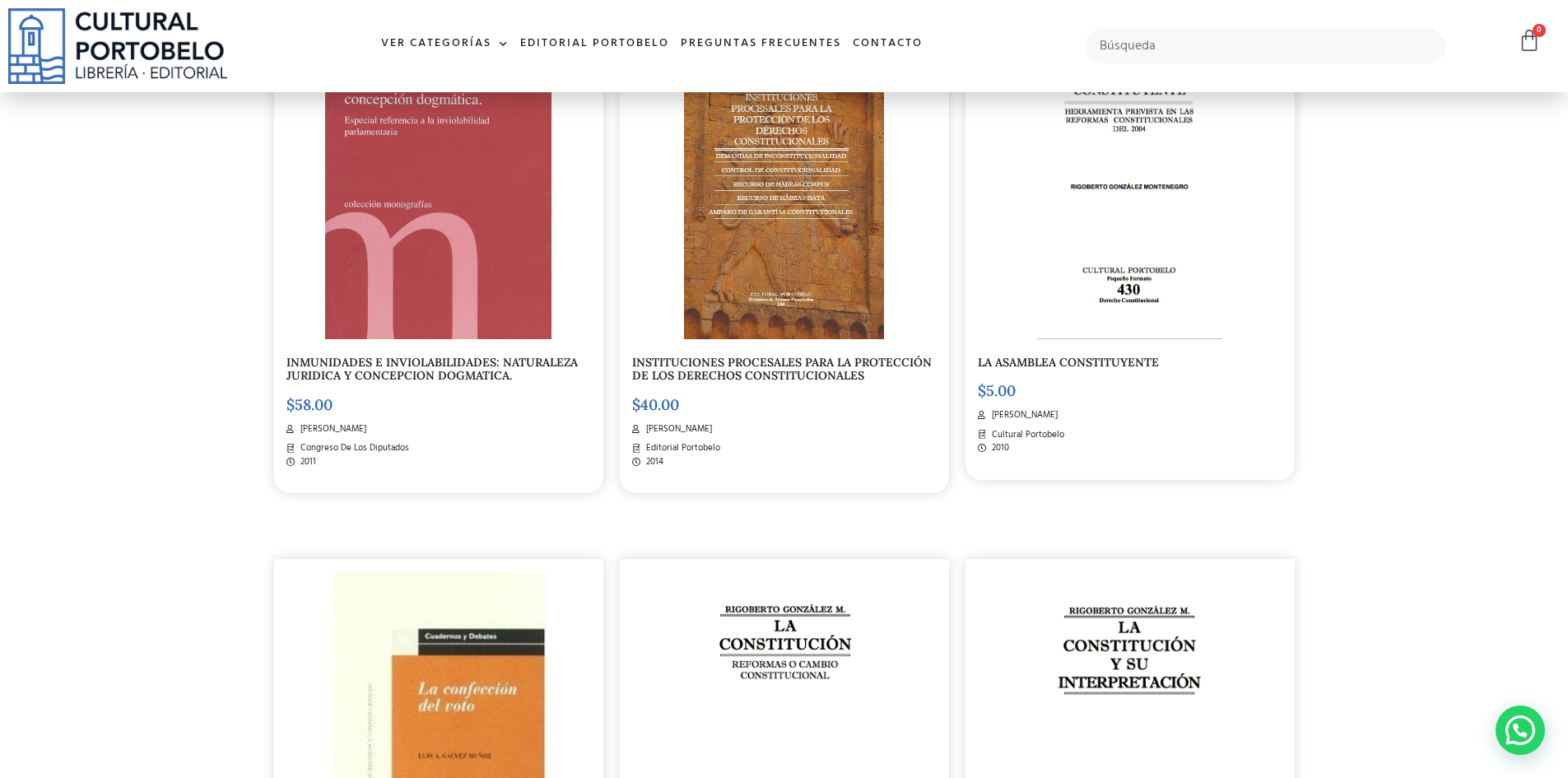
scroll to position [1153, 0]
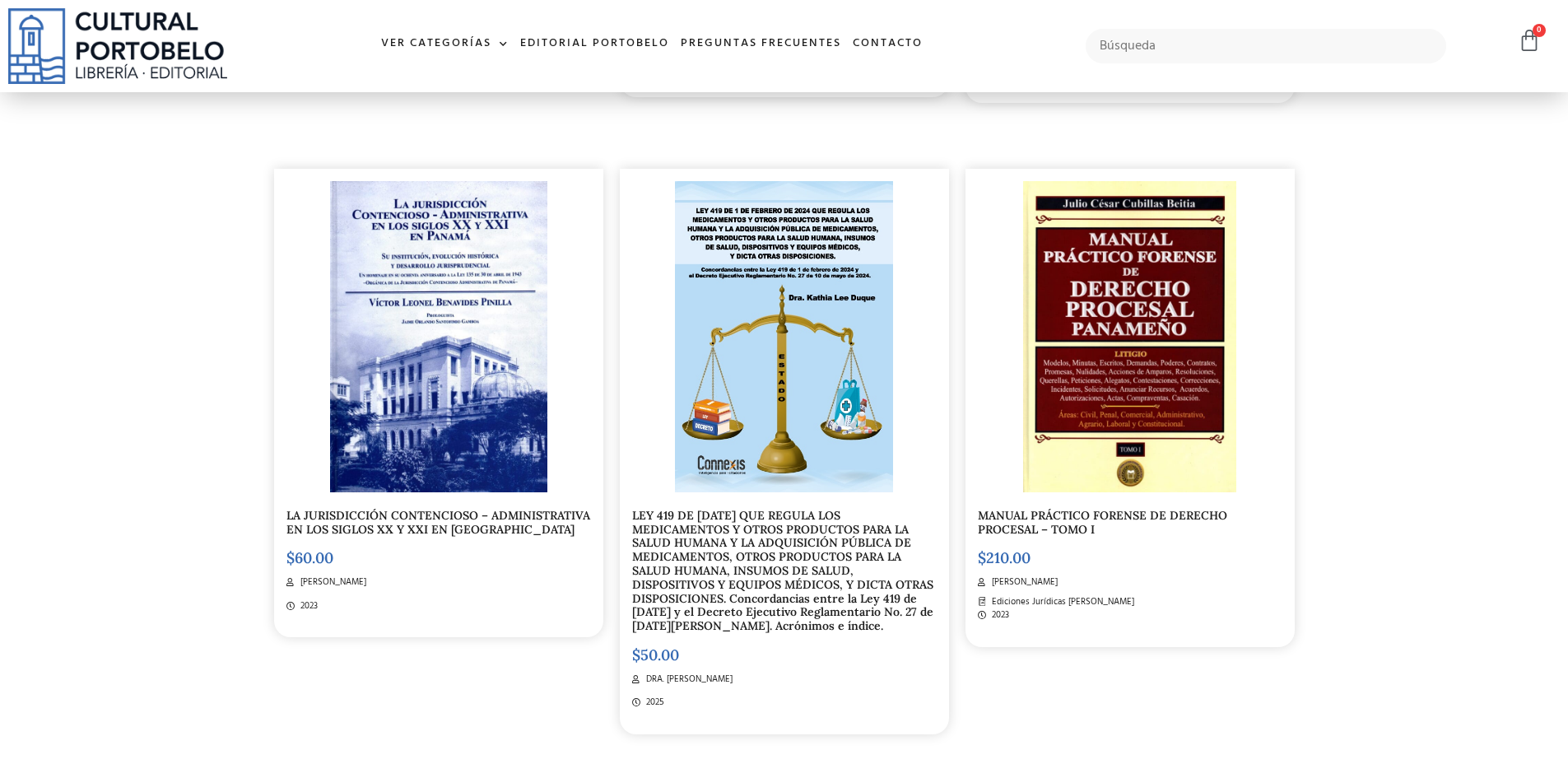
scroll to position [905, 0]
